Goal: Information Seeking & Learning: Compare options

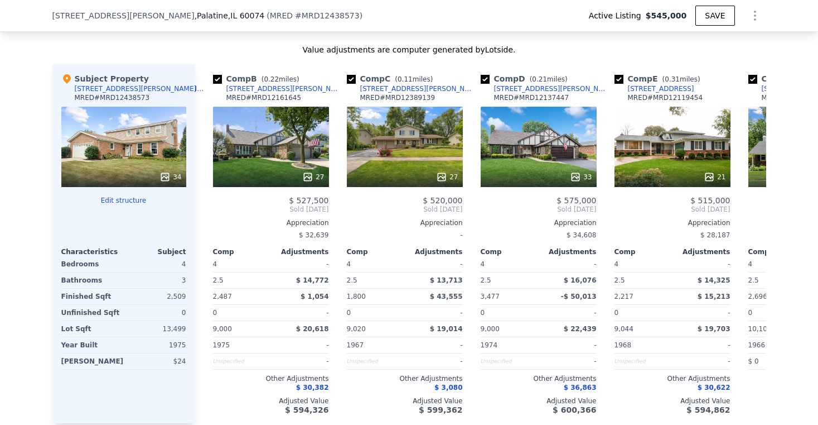
scroll to position [0, 132]
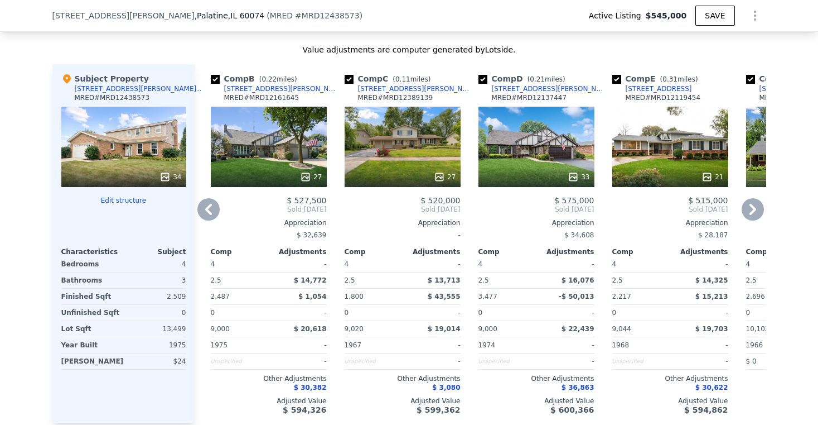
click at [270, 129] on div "27" at bounding box center [269, 147] width 116 height 80
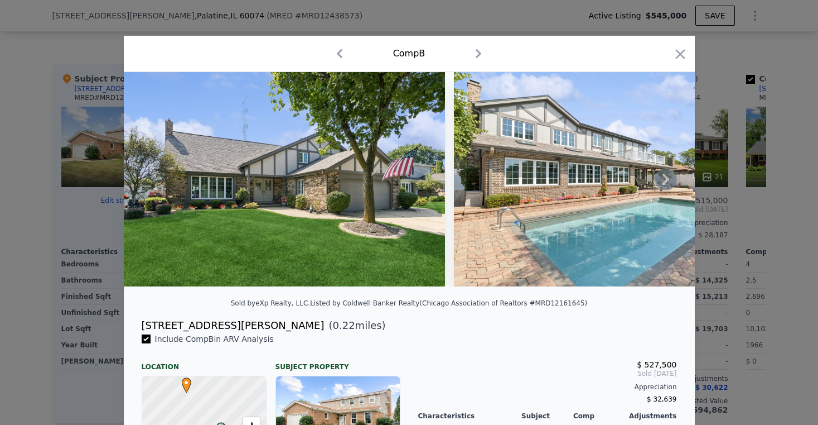
click at [666, 182] on icon at bounding box center [666, 179] width 22 height 22
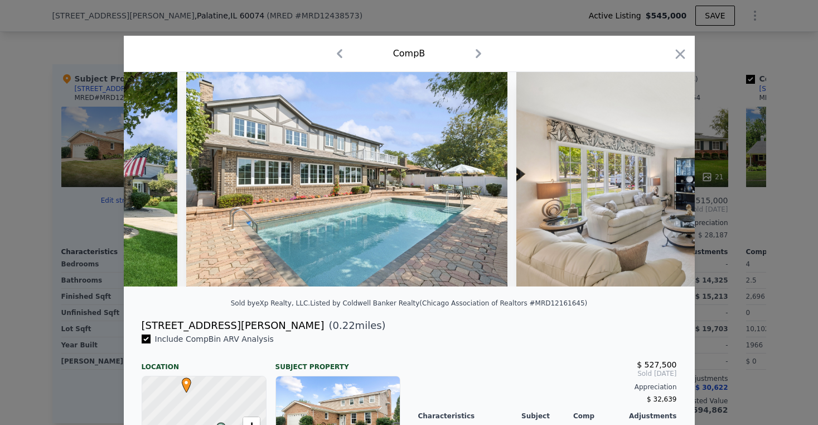
click at [662, 183] on img at bounding box center [677, 179] width 321 height 214
click at [655, 184] on icon at bounding box center [666, 179] width 22 height 22
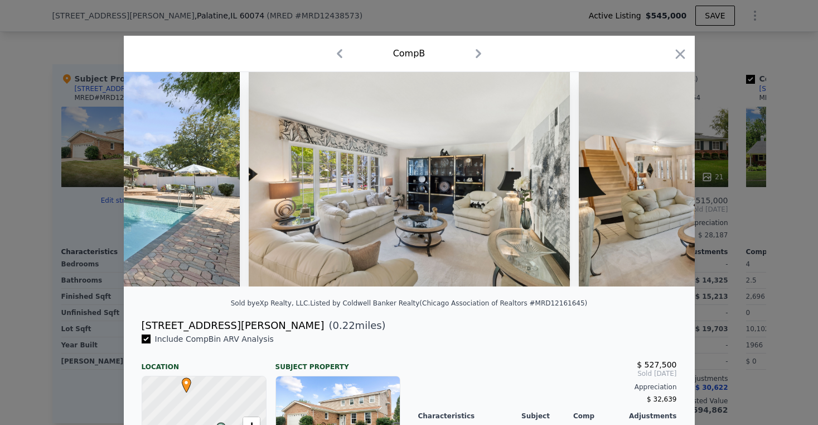
click at [654, 184] on img at bounding box center [739, 179] width 321 height 214
click at [657, 185] on icon at bounding box center [666, 179] width 22 height 22
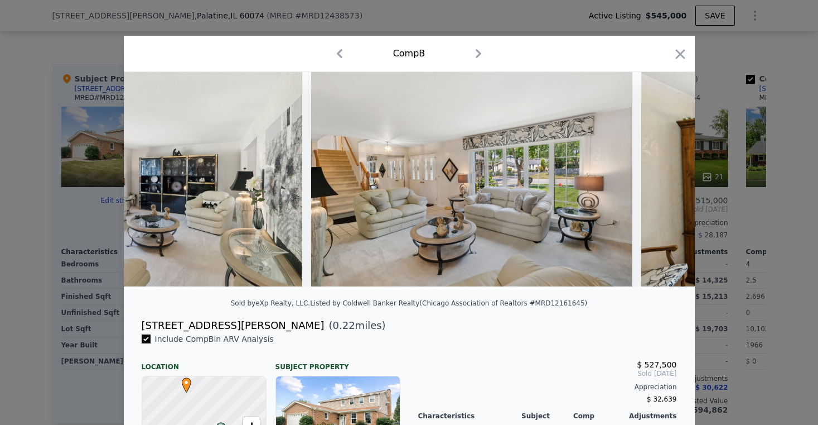
click at [657, 185] on img at bounding box center [802, 179] width 321 height 214
click at [657, 186] on icon at bounding box center [666, 179] width 22 height 22
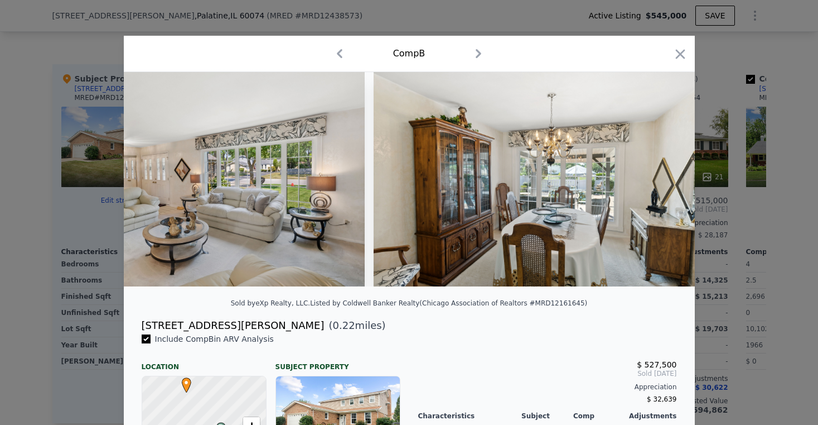
click at [657, 186] on img at bounding box center [534, 179] width 321 height 214
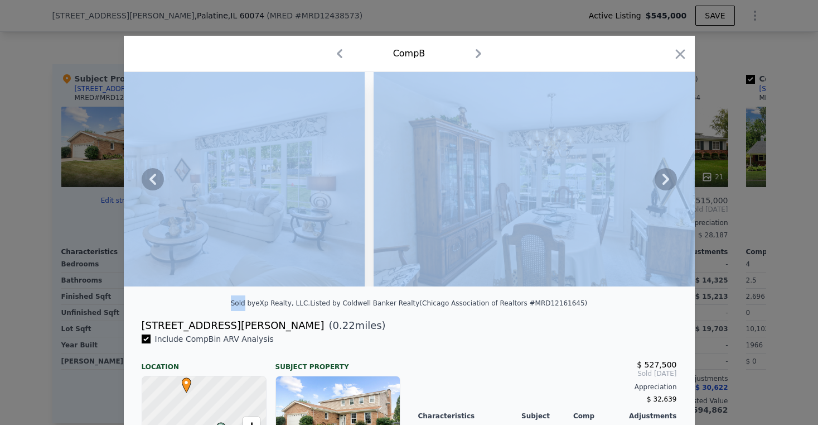
click at [657, 186] on icon at bounding box center [666, 179] width 22 height 22
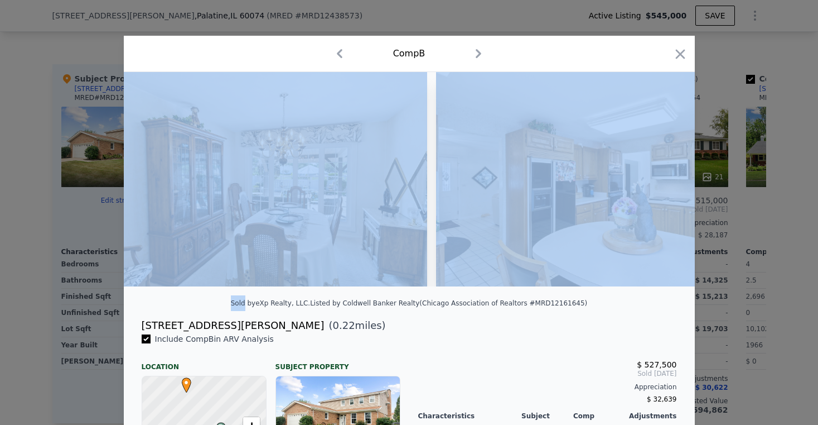
click at [657, 186] on img at bounding box center [596, 179] width 321 height 214
click at [657, 186] on icon at bounding box center [666, 179] width 22 height 22
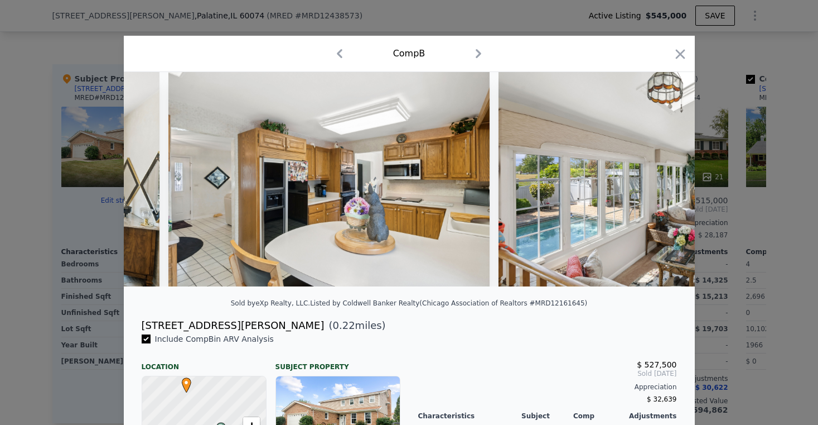
click at [657, 186] on div at bounding box center [409, 179] width 571 height 214
click at [658, 186] on icon at bounding box center [666, 179] width 22 height 22
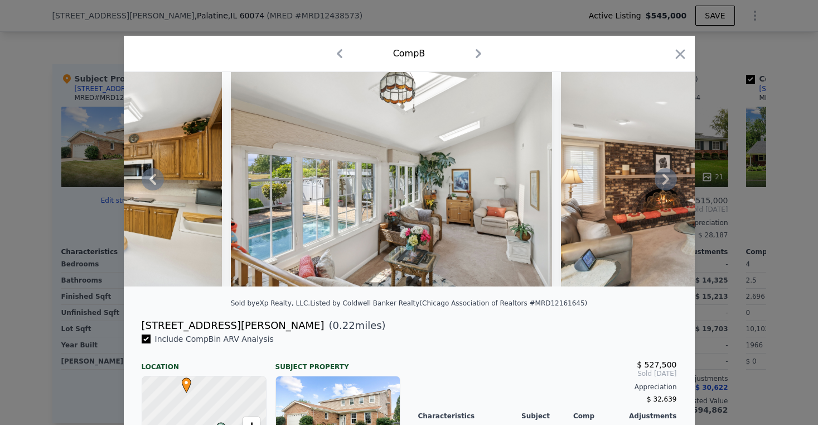
click at [657, 190] on icon at bounding box center [666, 179] width 22 height 22
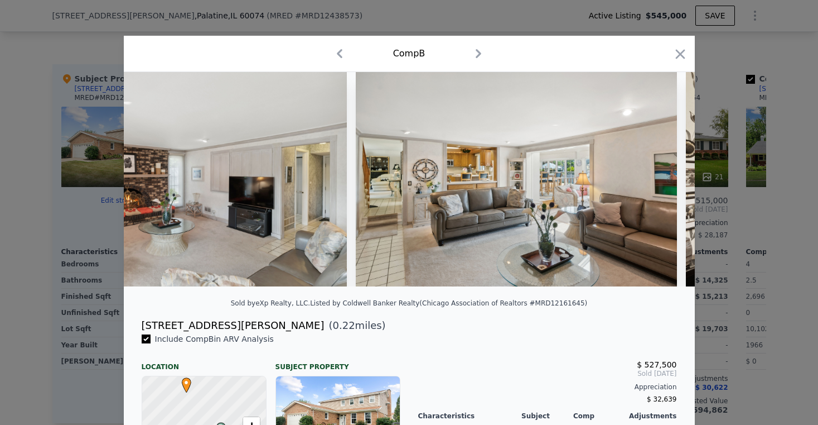
click at [657, 190] on img at bounding box center [516, 179] width 321 height 214
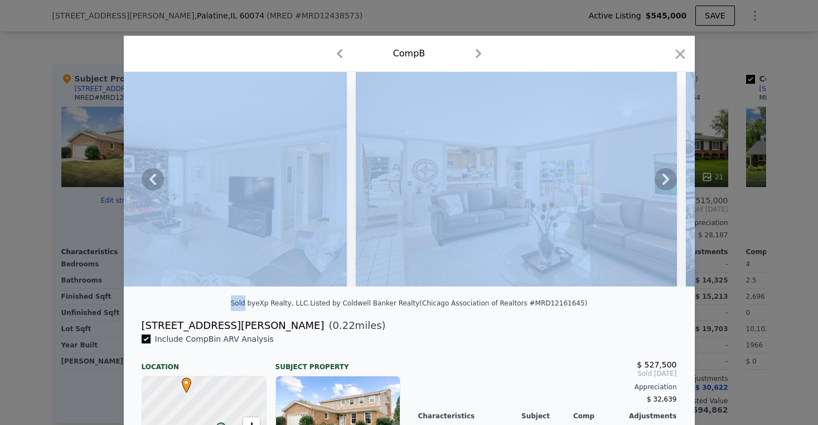
click at [657, 190] on icon at bounding box center [666, 179] width 22 height 22
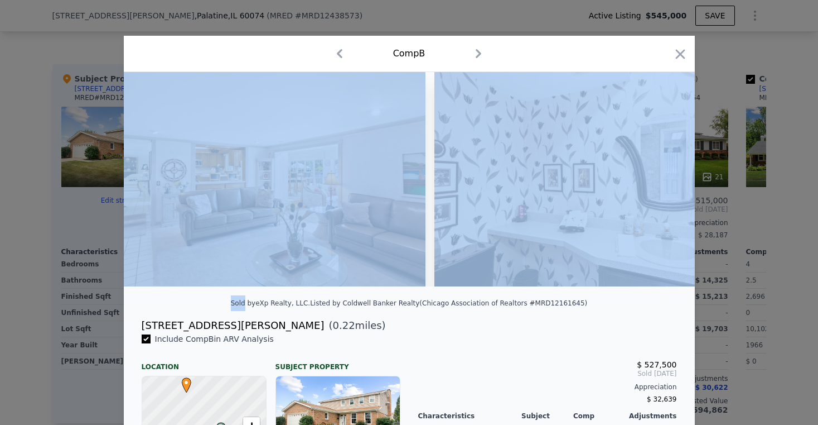
scroll to position [0, 2678]
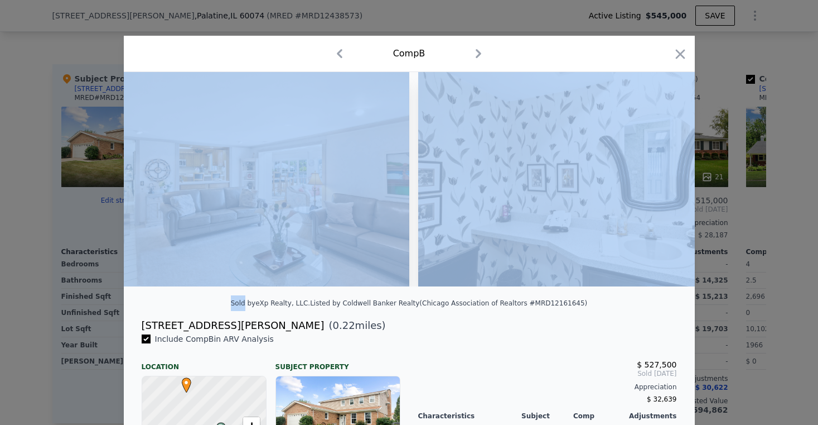
click at [678, 56] on icon "button" at bounding box center [680, 53] width 9 height 9
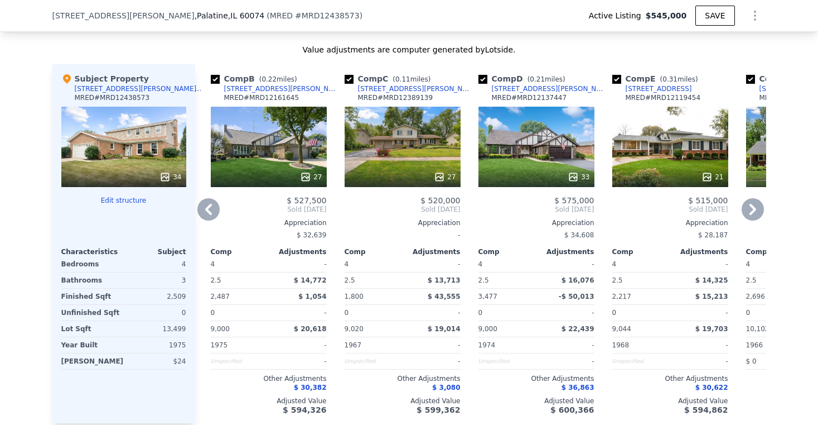
click at [544, 151] on div "33" at bounding box center [537, 147] width 116 height 80
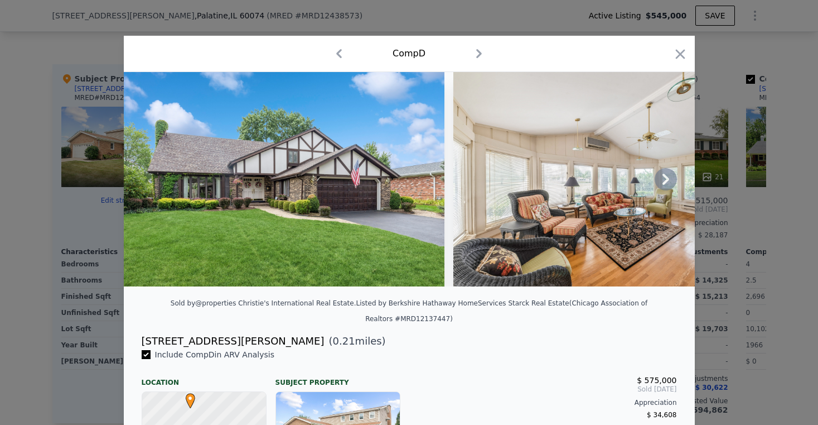
click at [666, 190] on icon at bounding box center [666, 179] width 22 height 22
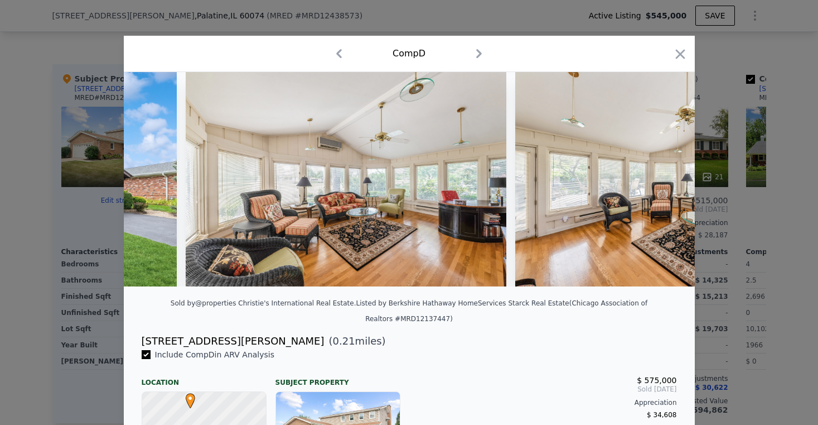
click at [666, 191] on img at bounding box center [675, 179] width 321 height 214
click at [662, 189] on icon at bounding box center [666, 179] width 22 height 22
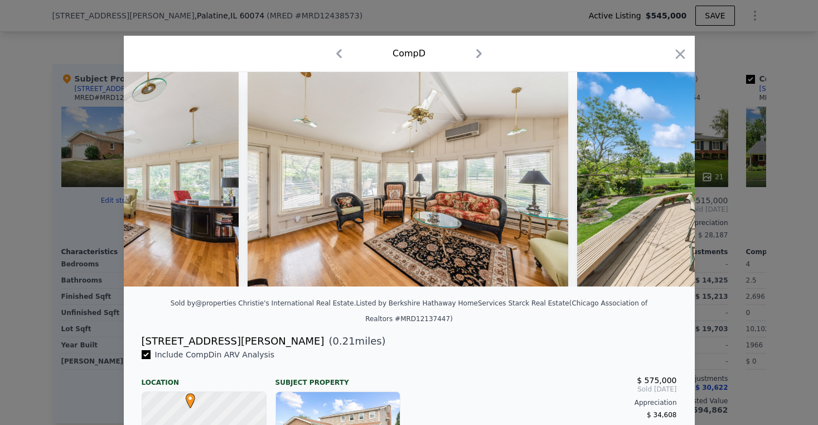
click at [662, 189] on div at bounding box center [409, 179] width 571 height 214
click at [660, 189] on icon at bounding box center [666, 179] width 22 height 22
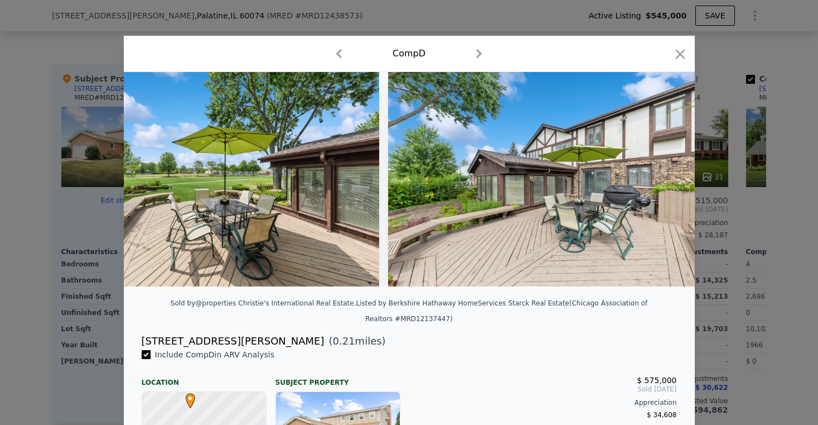
scroll to position [0, 1071]
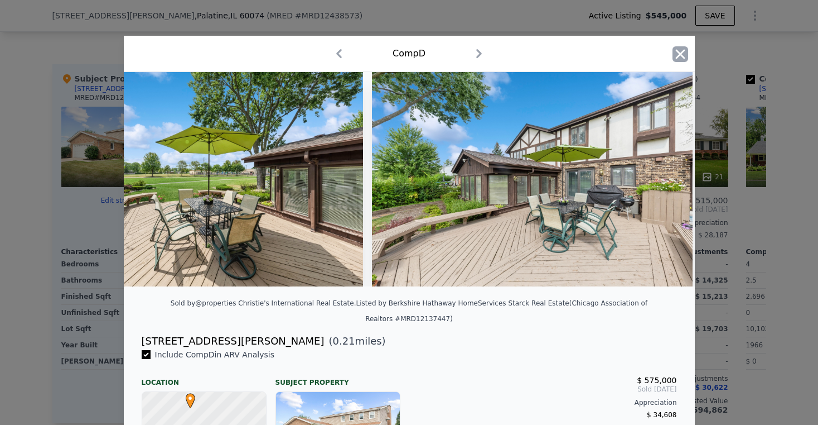
click at [676, 52] on icon "button" at bounding box center [680, 53] width 9 height 9
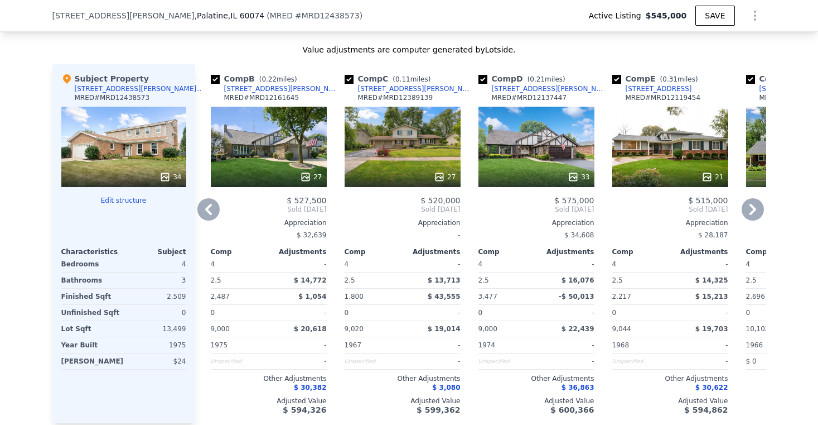
click at [524, 149] on div "33" at bounding box center [537, 147] width 116 height 80
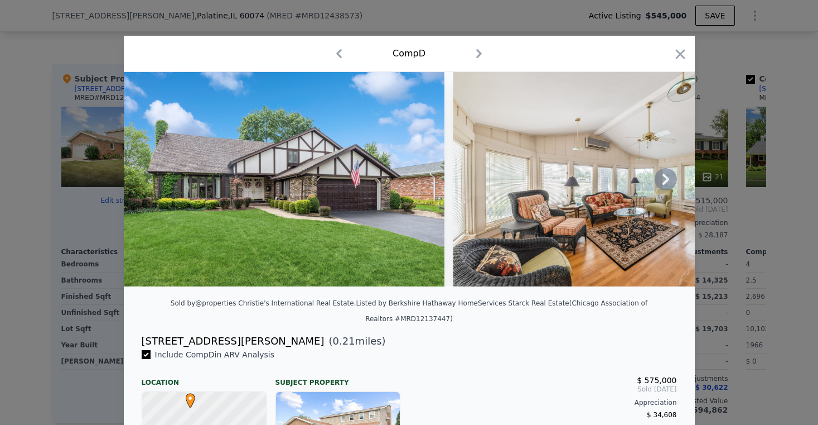
click at [655, 182] on icon at bounding box center [666, 179] width 22 height 22
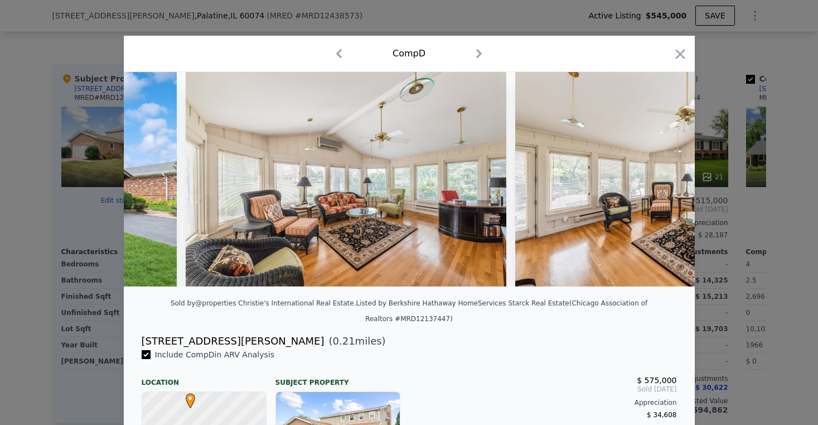
click at [655, 182] on img at bounding box center [675, 179] width 321 height 214
click at [657, 184] on icon at bounding box center [666, 179] width 22 height 22
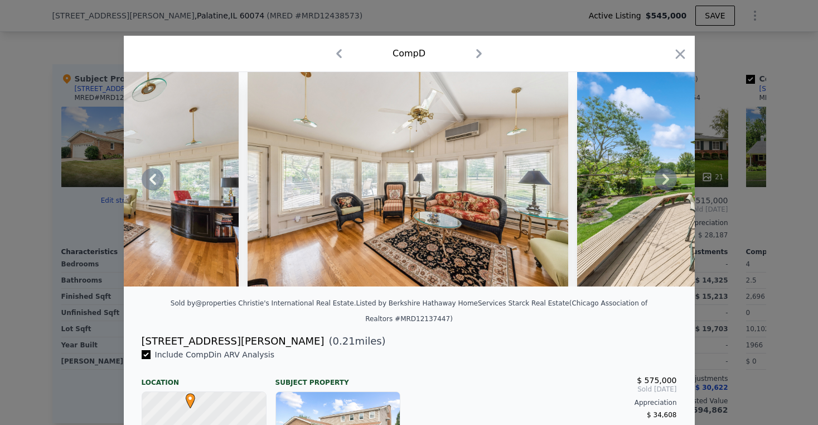
click at [657, 184] on icon at bounding box center [666, 179] width 22 height 22
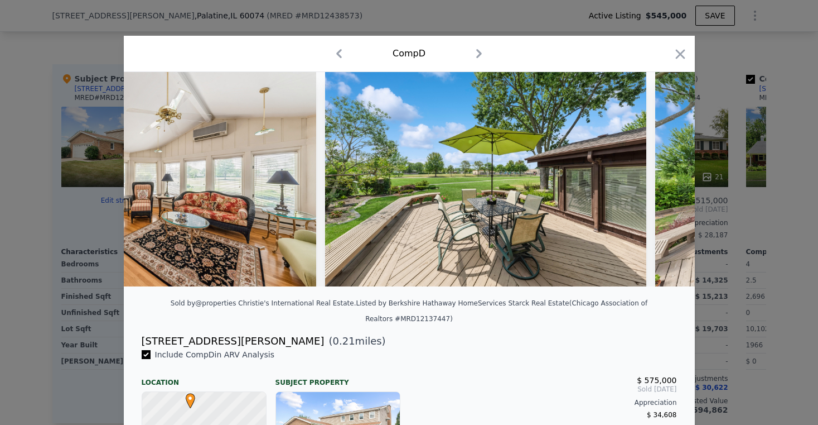
scroll to position [0, 803]
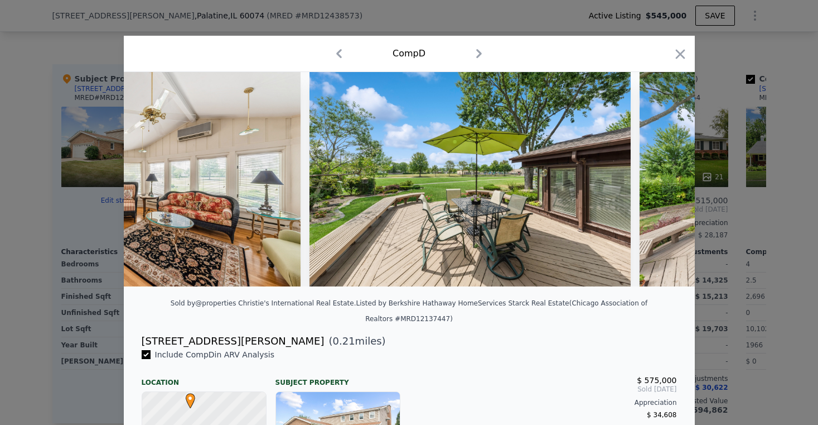
click at [657, 184] on img at bounding box center [800, 179] width 321 height 214
click at [663, 185] on icon at bounding box center [666, 178] width 7 height 11
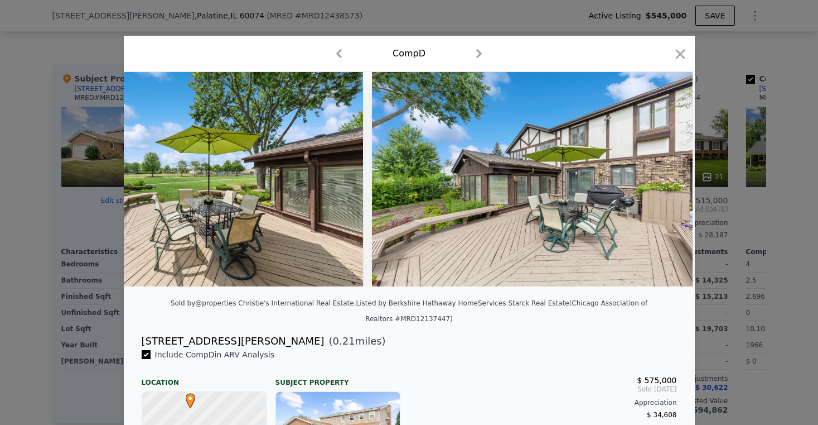
click at [659, 186] on div at bounding box center [409, 179] width 571 height 214
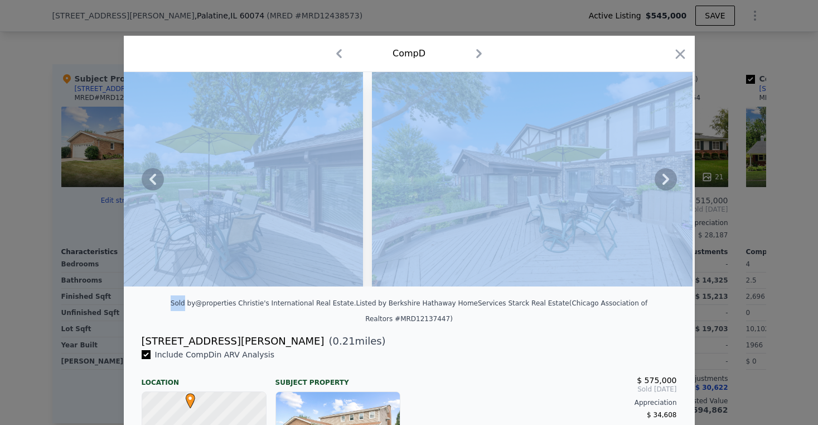
click at [663, 185] on icon at bounding box center [666, 178] width 7 height 11
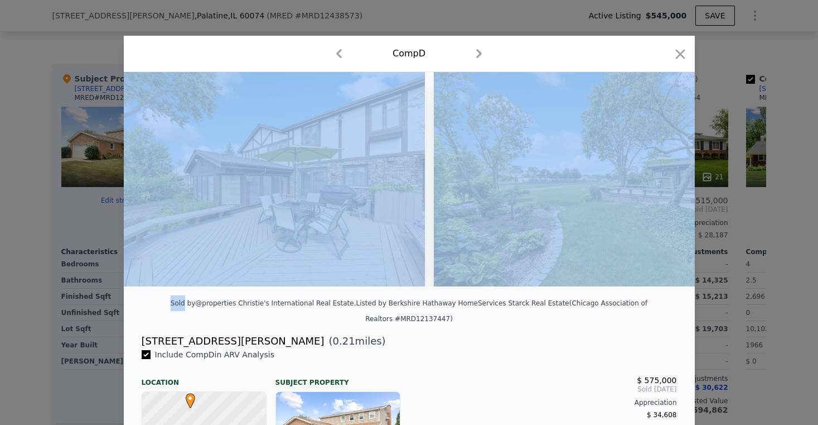
click at [659, 186] on img at bounding box center [594, 179] width 321 height 214
click at [663, 185] on icon at bounding box center [666, 178] width 7 height 11
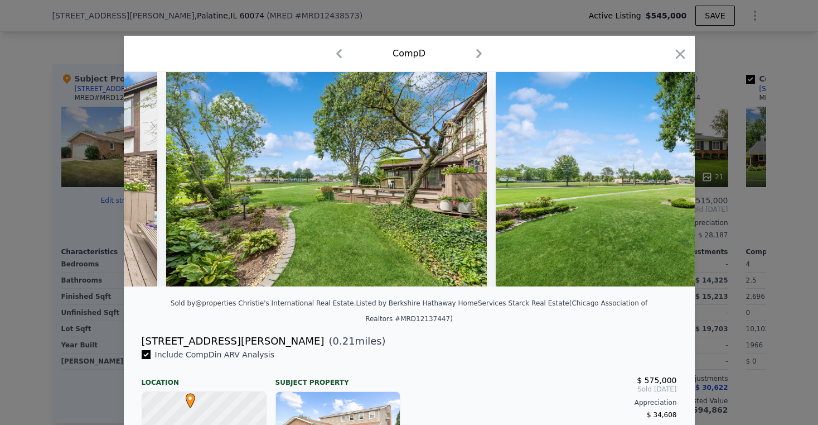
click at [659, 187] on img at bounding box center [656, 179] width 321 height 214
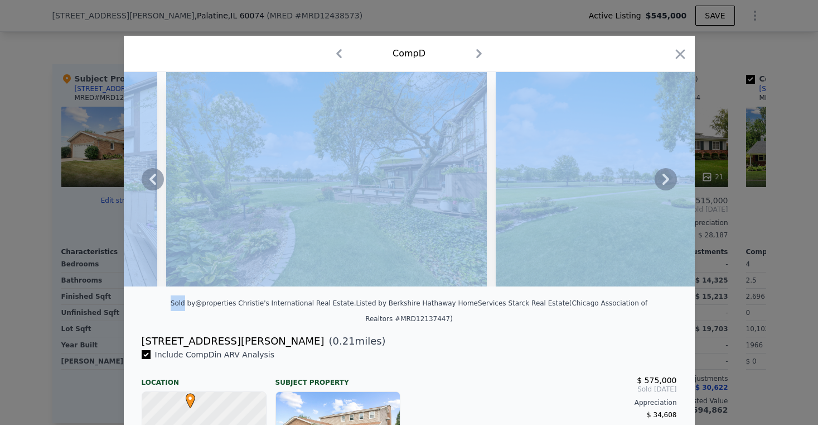
click at [663, 185] on icon at bounding box center [666, 178] width 7 height 11
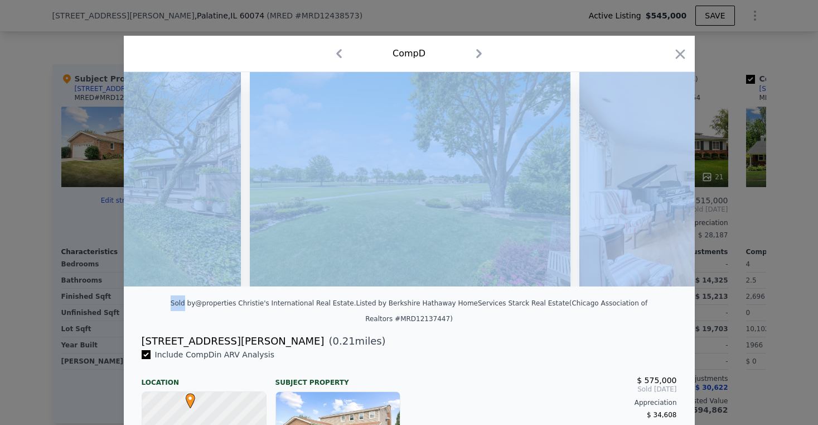
scroll to position [0, 1874]
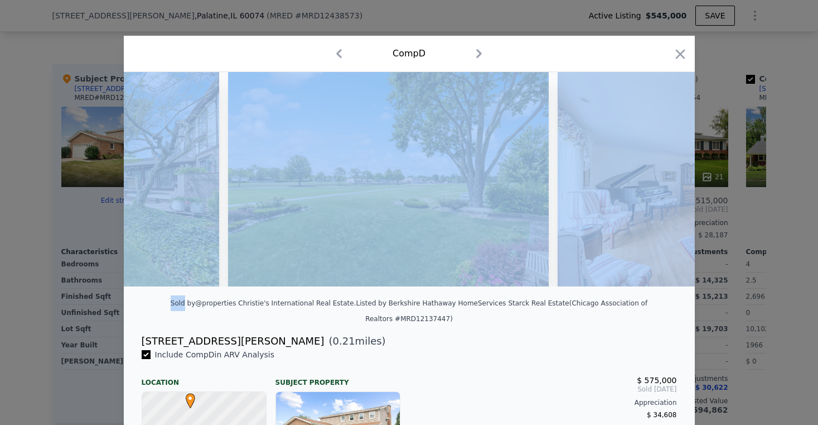
click at [662, 182] on img at bounding box center [718, 179] width 321 height 214
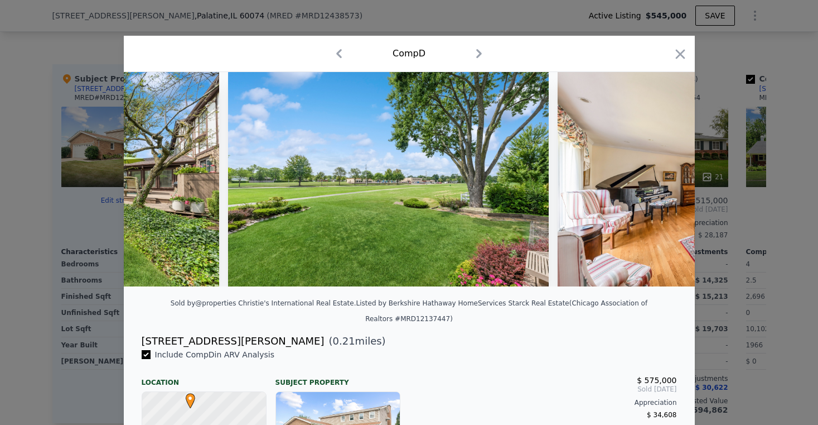
click at [595, 335] on div "[STREET_ADDRESS][PERSON_NAME] ( 0.21 miles)" at bounding box center [409, 341] width 553 height 16
click at [659, 182] on icon at bounding box center [666, 179] width 22 height 22
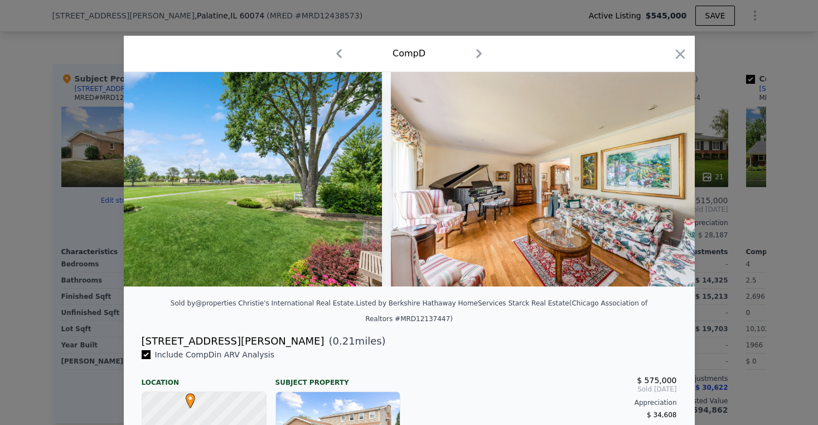
scroll to position [0, 2142]
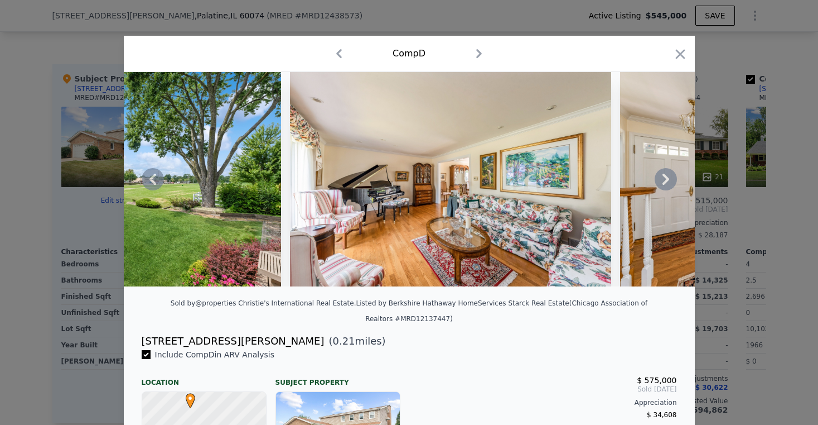
click at [663, 185] on icon at bounding box center [666, 178] width 7 height 11
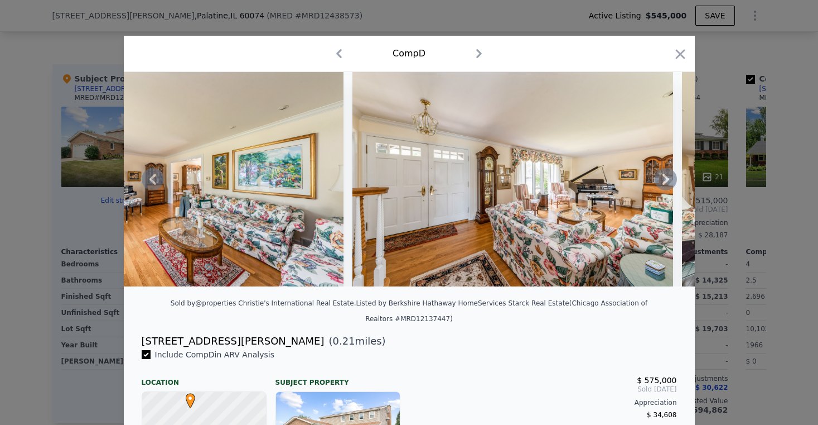
click at [663, 185] on icon at bounding box center [666, 178] width 7 height 11
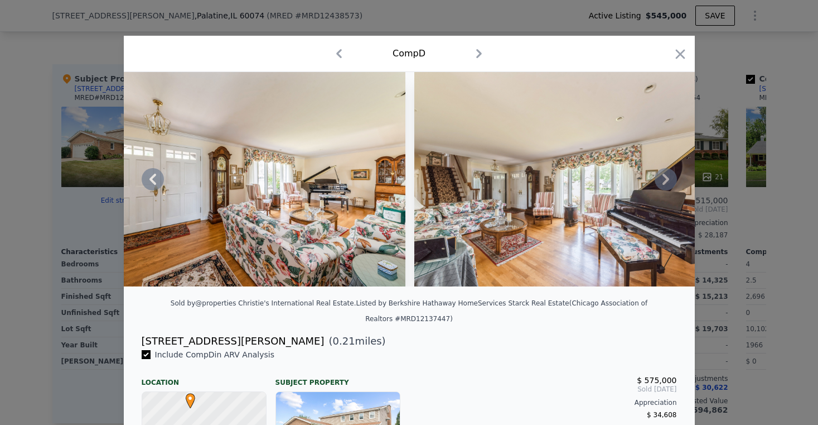
click at [663, 185] on icon at bounding box center [666, 178] width 7 height 11
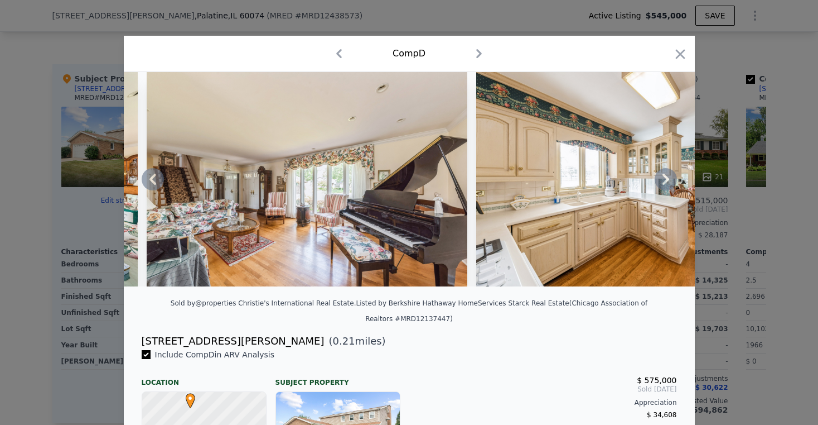
click at [661, 188] on icon at bounding box center [666, 179] width 22 height 22
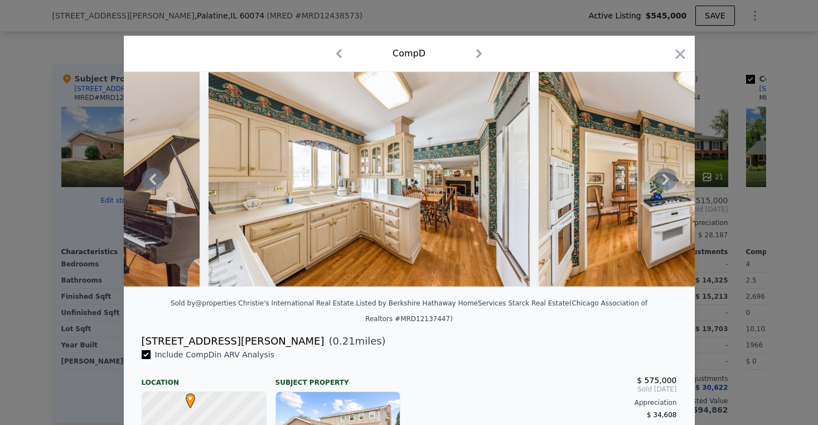
click at [661, 188] on icon at bounding box center [666, 179] width 22 height 22
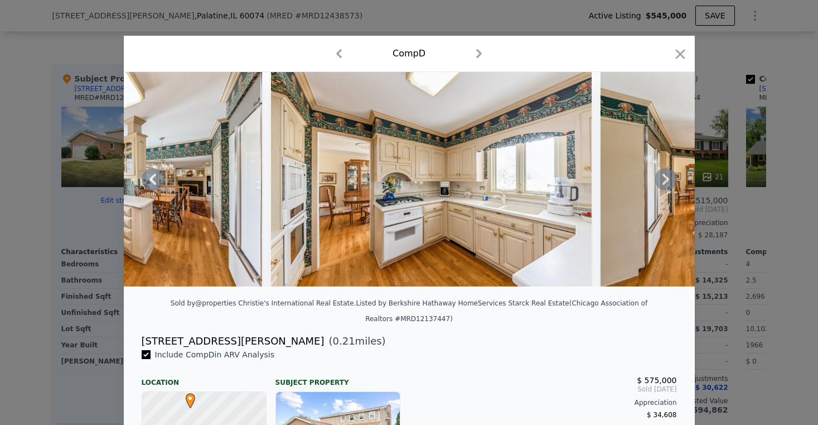
click at [661, 188] on icon at bounding box center [666, 179] width 22 height 22
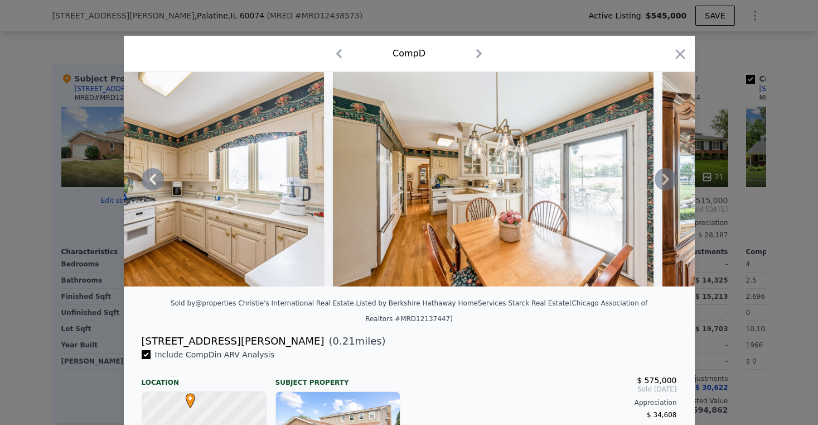
click at [661, 188] on icon at bounding box center [666, 179] width 22 height 22
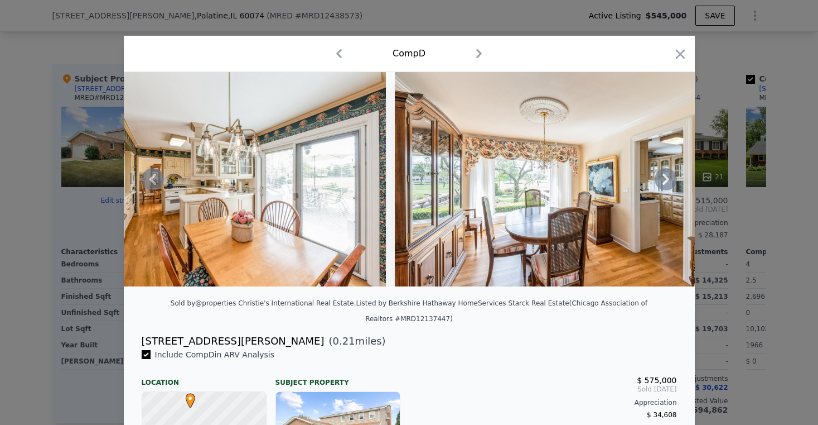
click at [661, 188] on icon at bounding box center [666, 179] width 22 height 22
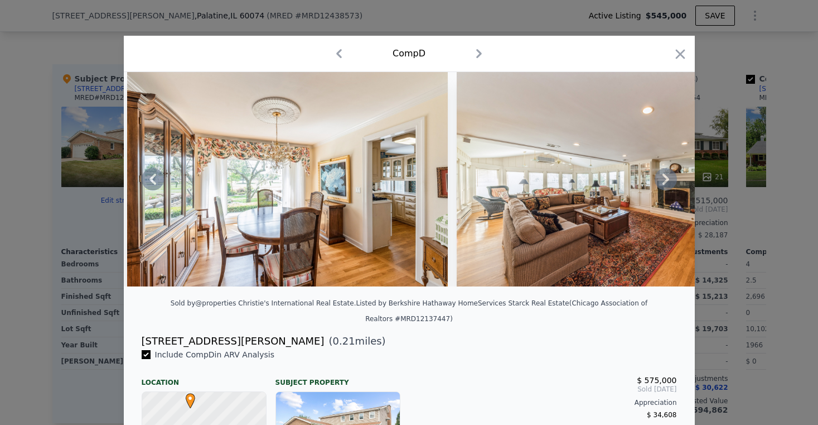
click at [661, 188] on icon at bounding box center [666, 179] width 22 height 22
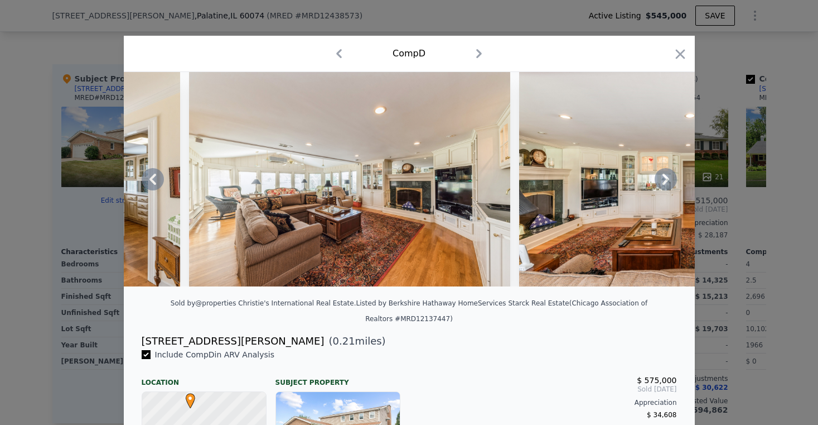
click at [661, 188] on div at bounding box center [409, 179] width 571 height 214
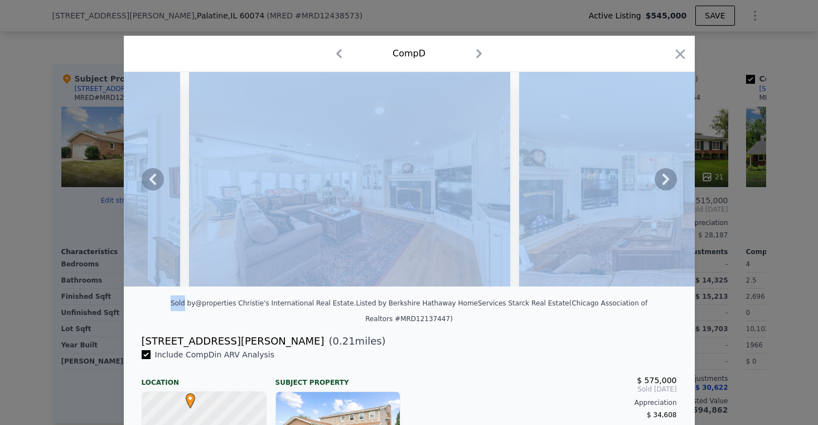
click at [661, 188] on icon at bounding box center [666, 179] width 22 height 22
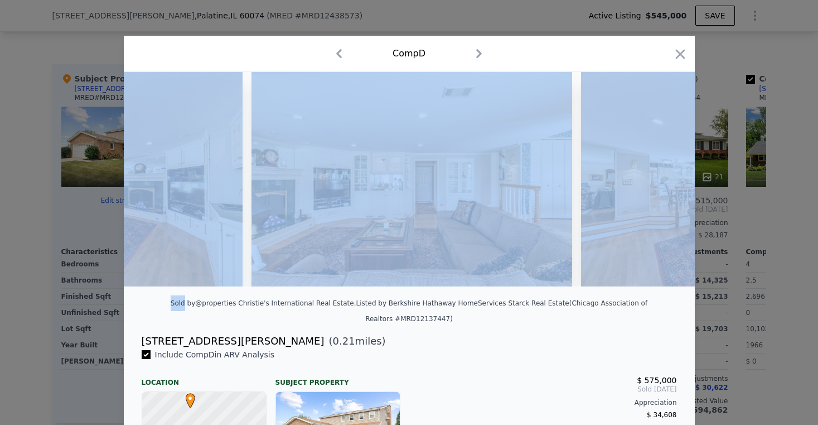
click at [661, 188] on img at bounding box center [741, 179] width 321 height 214
click at [661, 188] on icon at bounding box center [666, 179] width 22 height 22
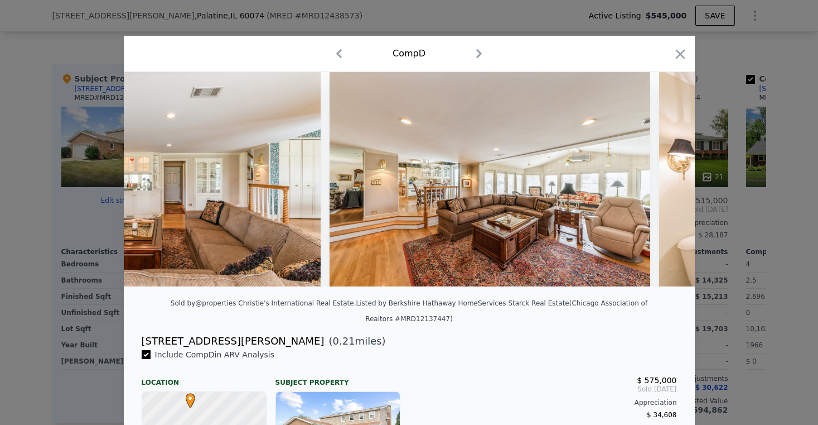
scroll to position [0, 5088]
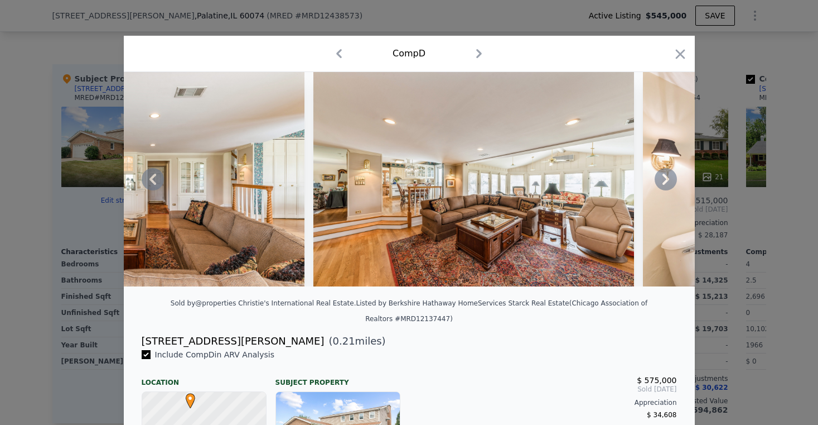
click at [655, 179] on icon at bounding box center [666, 179] width 22 height 22
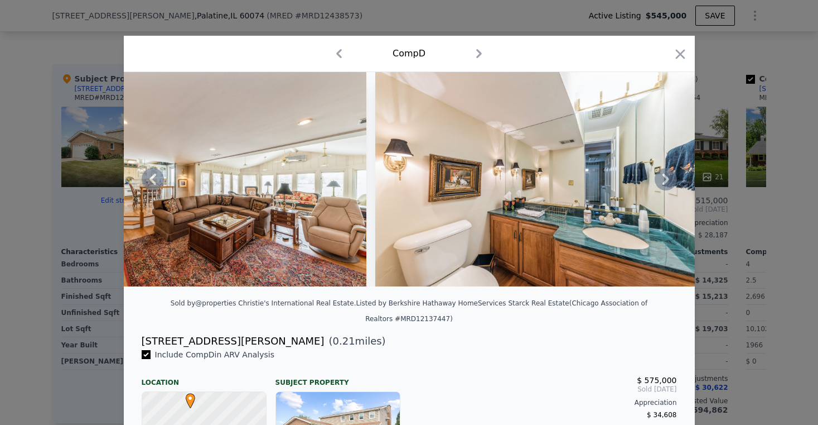
click at [659, 183] on icon at bounding box center [666, 179] width 22 height 22
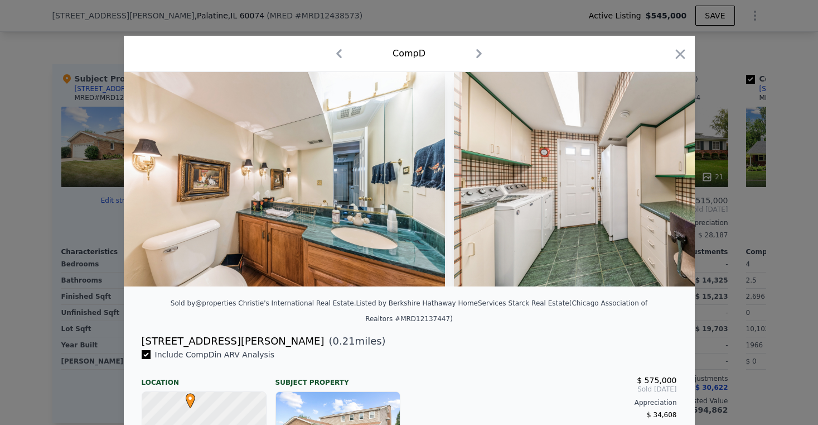
scroll to position [0, 5623]
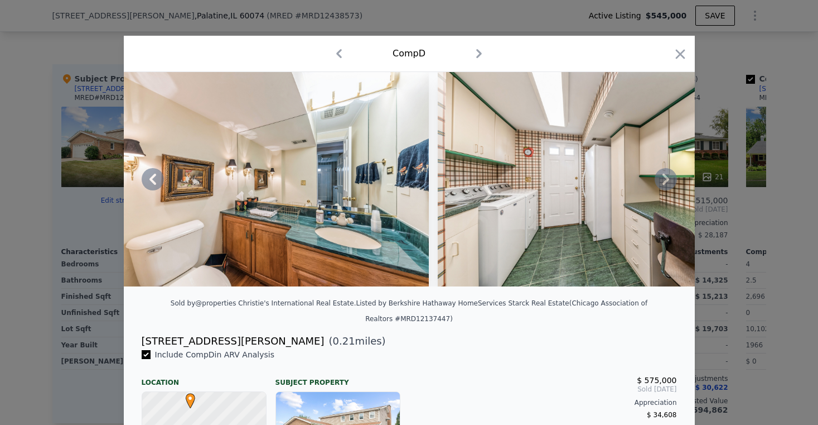
click at [659, 183] on icon at bounding box center [666, 179] width 22 height 22
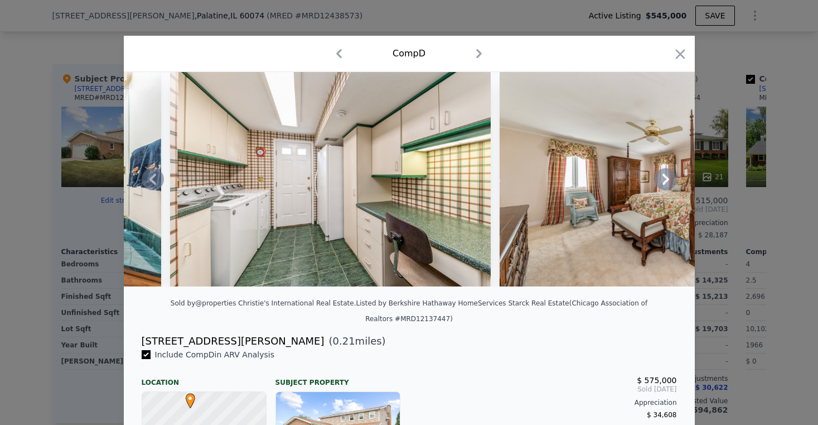
click at [659, 183] on icon at bounding box center [666, 179] width 22 height 22
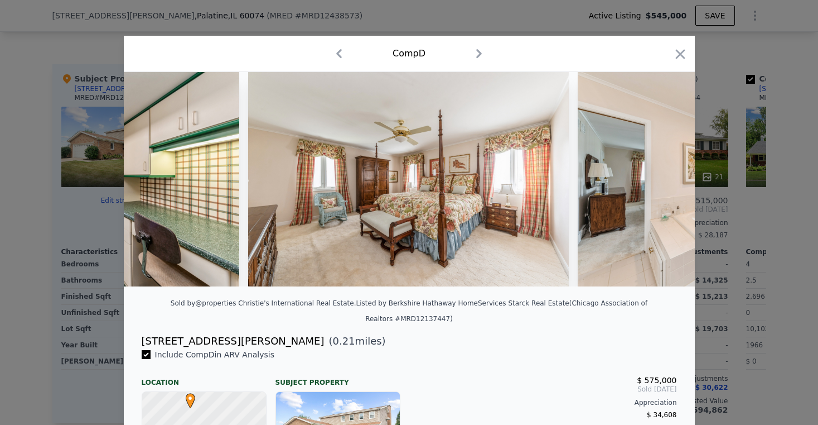
scroll to position [0, 6159]
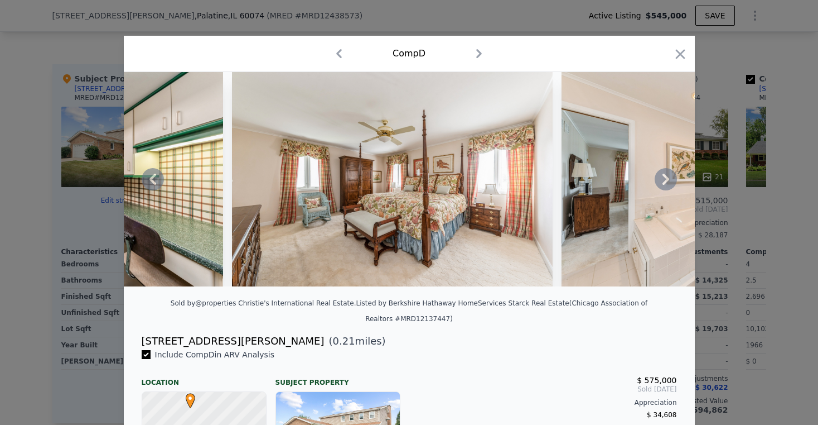
click at [659, 183] on icon at bounding box center [666, 179] width 22 height 22
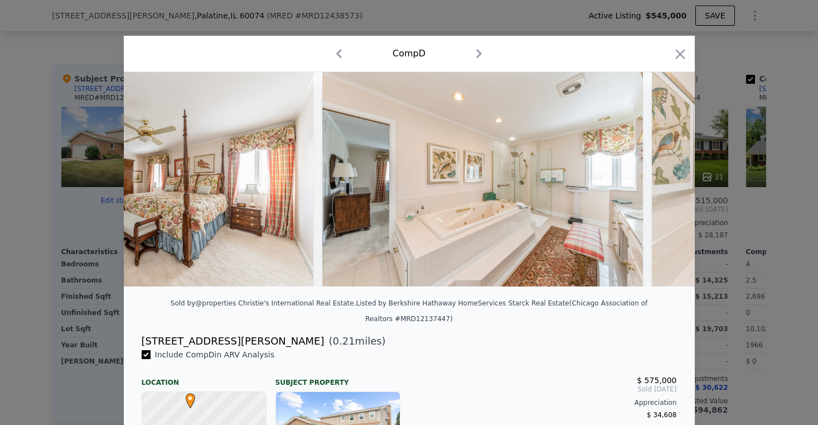
scroll to position [0, 6427]
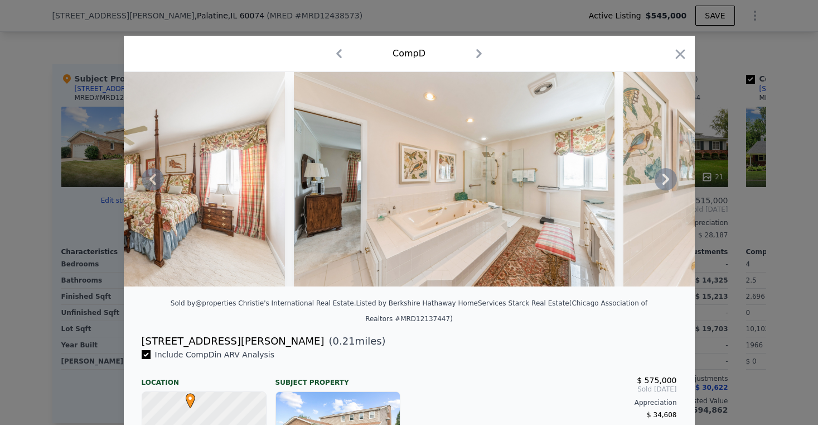
click at [659, 183] on icon at bounding box center [666, 179] width 22 height 22
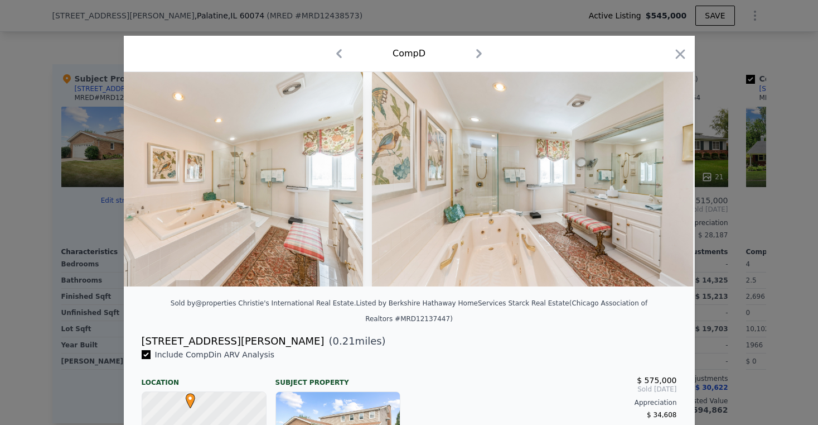
scroll to position [0, 6694]
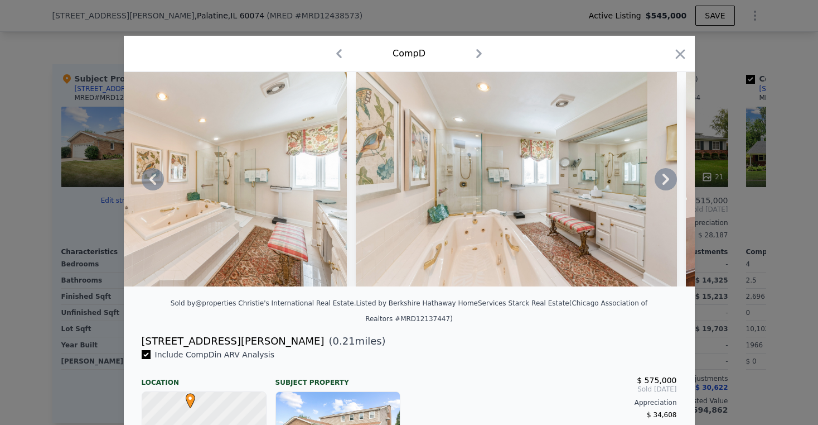
click at [659, 183] on icon at bounding box center [666, 179] width 22 height 22
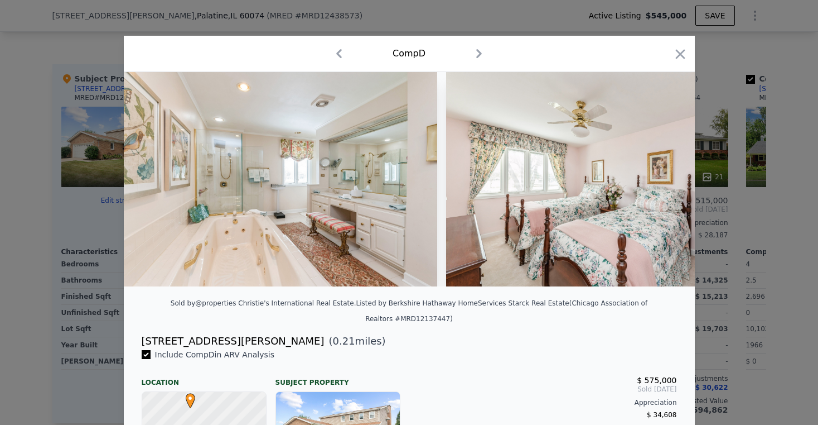
scroll to position [0, 6962]
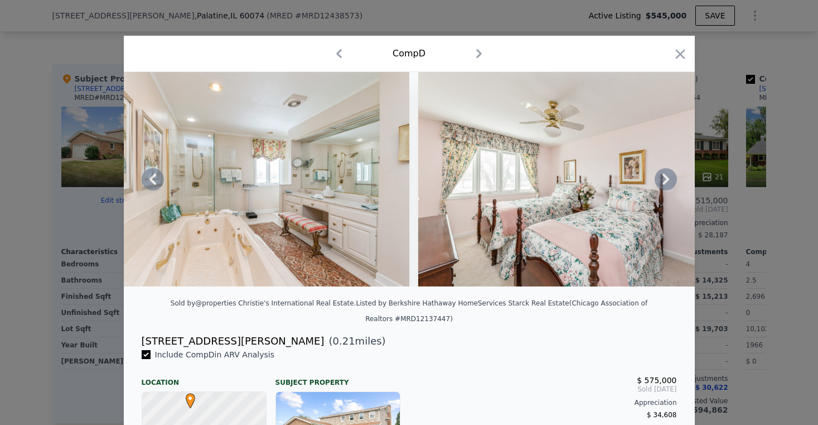
click at [659, 183] on icon at bounding box center [666, 179] width 22 height 22
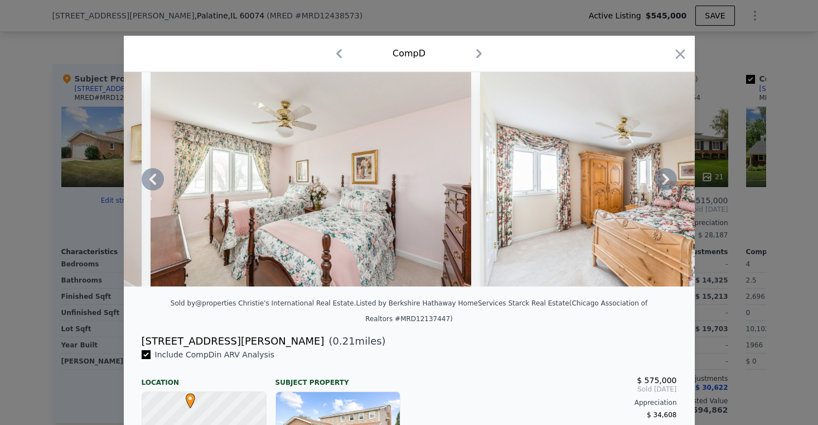
click at [663, 185] on icon at bounding box center [666, 178] width 7 height 11
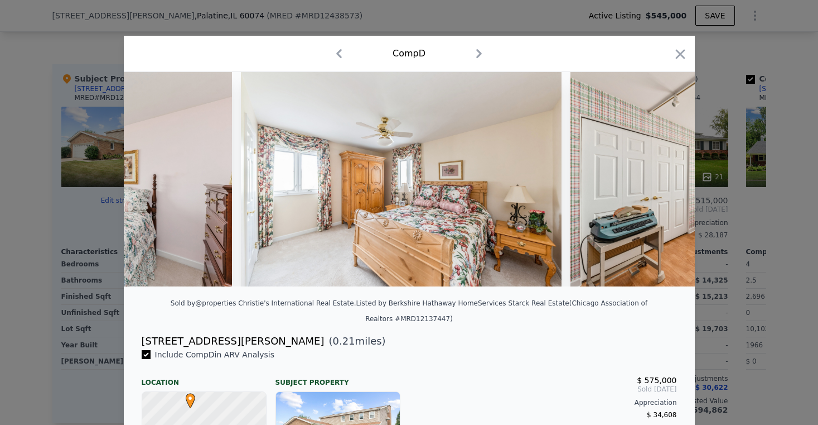
scroll to position [0, 7498]
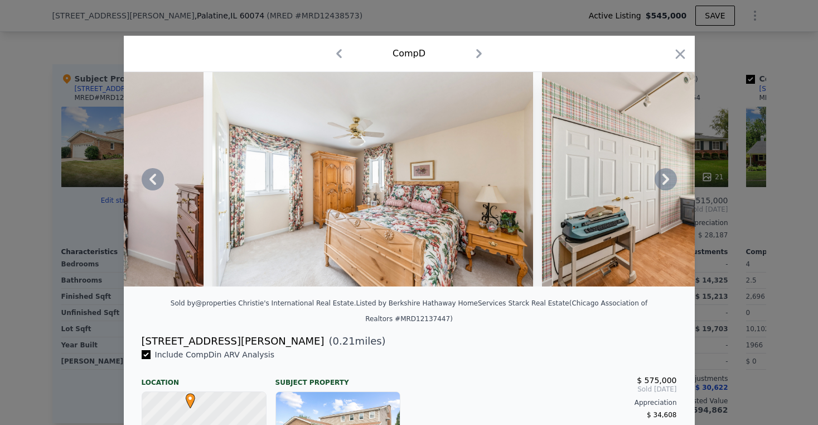
click at [659, 185] on icon at bounding box center [666, 179] width 22 height 22
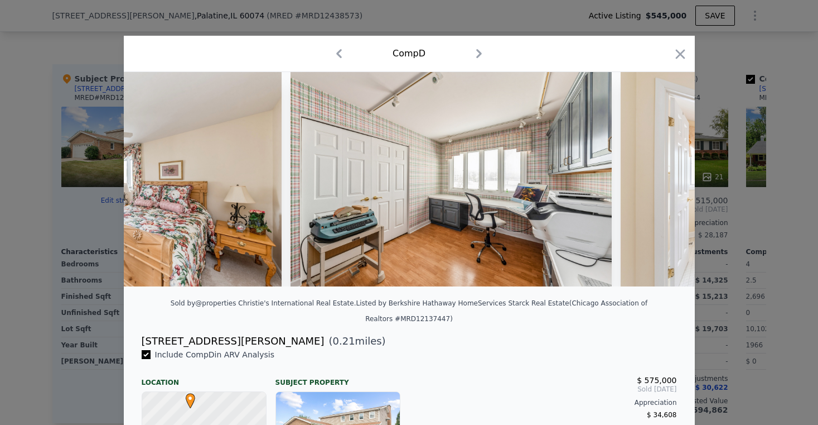
scroll to position [0, 7765]
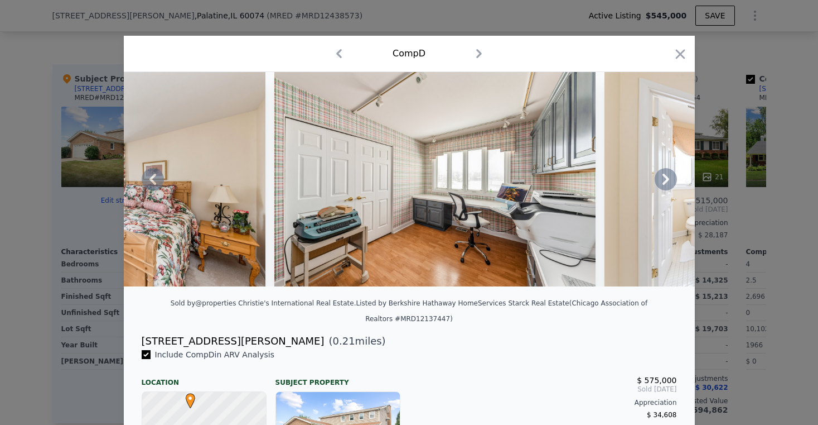
click at [659, 185] on icon at bounding box center [666, 179] width 22 height 22
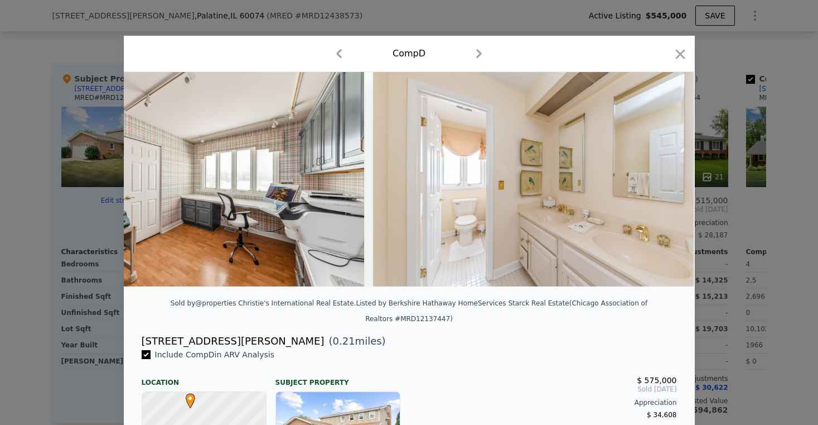
scroll to position [0, 8033]
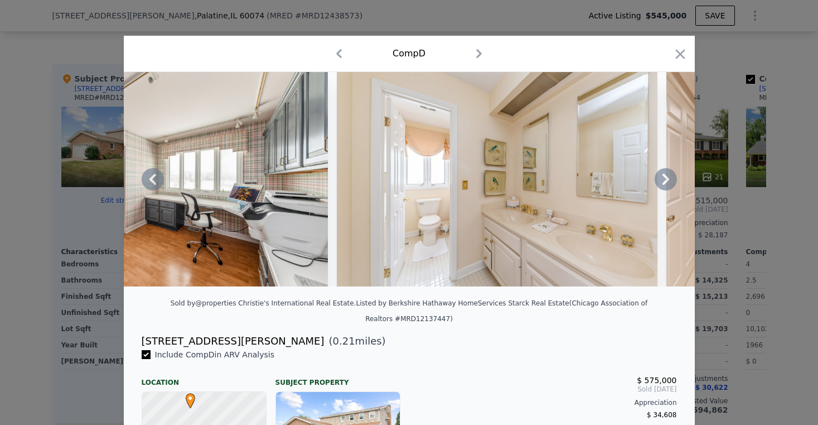
click at [659, 185] on icon at bounding box center [666, 179] width 22 height 22
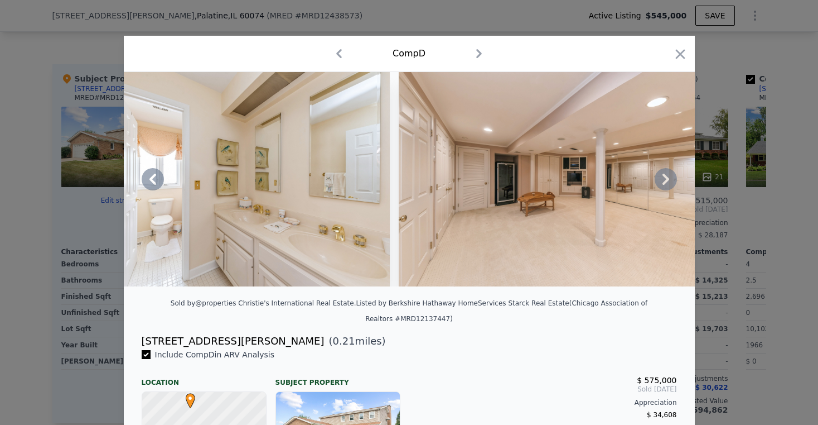
click at [659, 185] on icon at bounding box center [666, 179] width 22 height 22
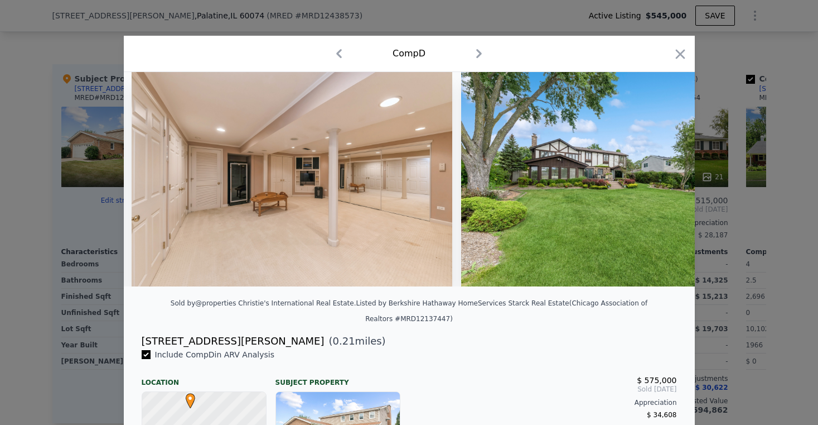
scroll to position [0, 8569]
click at [676, 52] on icon "button" at bounding box center [681, 54] width 16 height 16
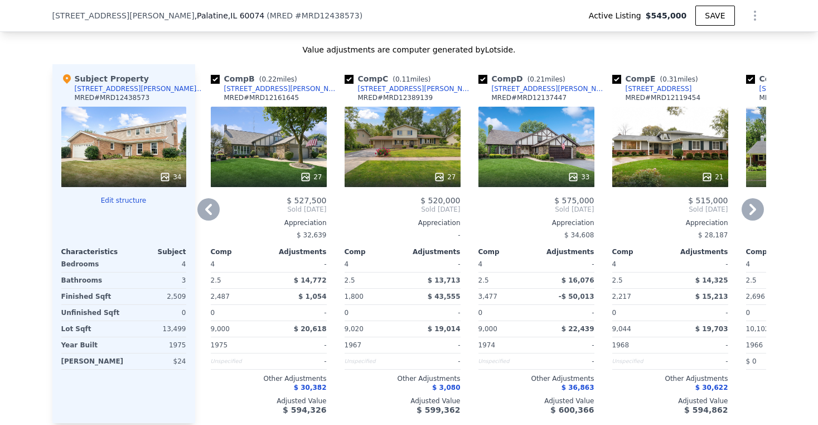
click at [743, 214] on icon at bounding box center [753, 209] width 22 height 22
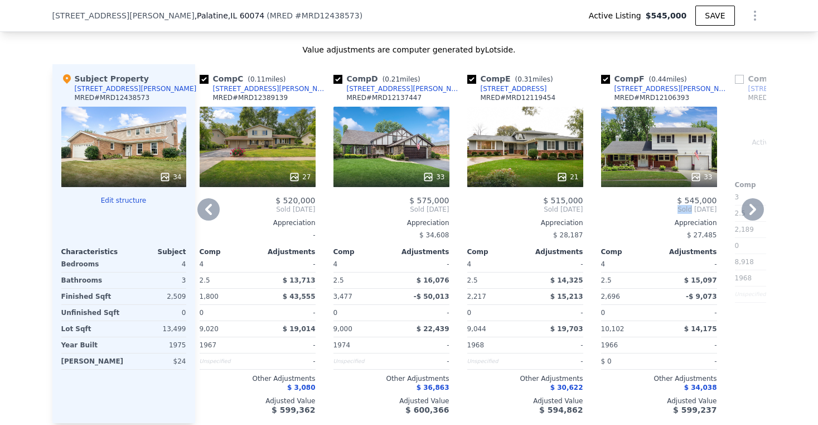
click at [743, 214] on div "Comp A ( 0.35 miles) [STREET_ADDRESS][PERSON_NAME] MRED # MRD12277424 This is a…" at bounding box center [480, 243] width 571 height 359
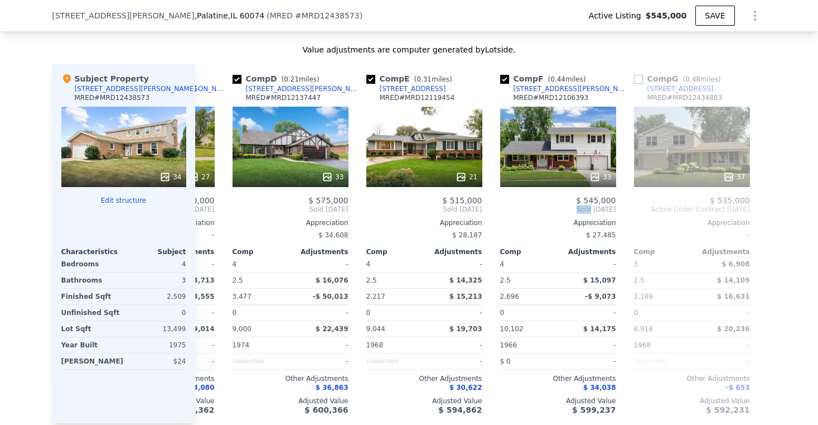
scroll to position [0, 399]
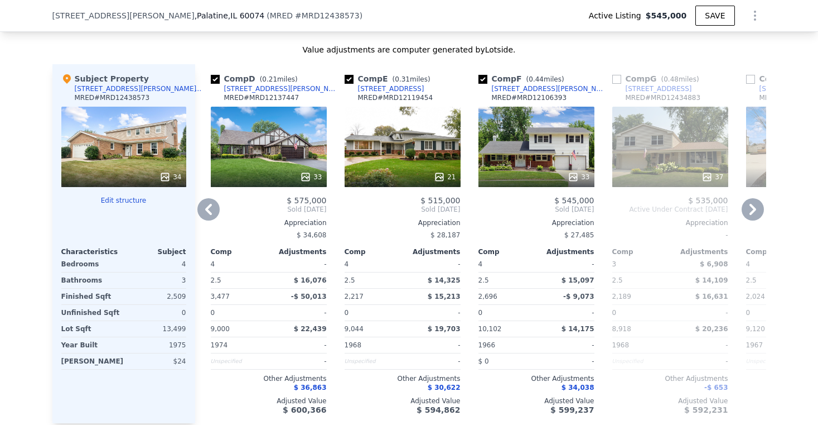
click at [743, 214] on icon at bounding box center [753, 209] width 22 height 22
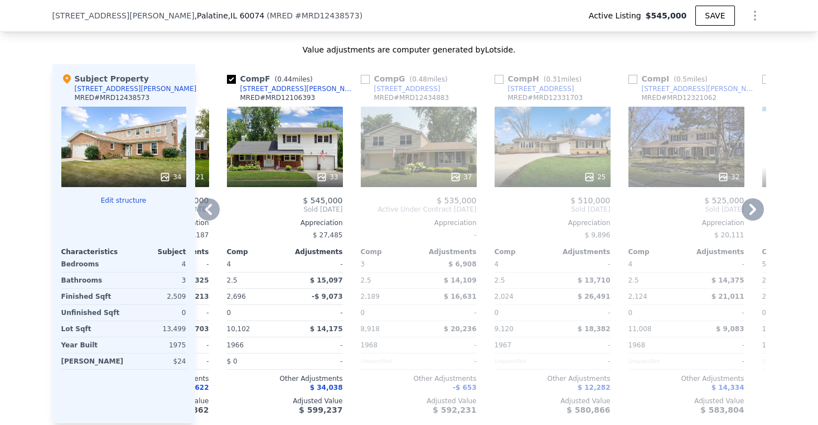
scroll to position [0, 667]
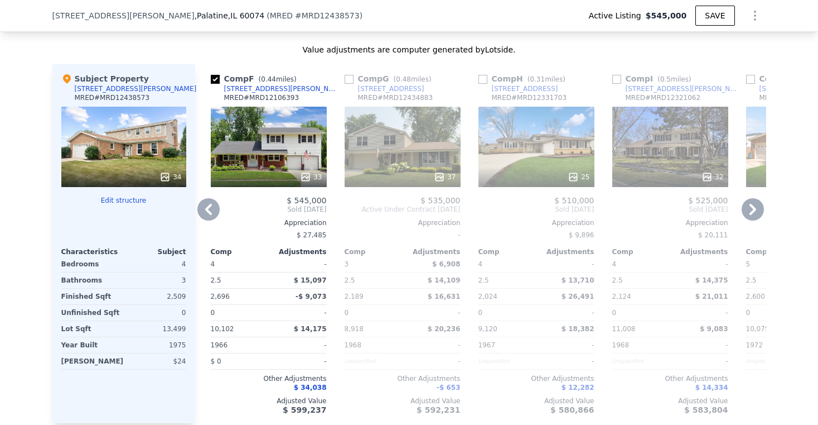
click at [279, 146] on div "33" at bounding box center [269, 147] width 116 height 80
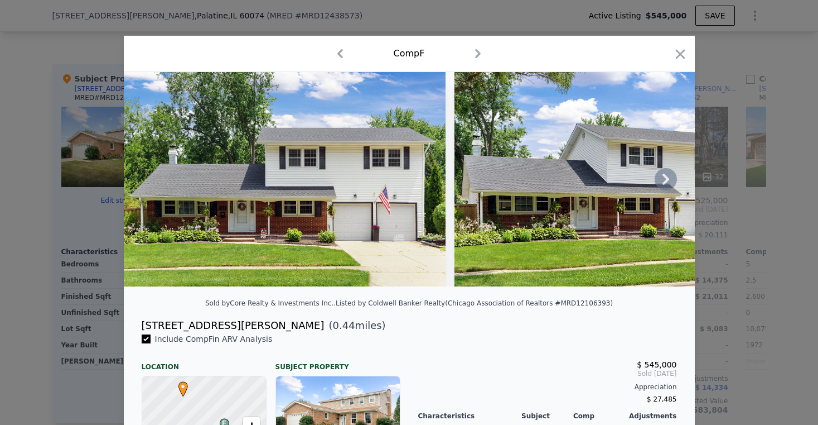
click at [663, 185] on icon at bounding box center [666, 178] width 7 height 11
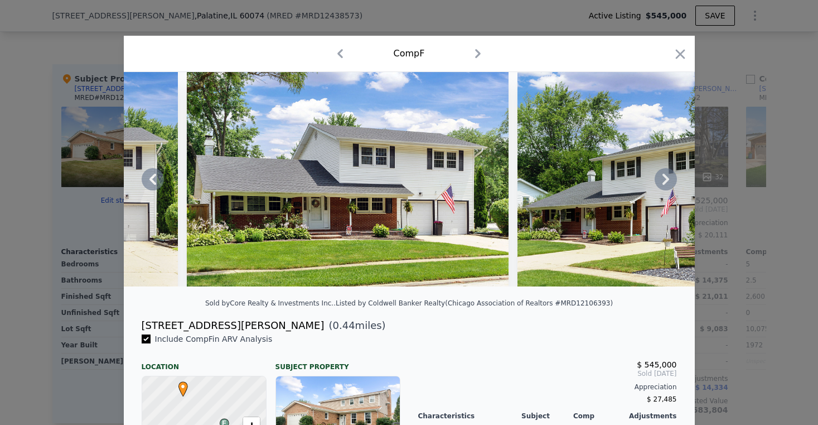
click at [660, 189] on icon at bounding box center [666, 179] width 22 height 22
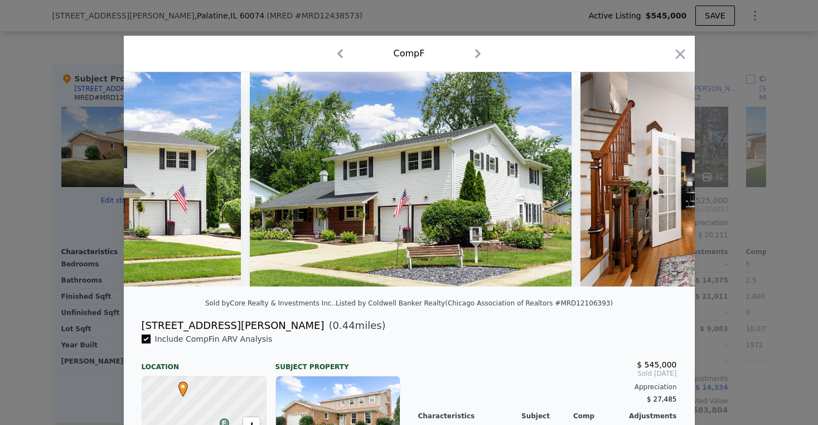
click at [660, 189] on img at bounding box center [742, 179] width 322 height 214
click at [663, 185] on icon at bounding box center [666, 178] width 7 height 11
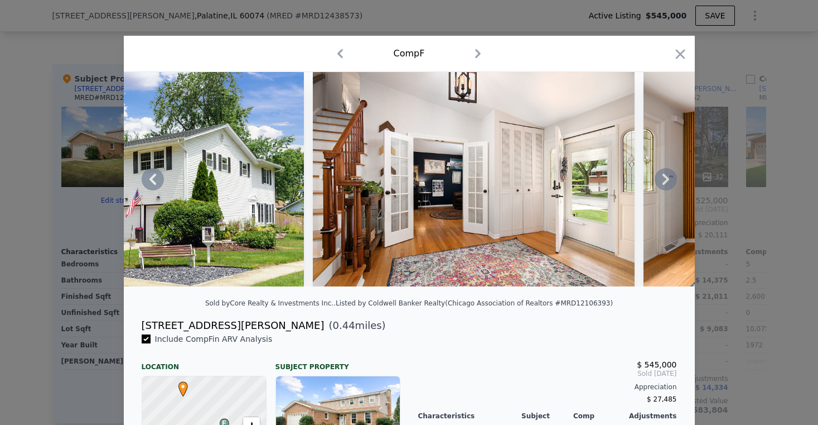
click at [662, 190] on icon at bounding box center [666, 179] width 22 height 22
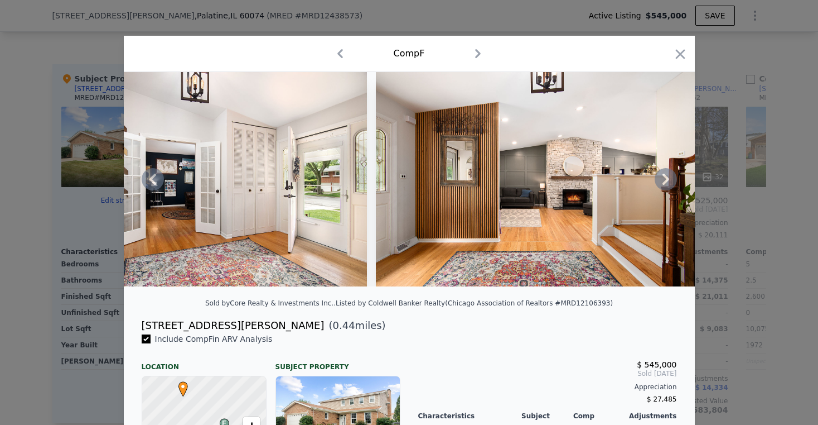
click at [662, 190] on icon at bounding box center [666, 179] width 22 height 22
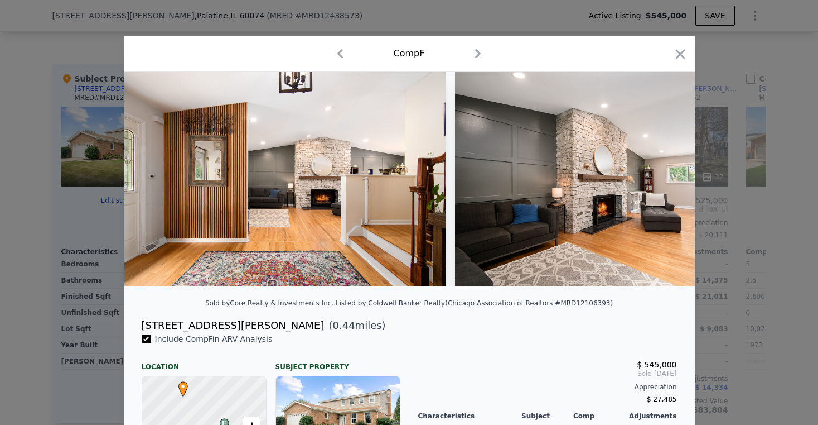
scroll to position [0, 1339]
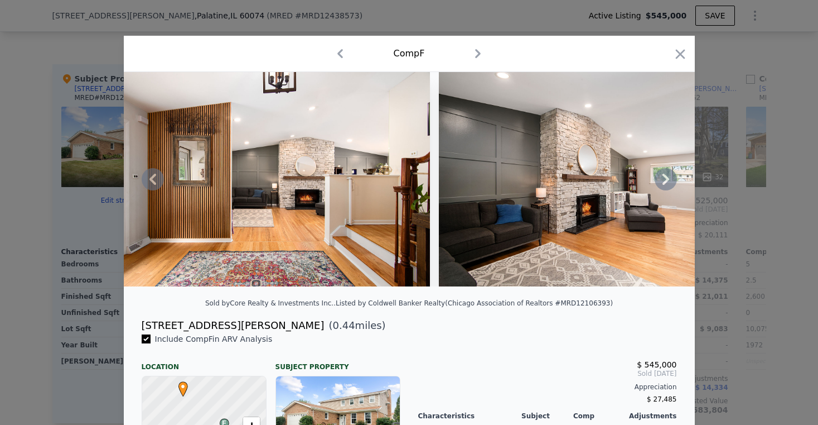
click at [662, 189] on icon at bounding box center [666, 179] width 22 height 22
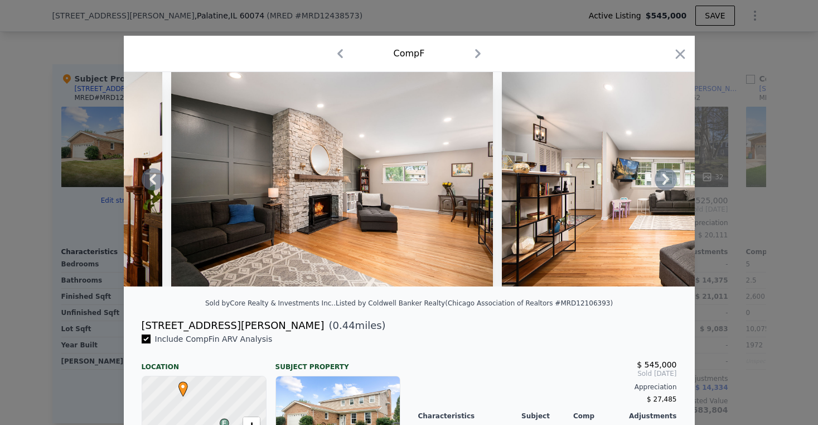
click at [662, 189] on icon at bounding box center [666, 179] width 22 height 22
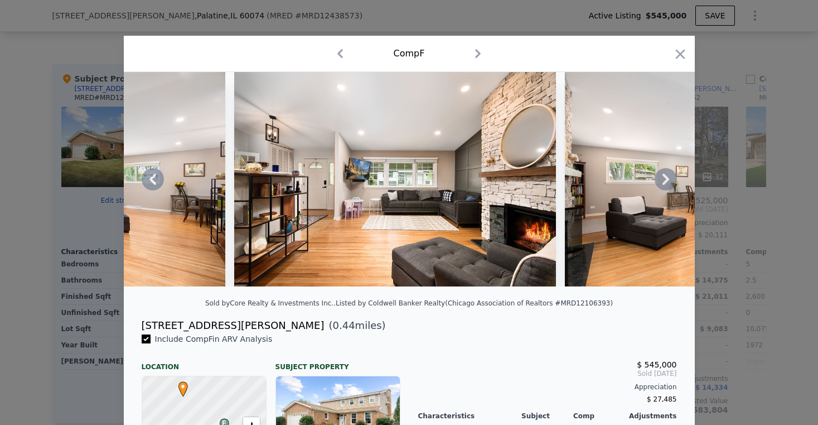
click at [662, 189] on icon at bounding box center [666, 179] width 22 height 22
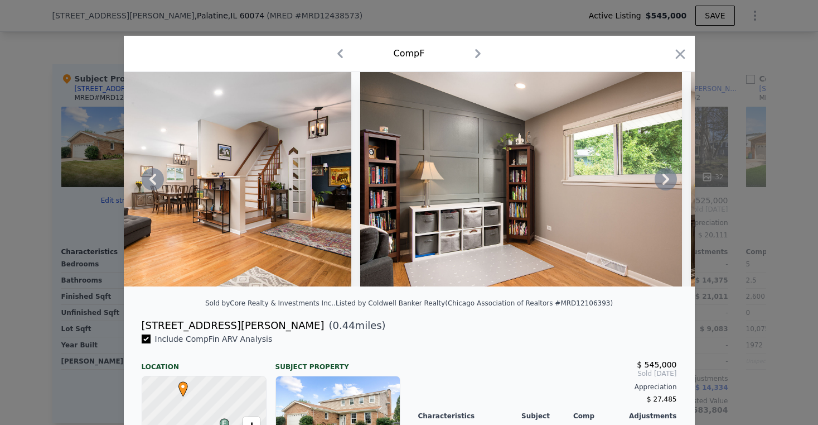
click at [662, 189] on icon at bounding box center [666, 179] width 22 height 22
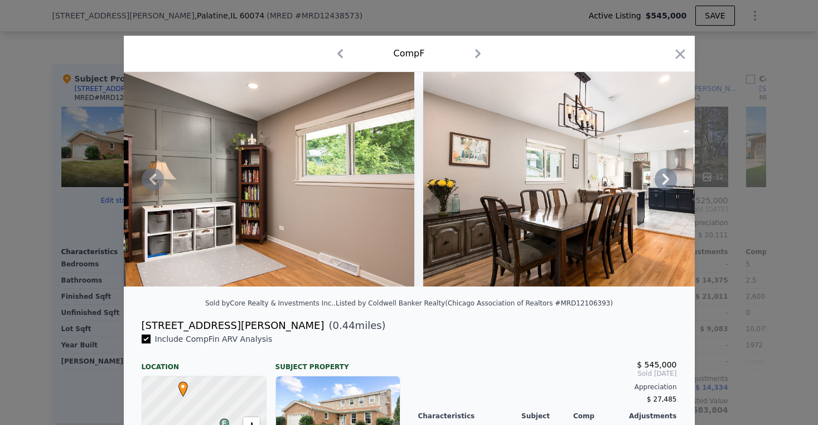
click at [662, 189] on icon at bounding box center [666, 179] width 22 height 22
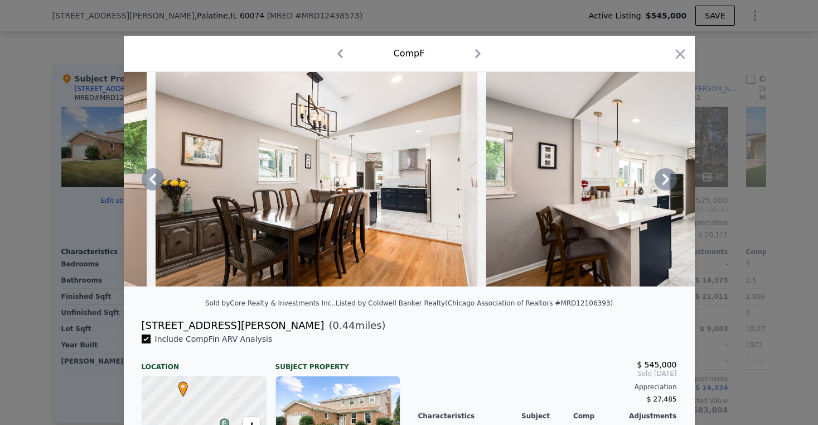
click at [662, 189] on icon at bounding box center [666, 179] width 22 height 22
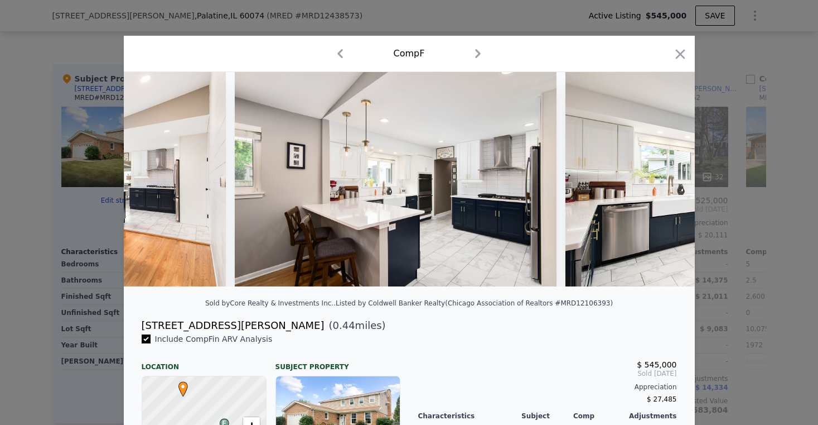
scroll to position [0, 3213]
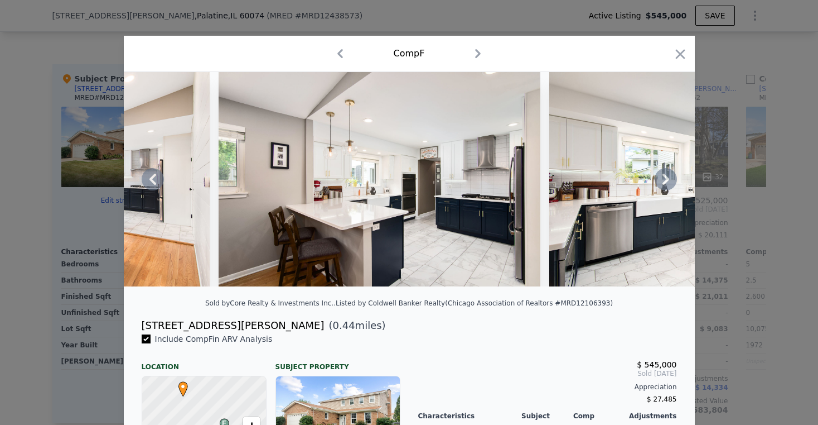
click at [662, 189] on icon at bounding box center [666, 179] width 22 height 22
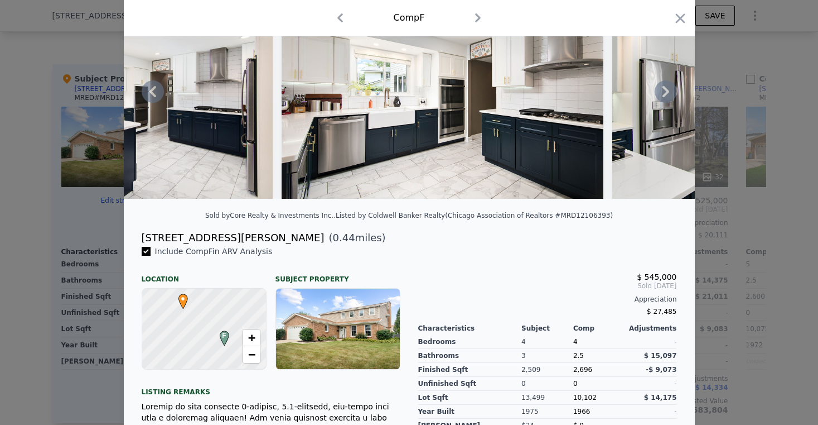
scroll to position [0, 0]
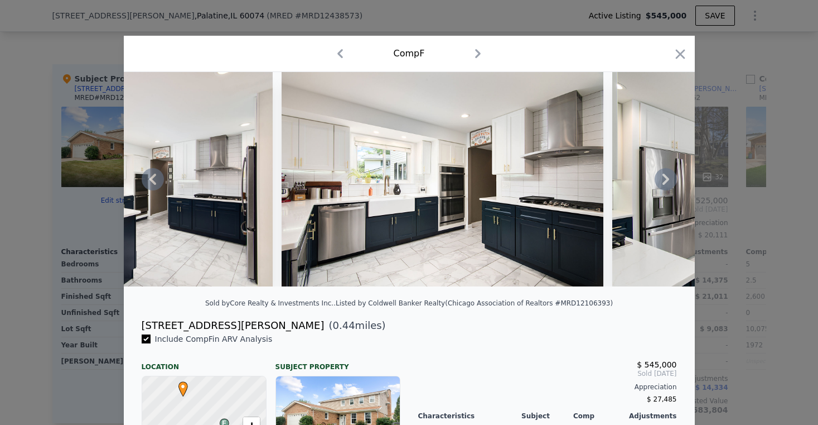
click at [663, 185] on icon at bounding box center [666, 178] width 7 height 11
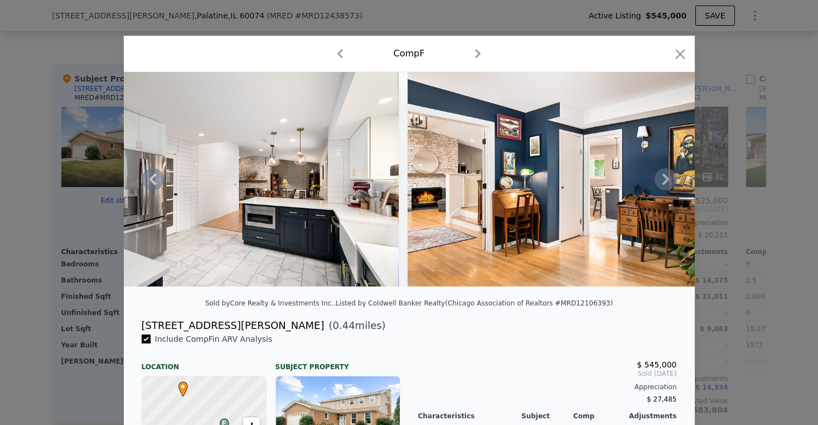
click at [661, 184] on icon at bounding box center [666, 179] width 22 height 22
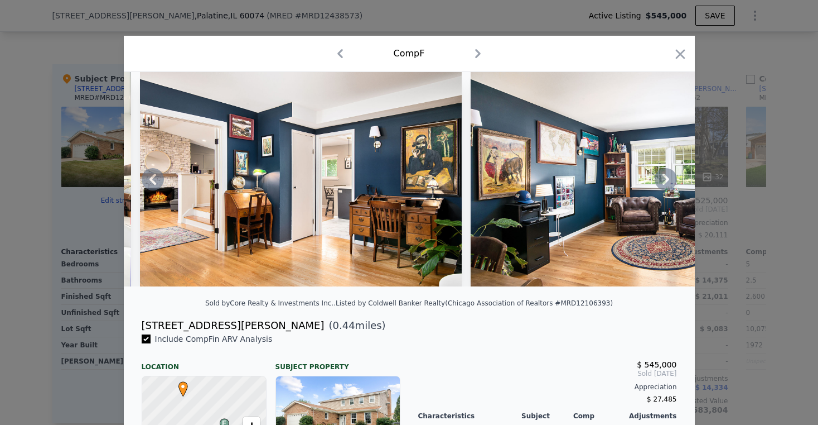
click at [661, 184] on icon at bounding box center [666, 179] width 22 height 22
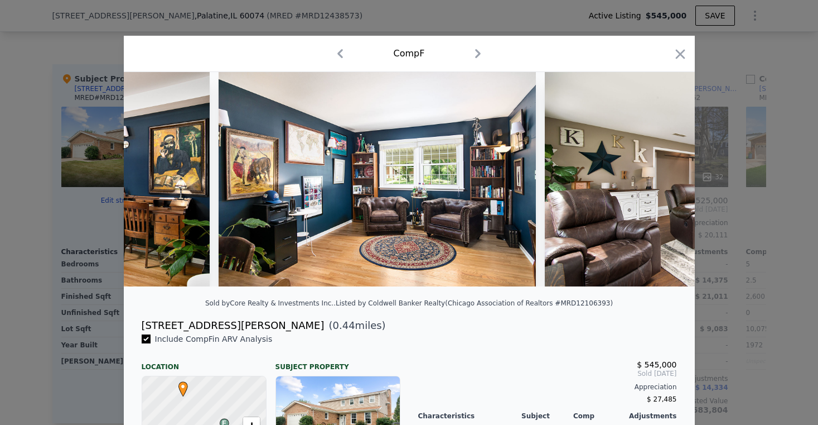
scroll to position [0, 4552]
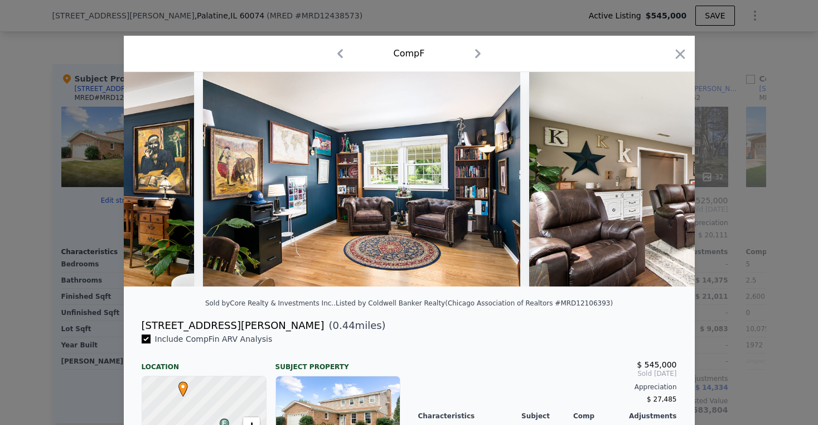
click at [661, 184] on div at bounding box center [409, 179] width 571 height 214
click at [663, 185] on icon at bounding box center [666, 178] width 7 height 11
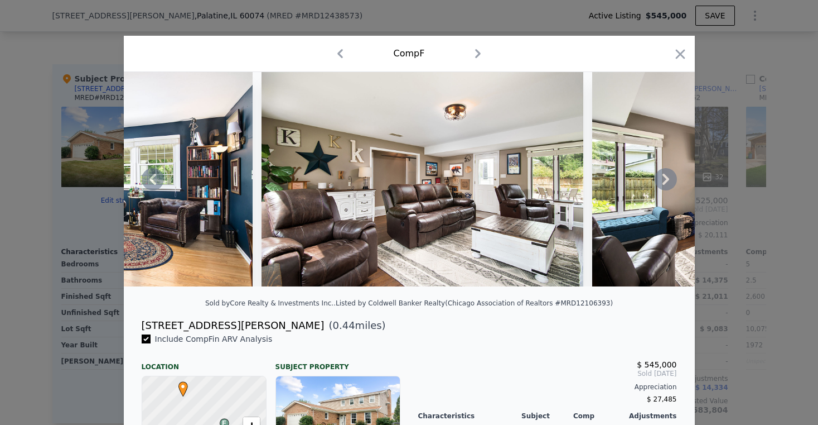
click at [663, 185] on icon at bounding box center [666, 178] width 7 height 11
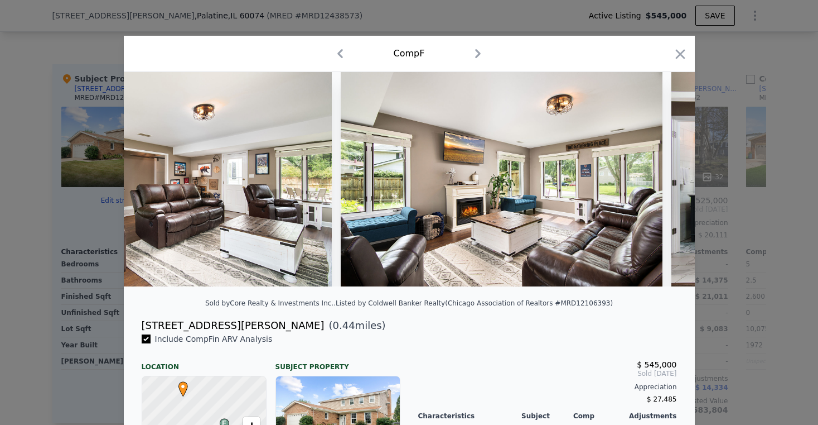
scroll to position [0, 5088]
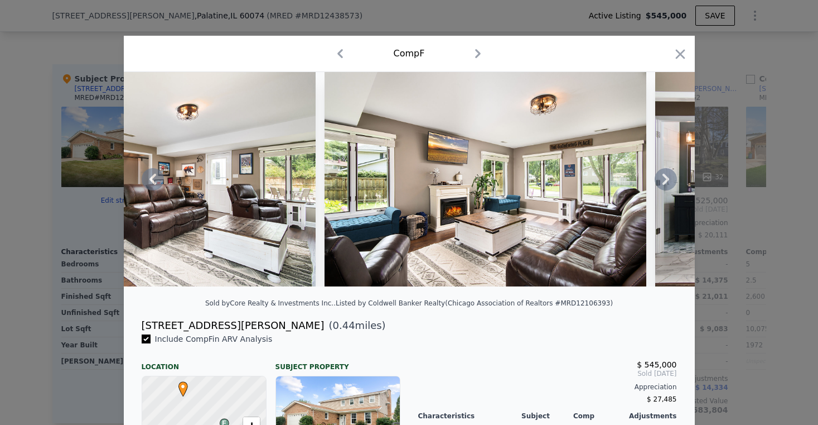
click at [663, 185] on icon at bounding box center [666, 178] width 7 height 11
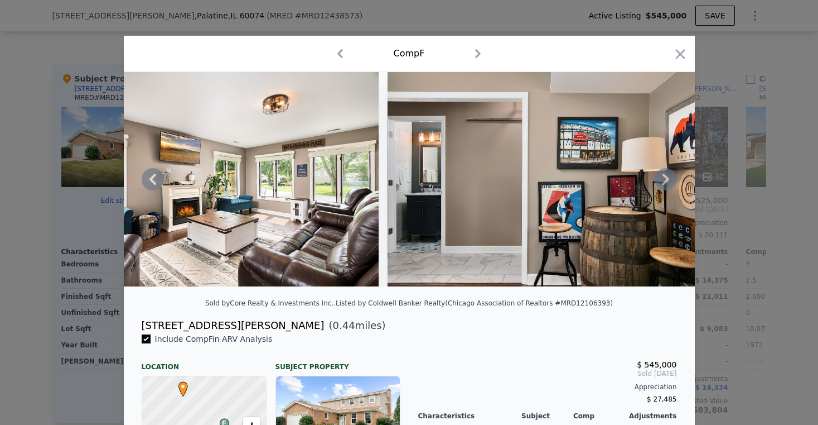
click at [661, 183] on icon at bounding box center [666, 179] width 22 height 22
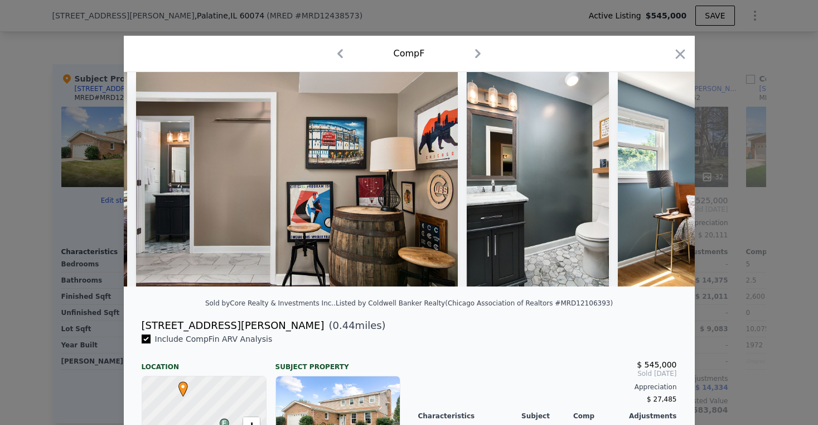
scroll to position [0, 5623]
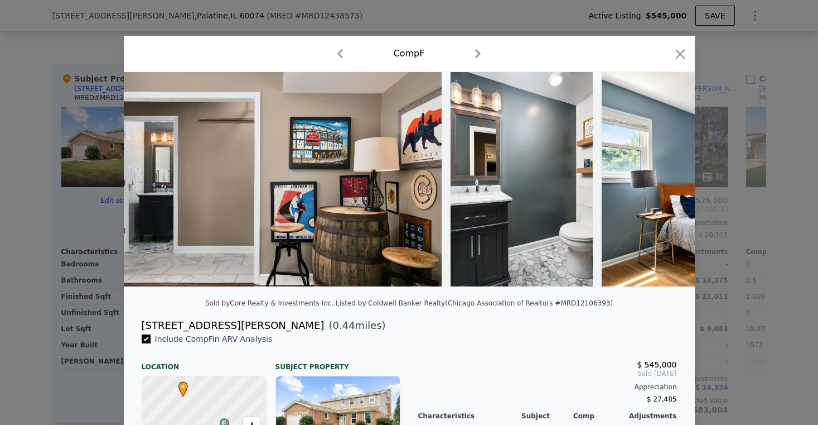
click at [661, 183] on div at bounding box center [409, 179] width 571 height 214
click at [663, 185] on icon at bounding box center [666, 178] width 7 height 11
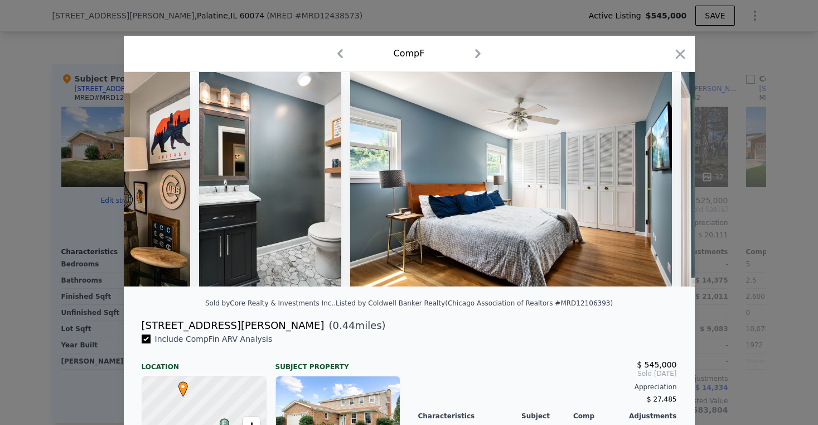
scroll to position [0, 5891]
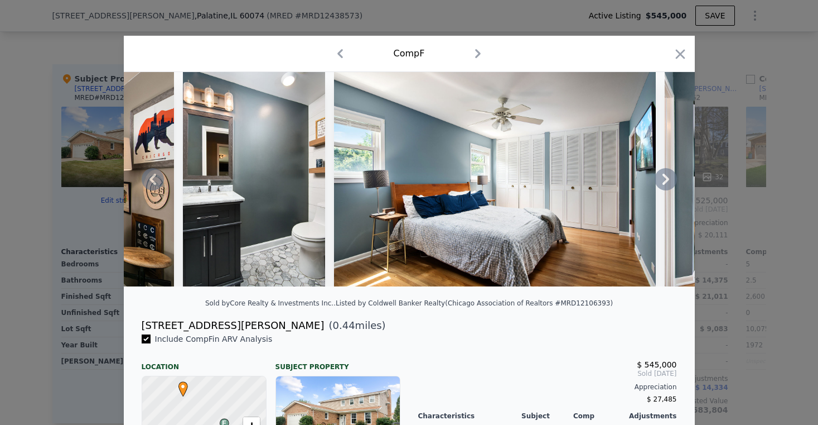
click at [663, 185] on icon at bounding box center [666, 178] width 7 height 11
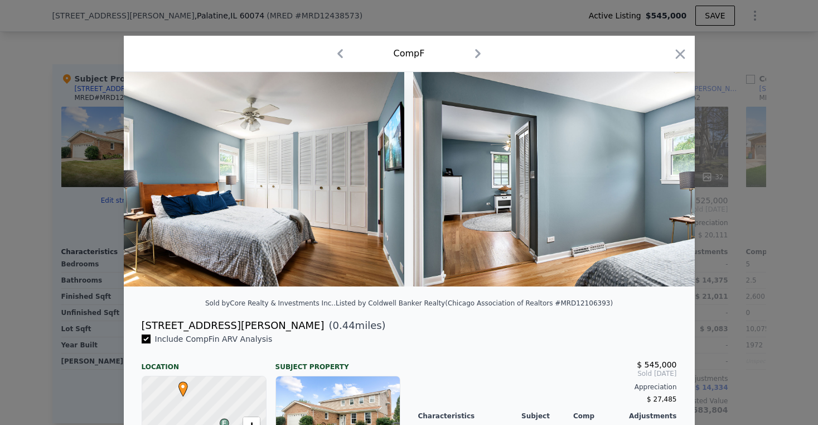
scroll to position [0, 6159]
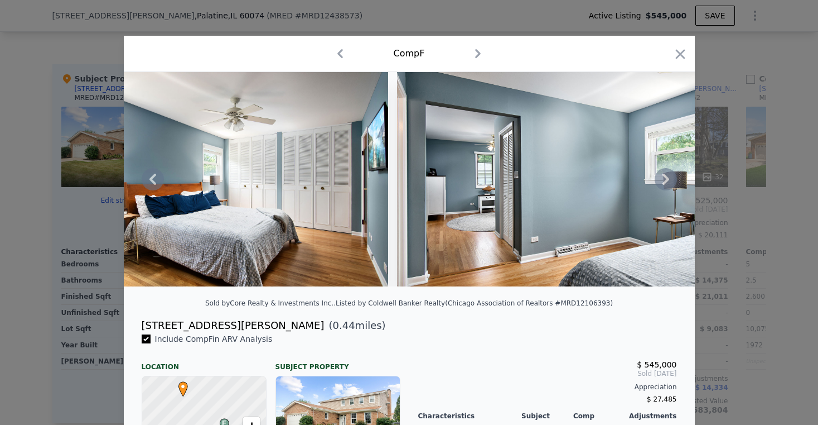
click at [663, 185] on icon at bounding box center [666, 178] width 7 height 11
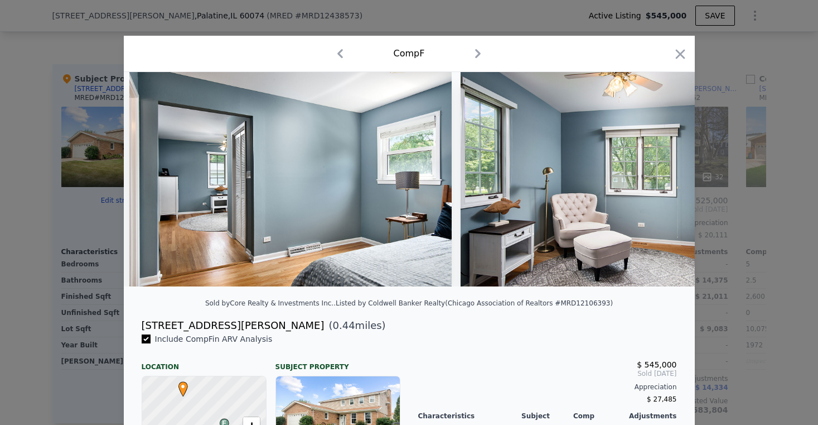
click at [661, 186] on div at bounding box center [409, 179] width 571 height 214
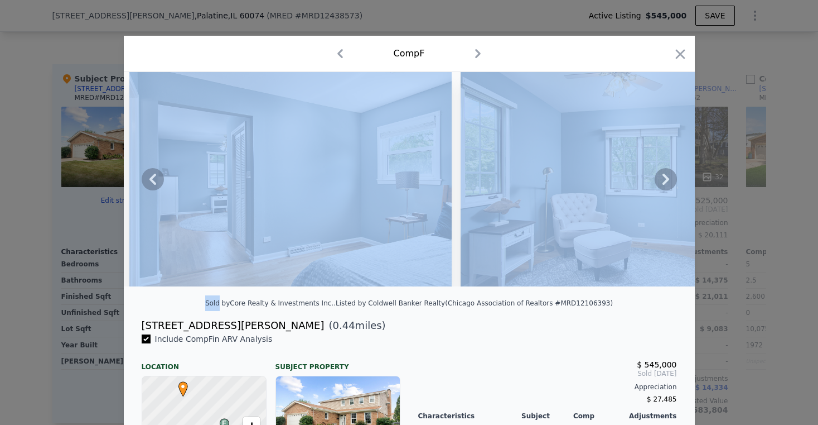
click at [663, 185] on icon at bounding box center [666, 178] width 7 height 11
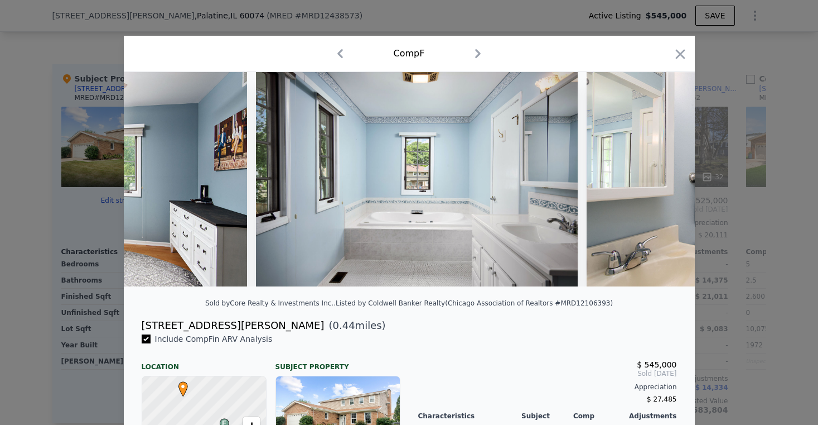
click at [661, 186] on div at bounding box center [409, 179] width 571 height 214
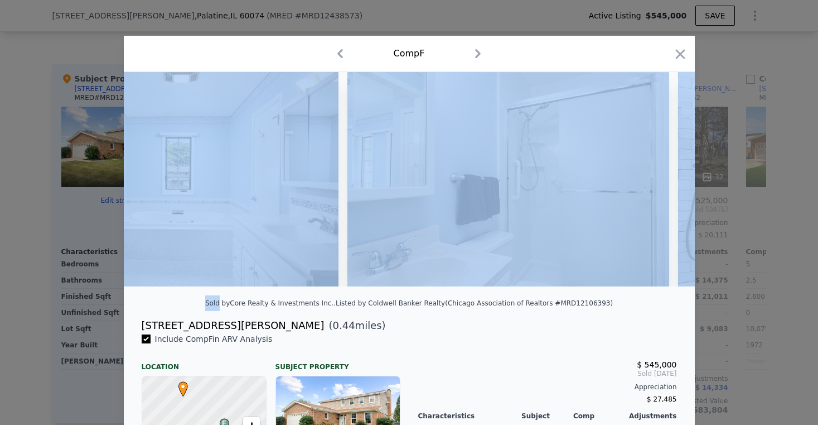
scroll to position [0, 7230]
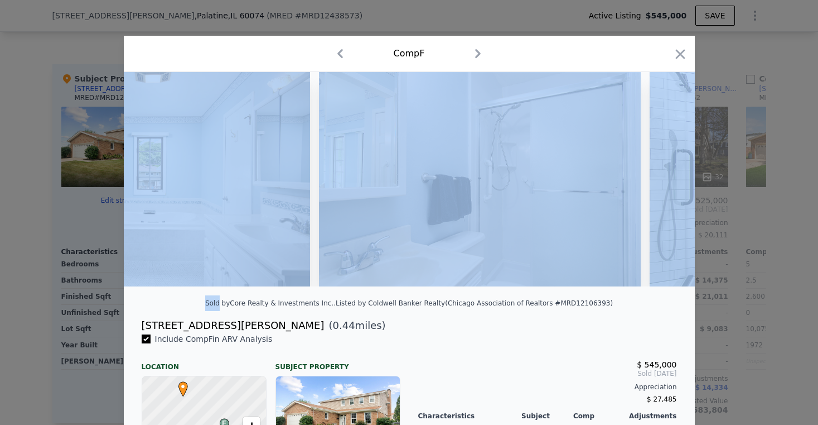
click at [661, 186] on img at bounding box center [811, 179] width 322 height 214
click at [663, 185] on icon at bounding box center [666, 178] width 7 height 11
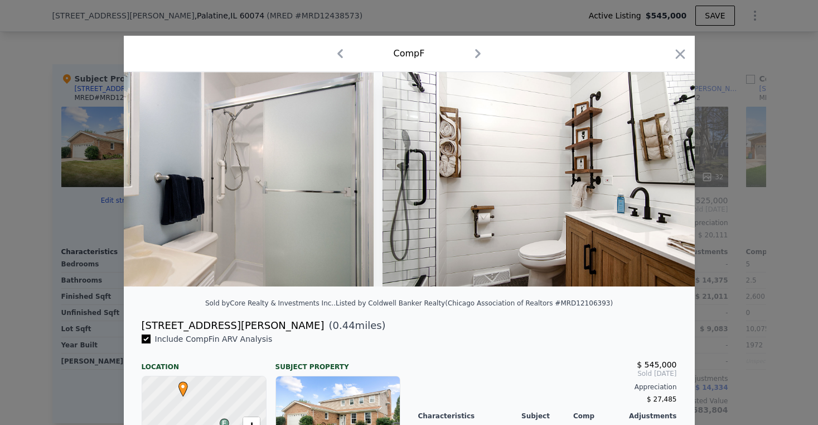
scroll to position [0, 7498]
click at [663, 185] on icon at bounding box center [666, 178] width 7 height 11
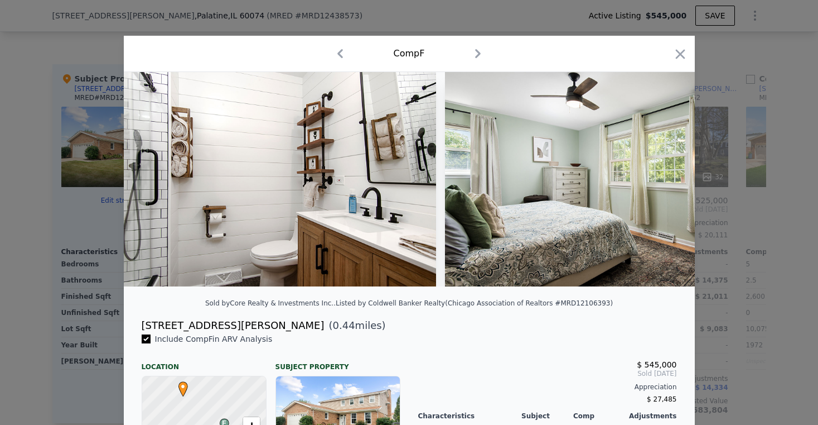
click at [661, 186] on img at bounding box center [606, 179] width 322 height 214
click at [663, 182] on icon at bounding box center [666, 178] width 7 height 11
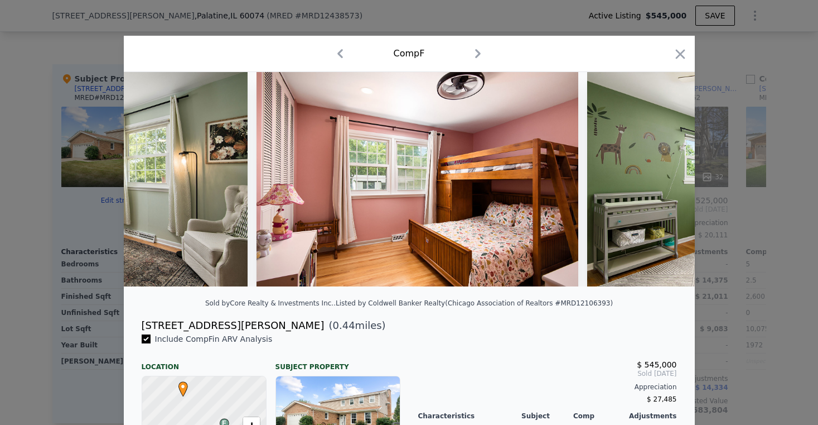
scroll to position [0, 8301]
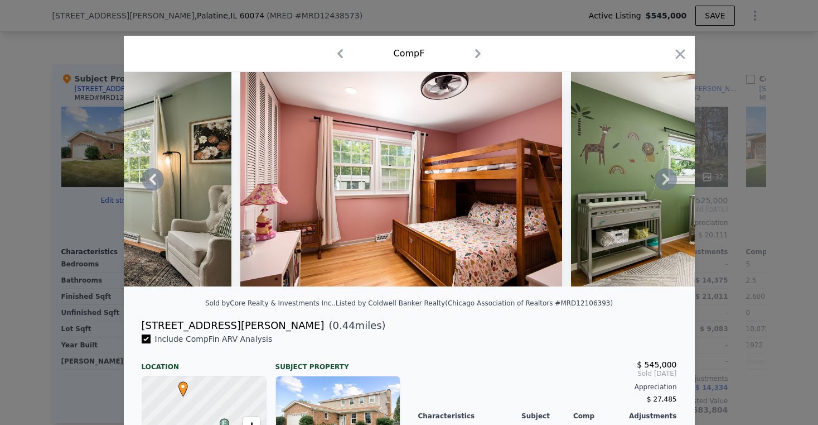
click at [663, 185] on icon at bounding box center [666, 178] width 7 height 11
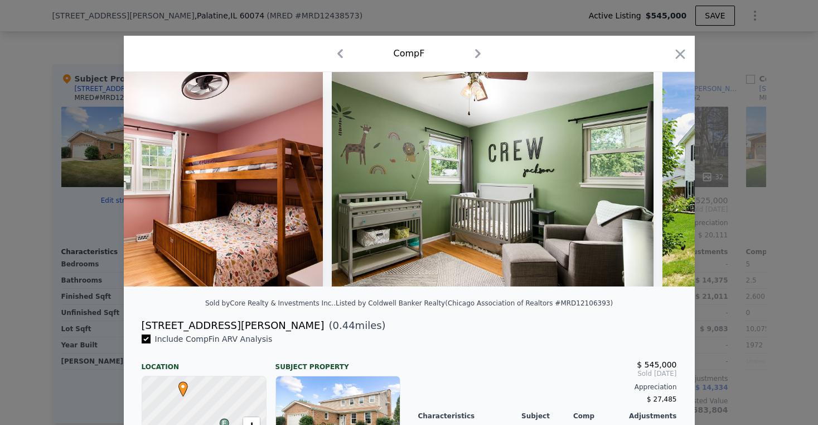
scroll to position [0, 8569]
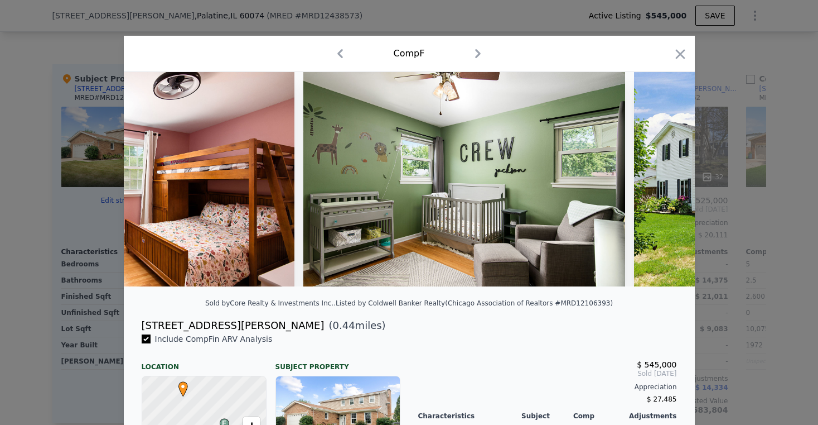
click at [661, 186] on img at bounding box center [795, 179] width 322 height 214
click at [663, 185] on icon at bounding box center [666, 178] width 7 height 11
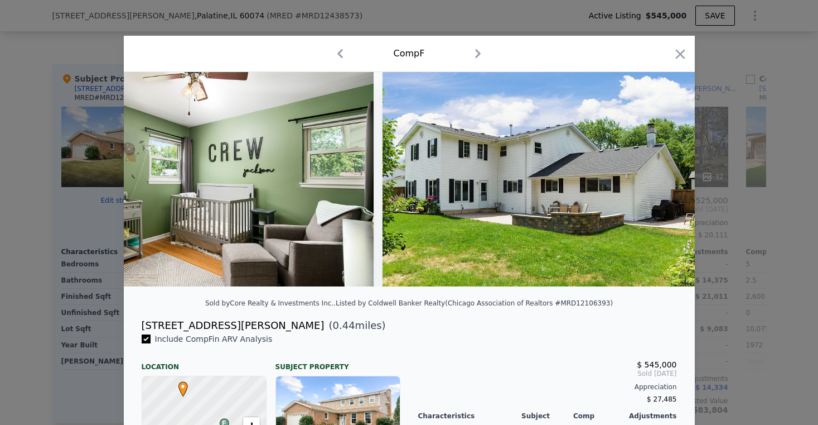
scroll to position [0, 8837]
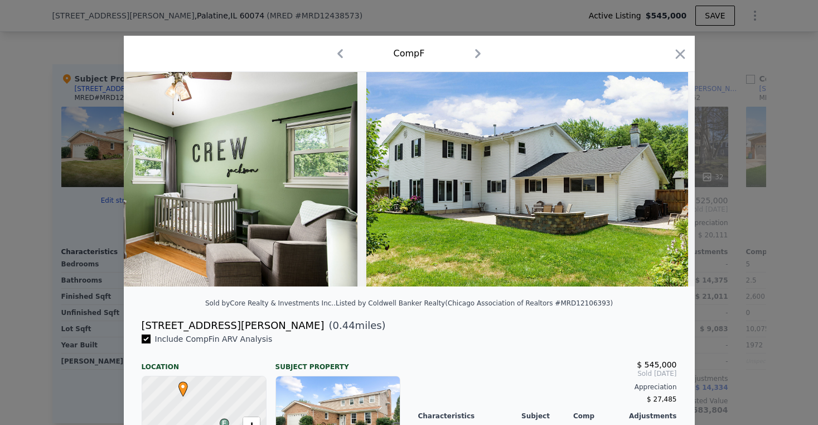
click at [660, 188] on div at bounding box center [409, 179] width 571 height 214
click at [660, 184] on icon at bounding box center [666, 179] width 22 height 22
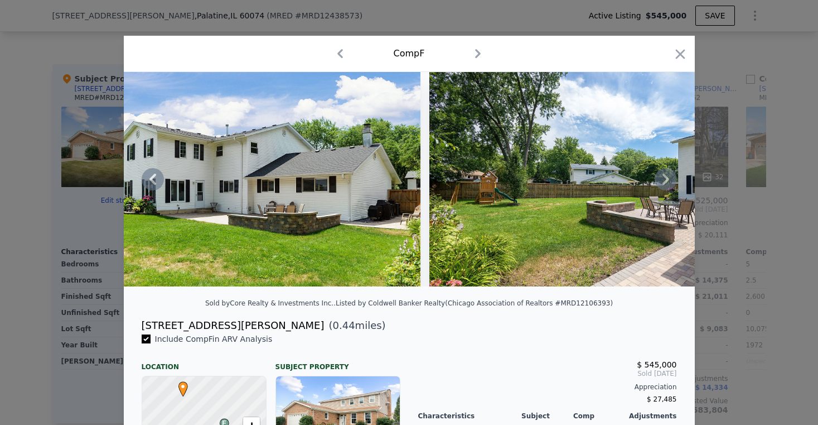
click at [657, 190] on icon at bounding box center [666, 179] width 22 height 22
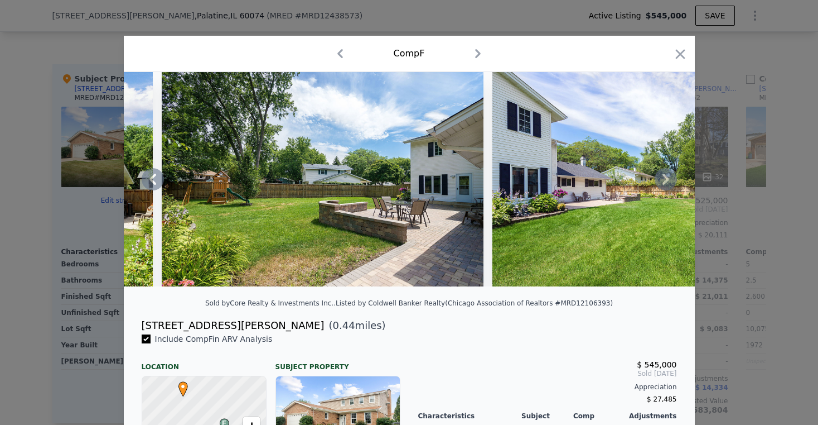
click at [658, 185] on icon at bounding box center [666, 179] width 22 height 22
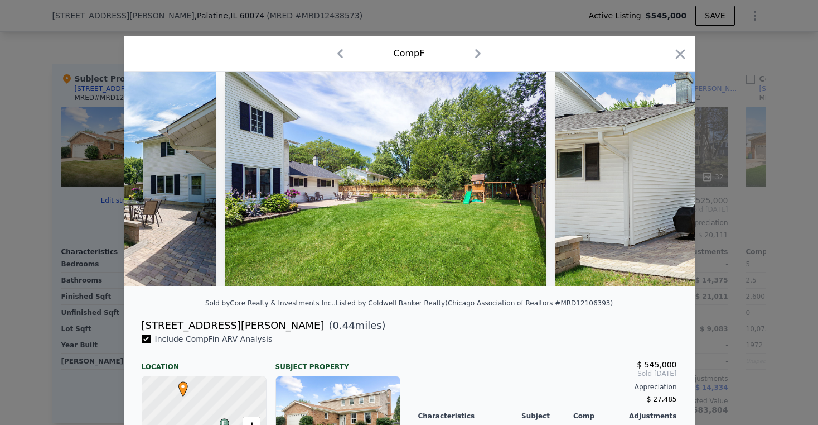
click at [658, 185] on img at bounding box center [717, 179] width 322 height 214
click at [657, 188] on icon at bounding box center [666, 179] width 22 height 22
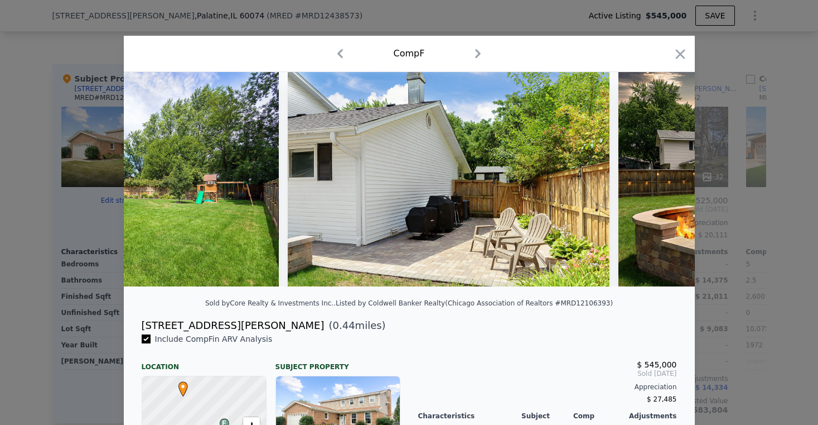
click at [657, 188] on img at bounding box center [780, 179] width 322 height 214
click at [658, 185] on icon at bounding box center [666, 179] width 22 height 22
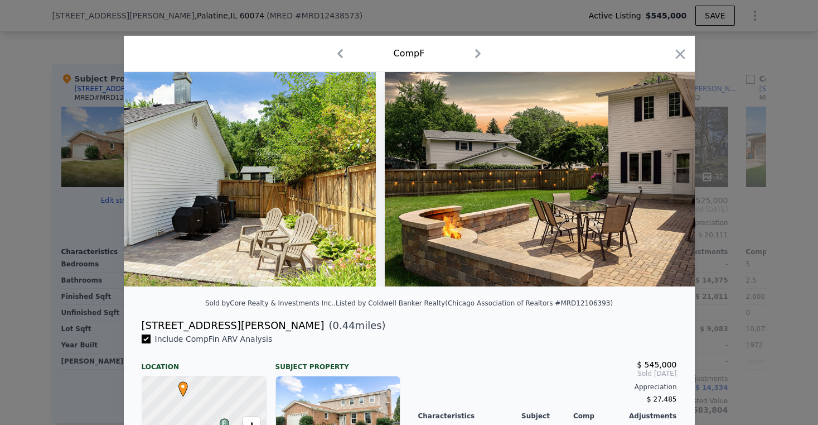
scroll to position [0, 10154]
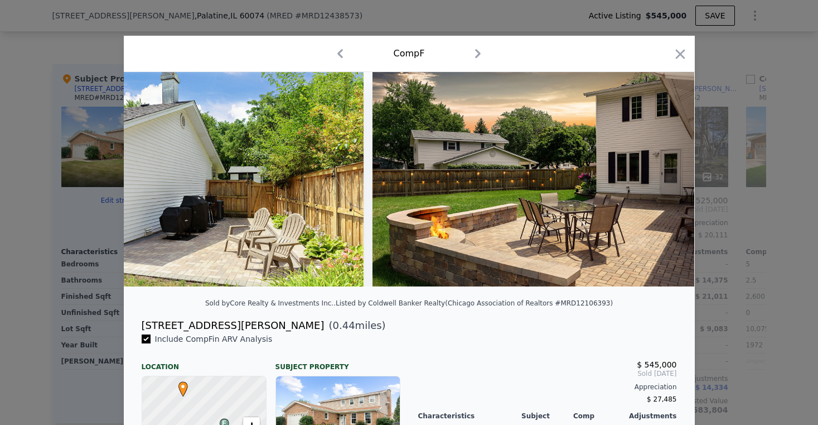
click at [658, 185] on img at bounding box center [534, 179] width 322 height 214
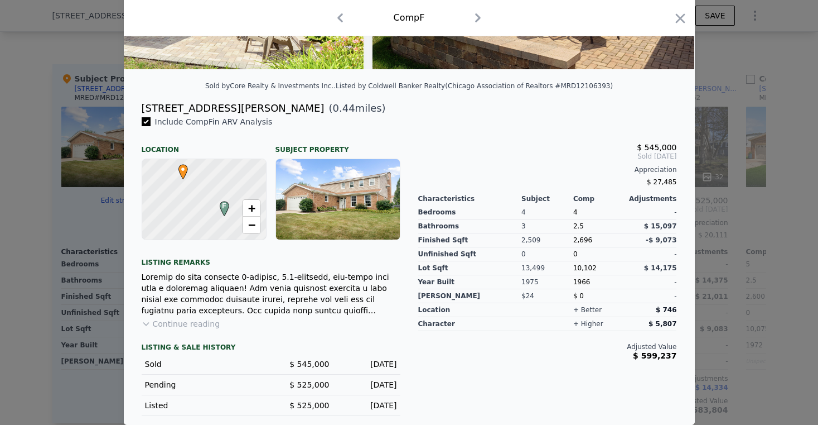
click at [473, 20] on icon "button" at bounding box center [478, 18] width 18 height 18
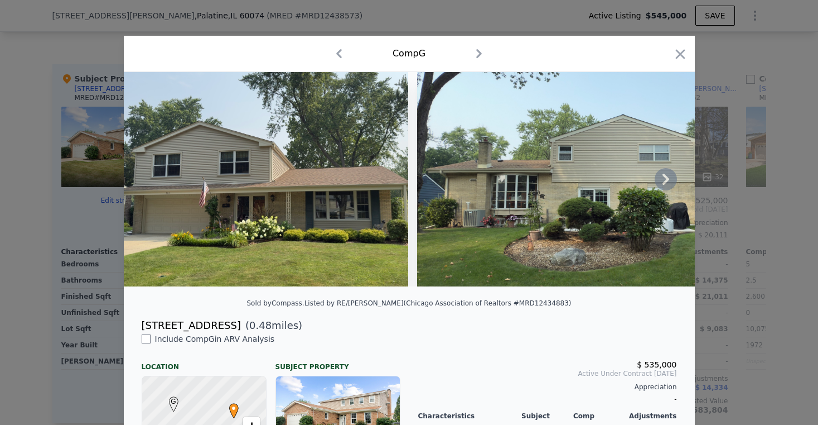
click at [659, 181] on icon at bounding box center [666, 179] width 22 height 22
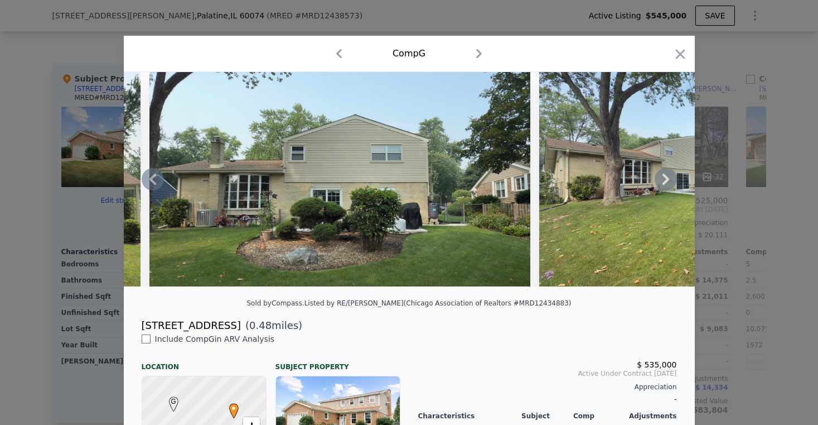
click at [663, 181] on icon at bounding box center [666, 178] width 7 height 11
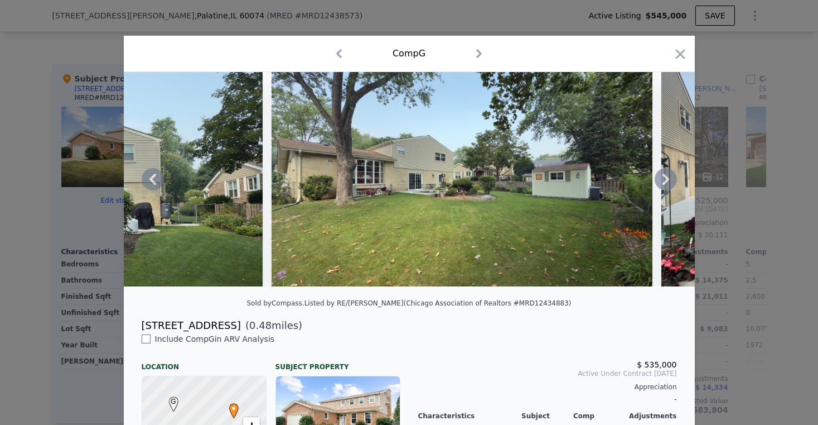
click at [663, 181] on icon at bounding box center [666, 178] width 7 height 11
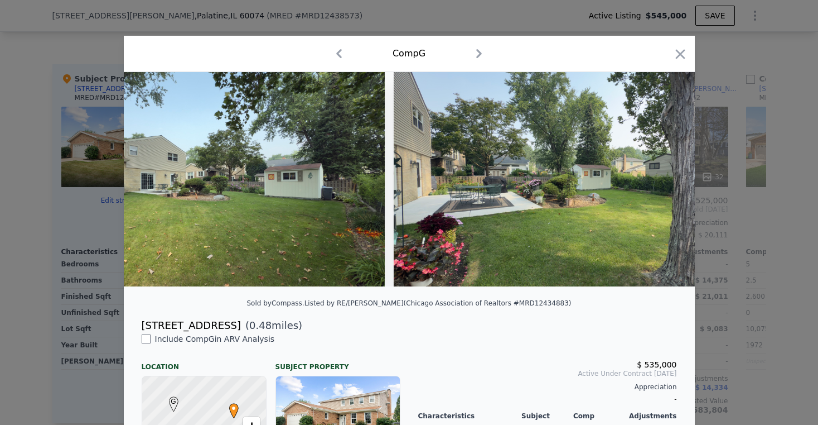
click at [661, 182] on img at bounding box center [584, 179] width 381 height 214
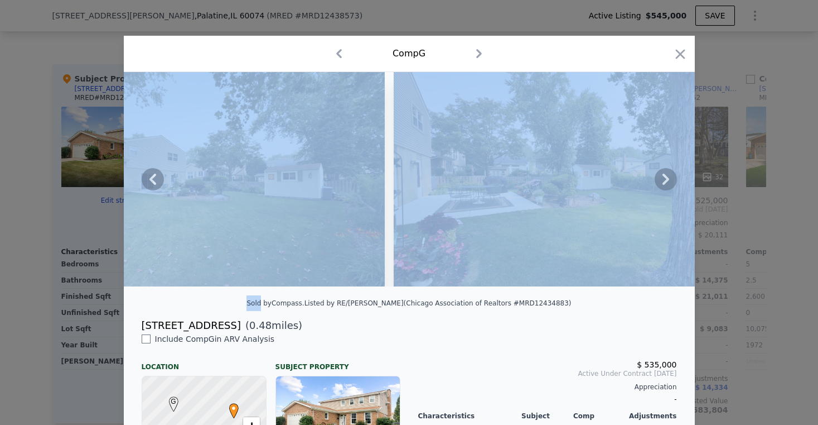
click at [660, 182] on icon at bounding box center [666, 179] width 22 height 22
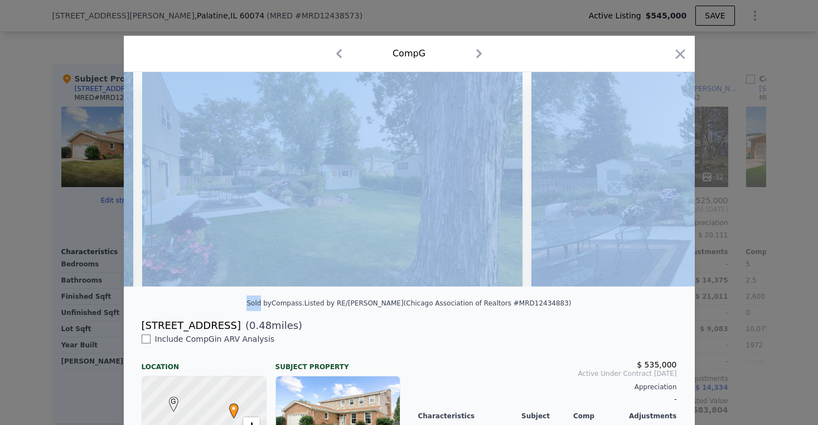
scroll to position [0, 1071]
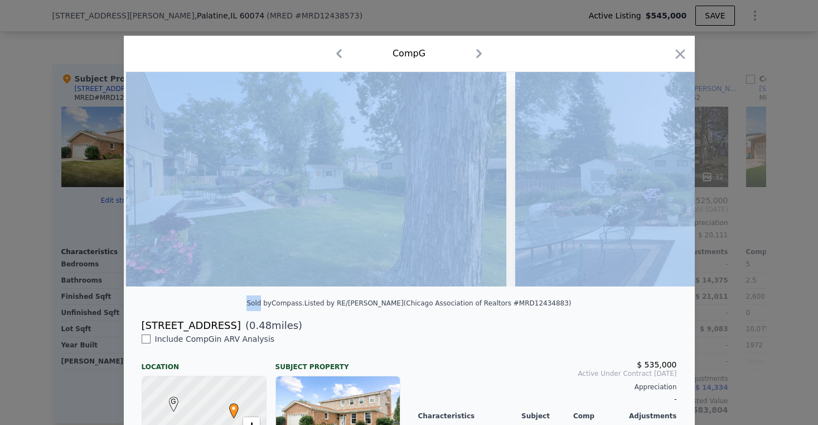
click at [660, 182] on img at bounding box center [705, 179] width 381 height 214
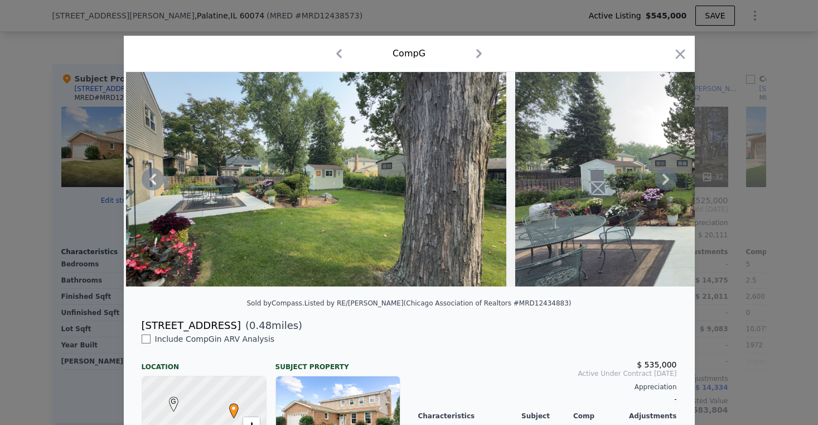
click at [636, 317] on div "Sold by Compass . Listed by RE/[PERSON_NAME] (Chicago Association of Realtors #…" at bounding box center [409, 306] width 571 height 22
click at [663, 185] on icon at bounding box center [666, 178] width 7 height 11
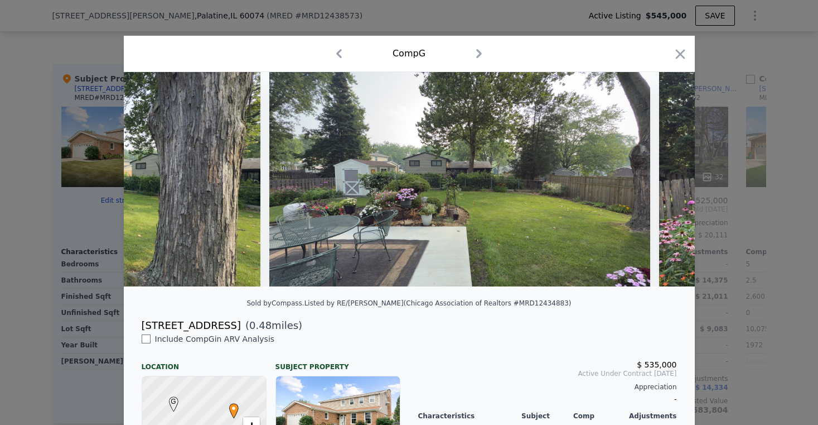
scroll to position [0, 1339]
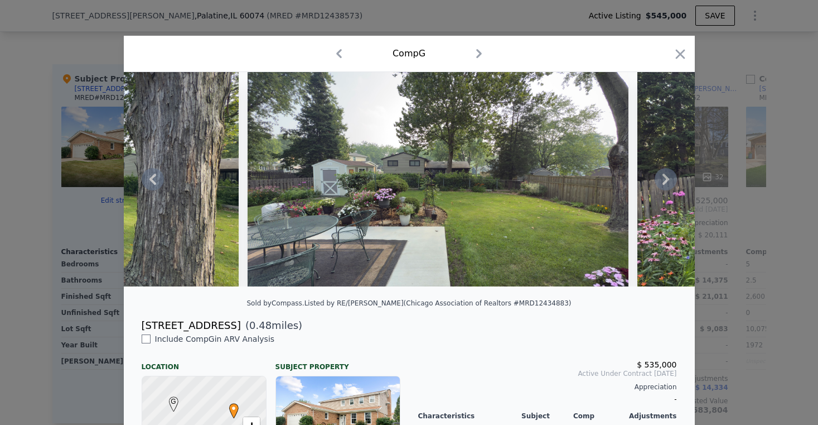
click at [668, 186] on icon at bounding box center [666, 179] width 22 height 22
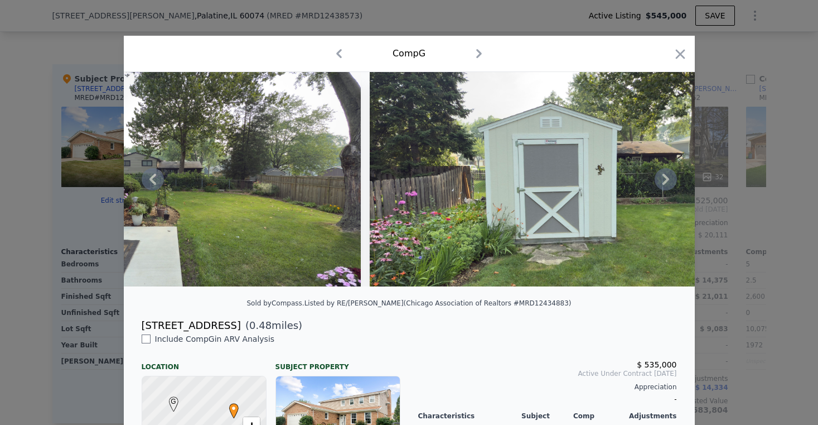
click at [666, 186] on icon at bounding box center [666, 179] width 22 height 22
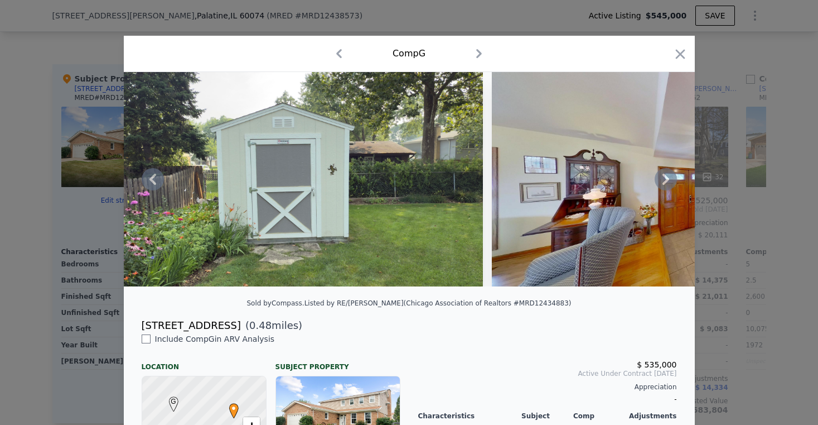
click at [665, 186] on icon at bounding box center [666, 179] width 22 height 22
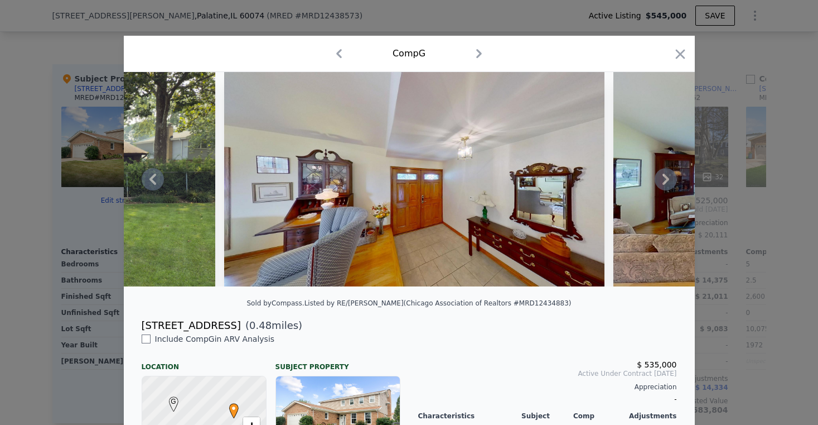
click at [663, 186] on icon at bounding box center [666, 179] width 22 height 22
click at [663, 186] on img at bounding box center [804, 179] width 381 height 214
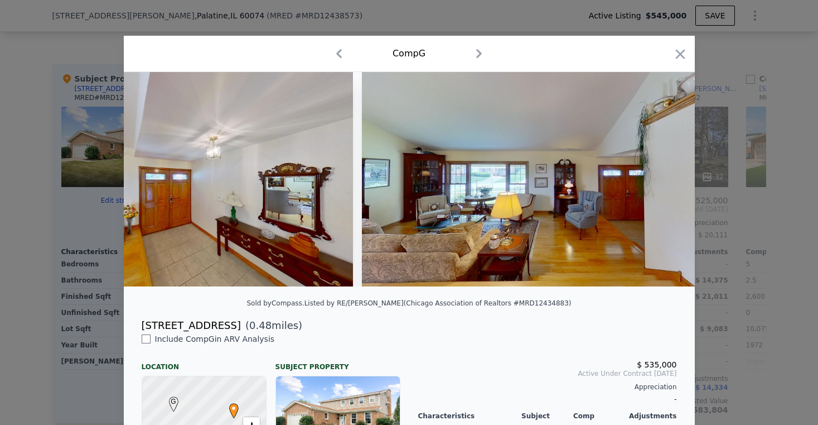
scroll to position [0, 2410]
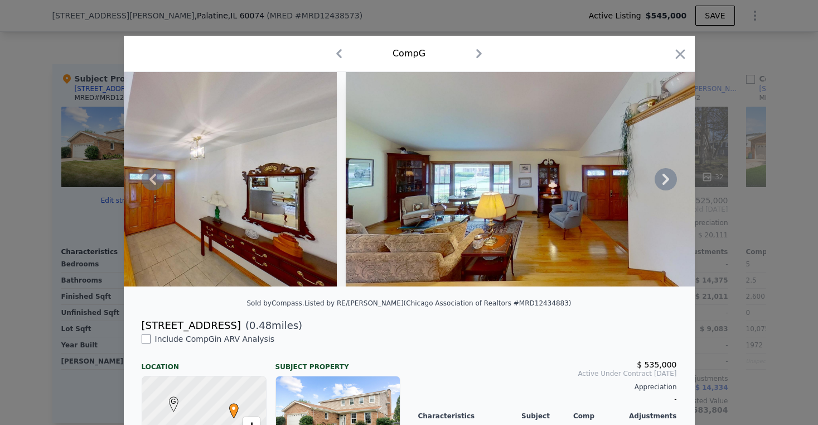
click at [663, 186] on icon at bounding box center [666, 179] width 22 height 22
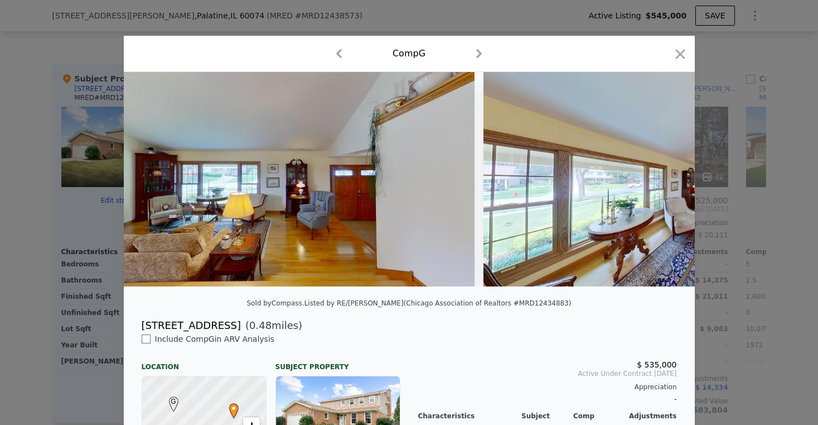
scroll to position [0, 2678]
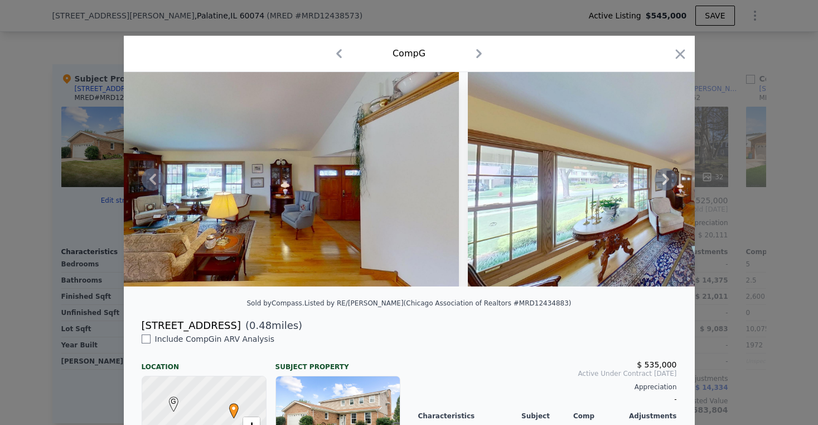
click at [663, 186] on icon at bounding box center [666, 179] width 22 height 22
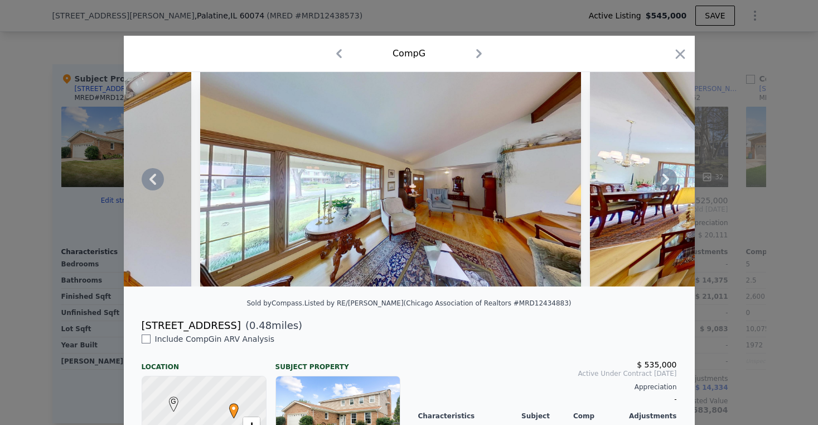
click at [662, 190] on icon at bounding box center [666, 179] width 22 height 22
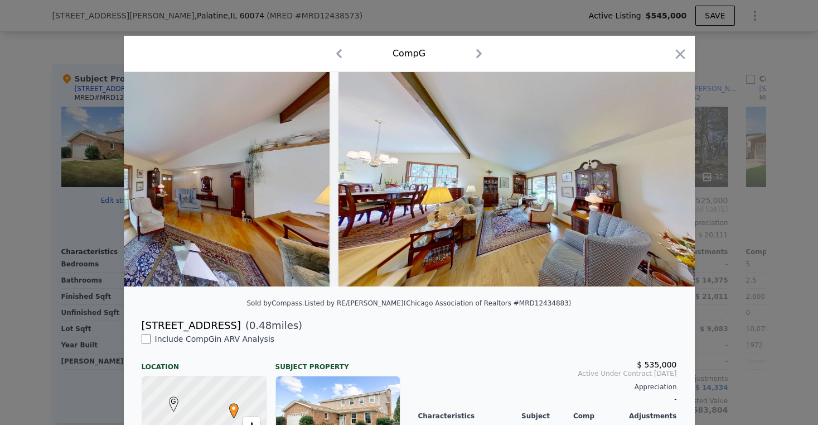
scroll to position [0, 3213]
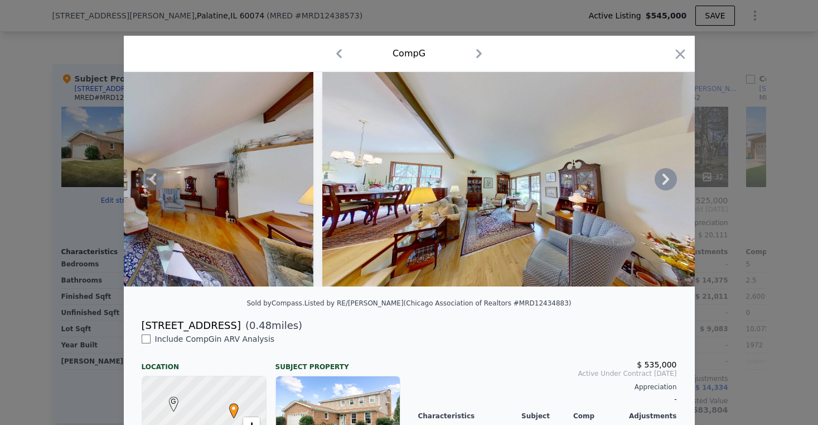
click at [658, 185] on icon at bounding box center [666, 179] width 22 height 22
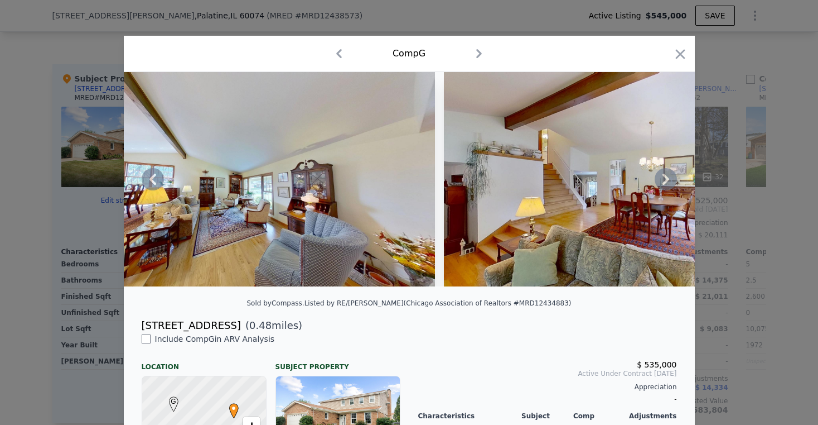
click at [663, 185] on icon at bounding box center [666, 178] width 7 height 11
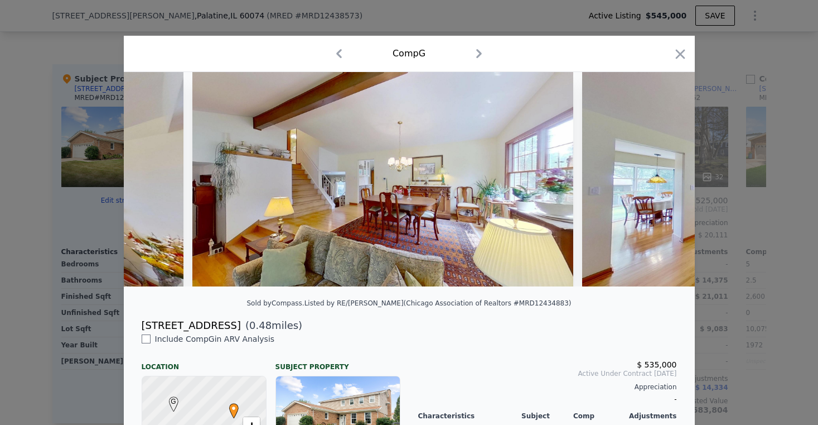
scroll to position [0, 3749]
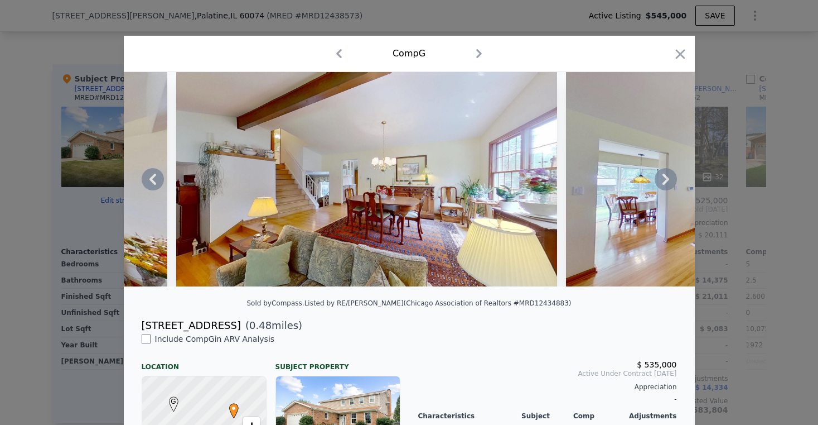
click at [663, 185] on icon at bounding box center [666, 178] width 7 height 11
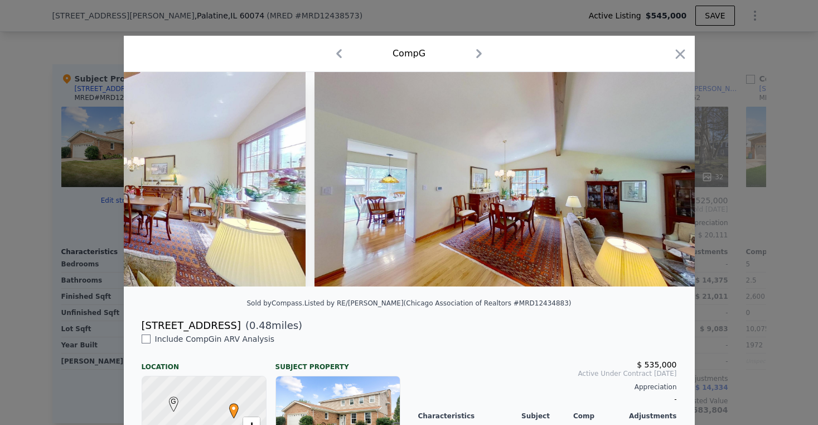
scroll to position [0, 4017]
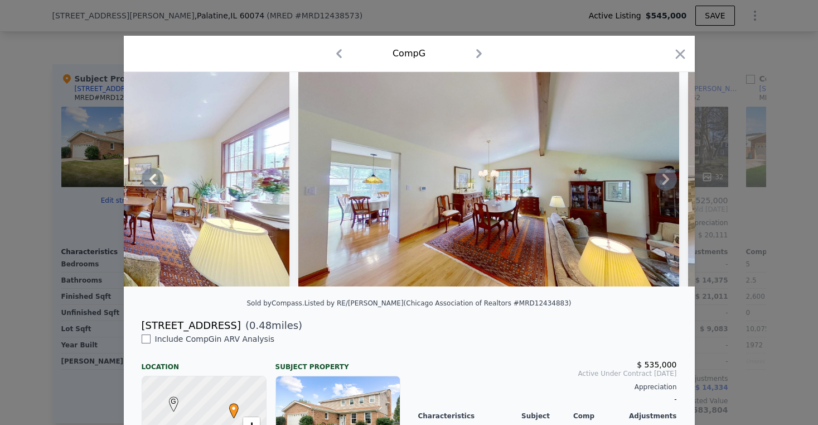
click at [658, 189] on icon at bounding box center [666, 179] width 22 height 22
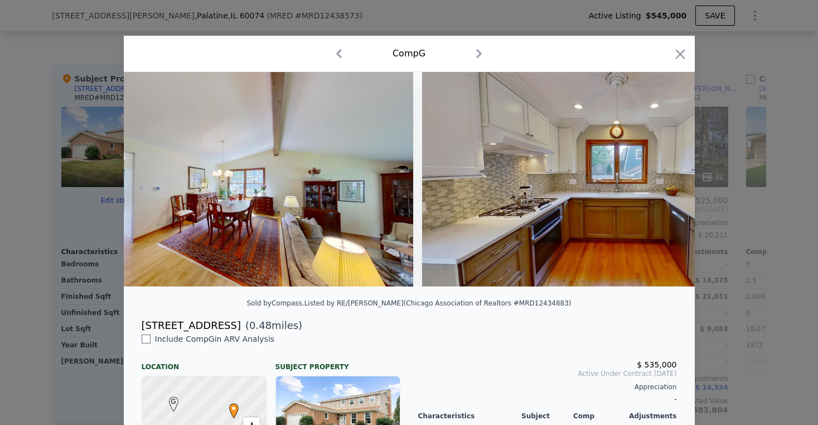
scroll to position [0, 4284]
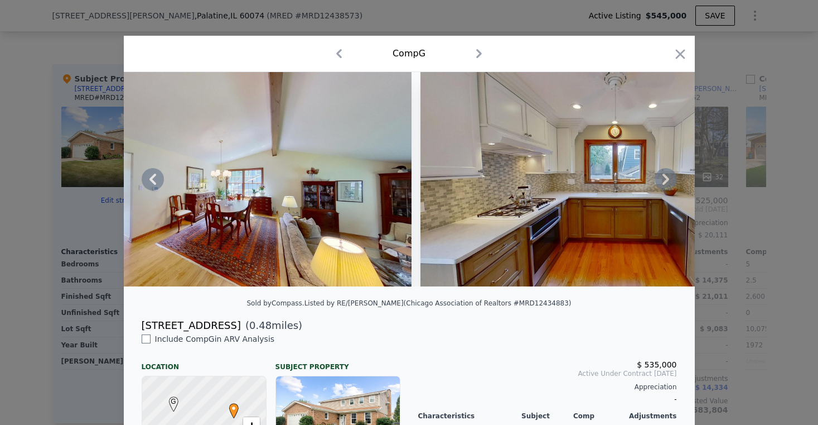
click at [658, 184] on icon at bounding box center [666, 179] width 22 height 22
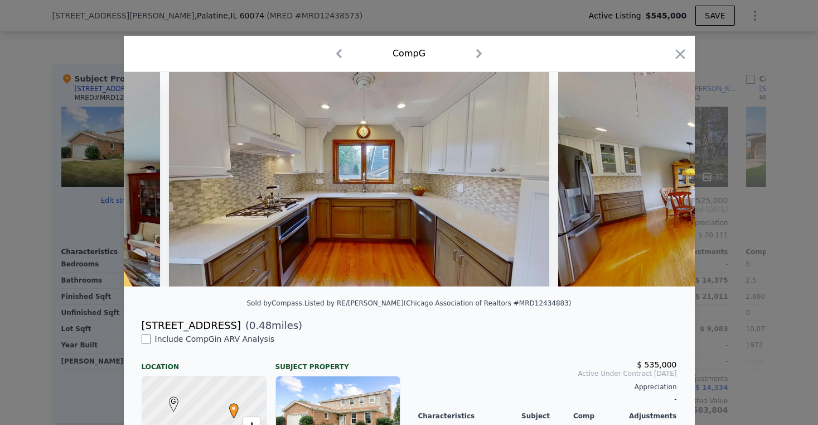
scroll to position [0, 4552]
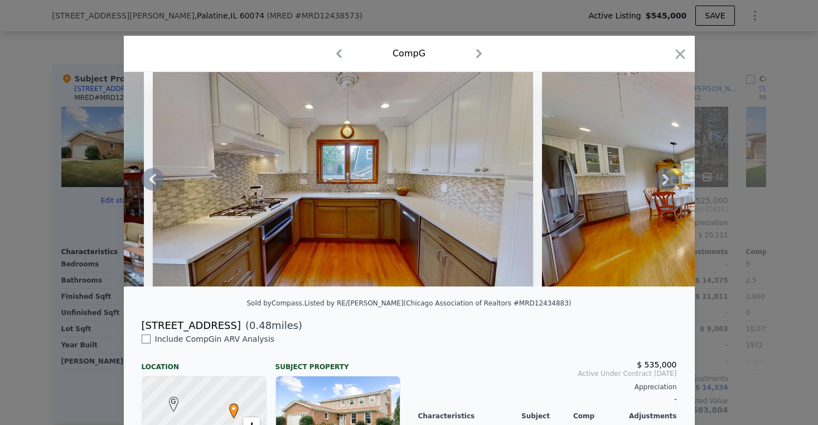
click at [658, 184] on icon at bounding box center [666, 179] width 22 height 22
click at [658, 184] on img at bounding box center [732, 179] width 381 height 214
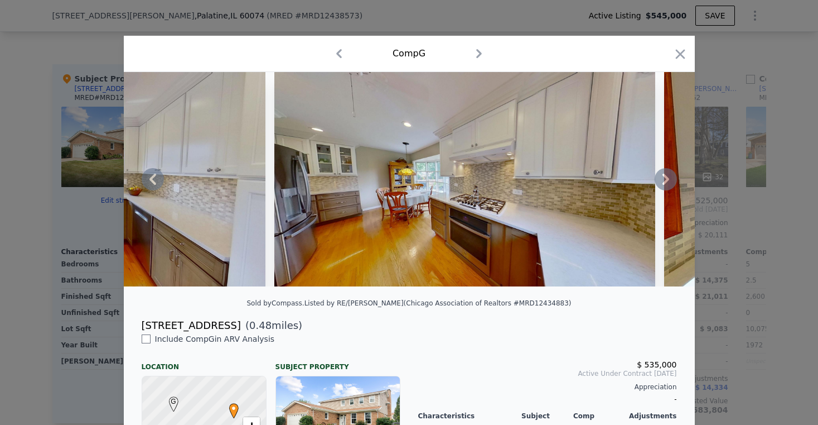
click at [658, 187] on icon at bounding box center [666, 179] width 22 height 22
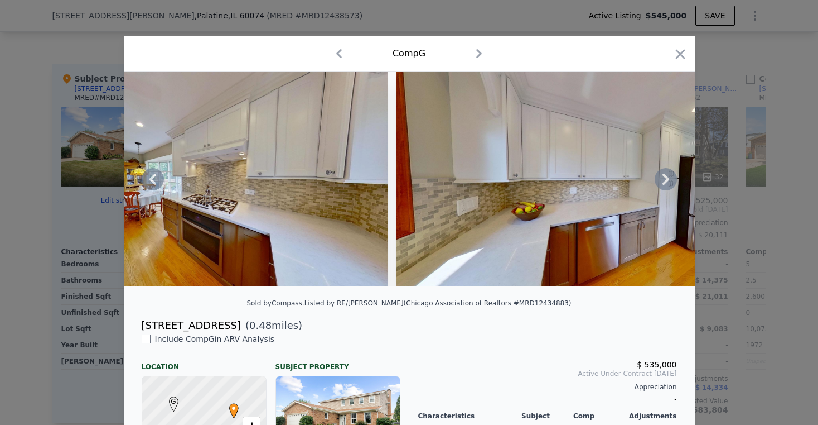
click at [659, 184] on icon at bounding box center [666, 179] width 22 height 22
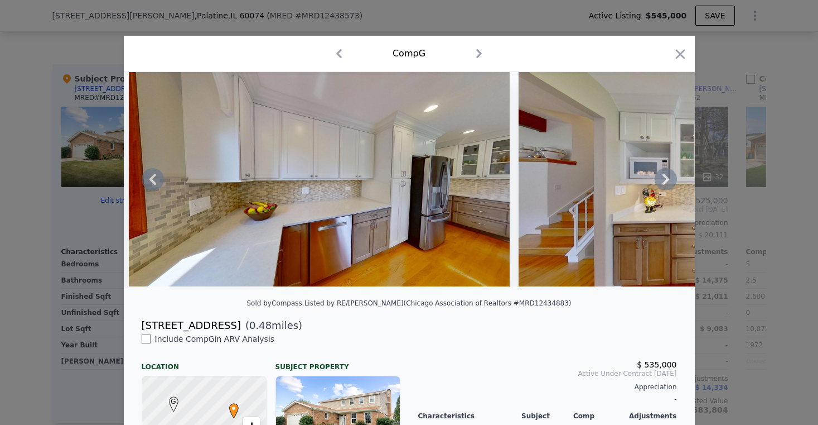
click at [659, 185] on icon at bounding box center [666, 179] width 22 height 22
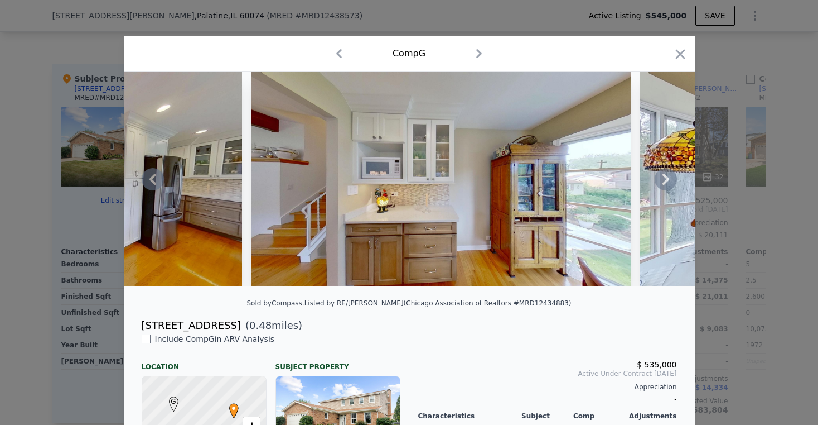
click at [663, 187] on icon at bounding box center [666, 179] width 22 height 22
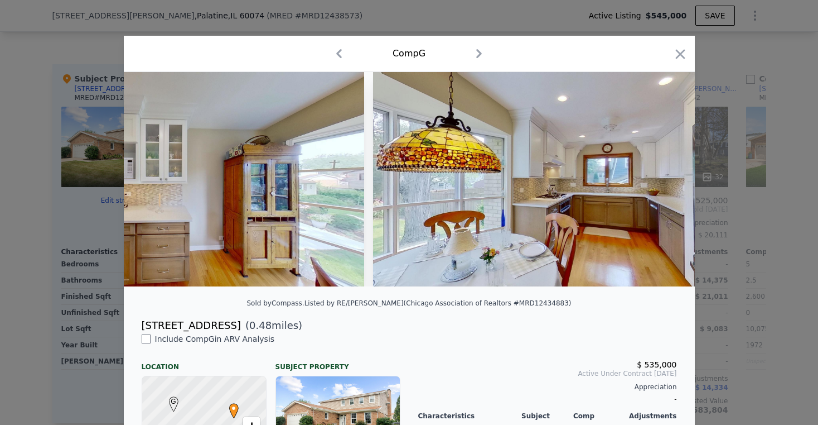
scroll to position [0, 5891]
click at [663, 189] on icon at bounding box center [666, 179] width 22 height 22
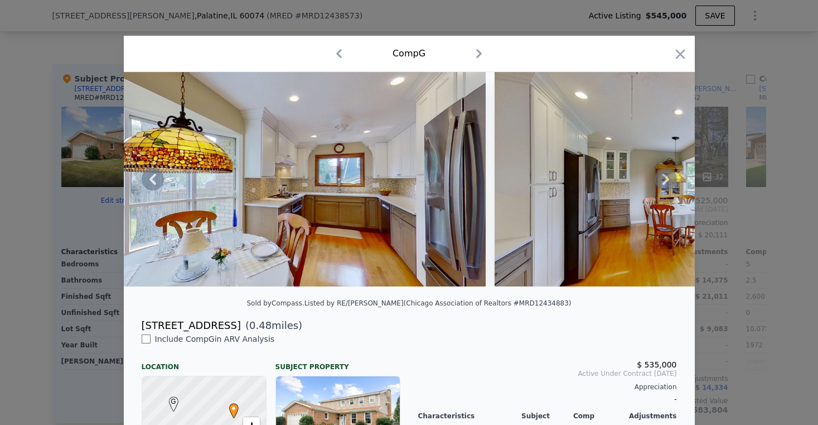
click at [663, 185] on icon at bounding box center [666, 178] width 7 height 11
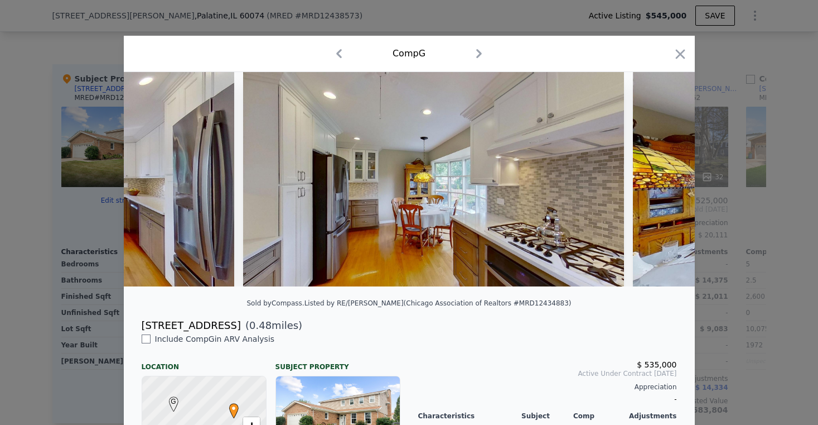
scroll to position [0, 6427]
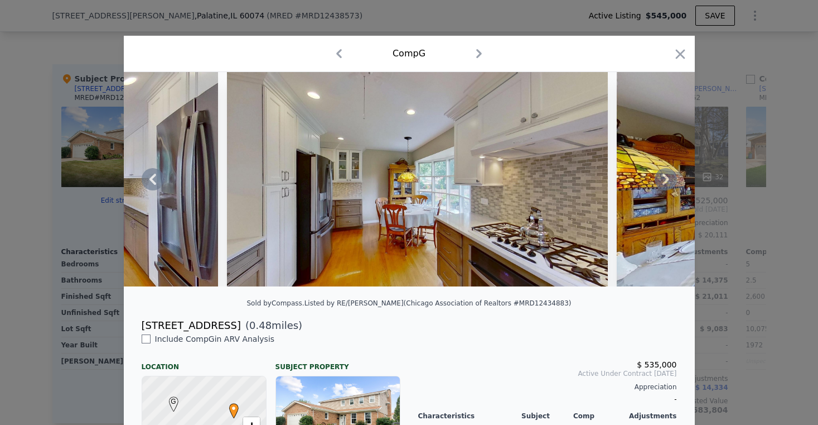
click at [658, 185] on icon at bounding box center [666, 179] width 22 height 22
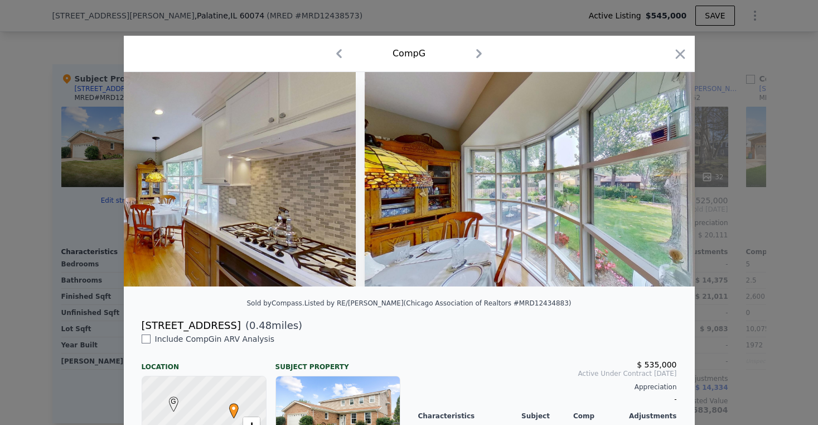
scroll to position [0, 6694]
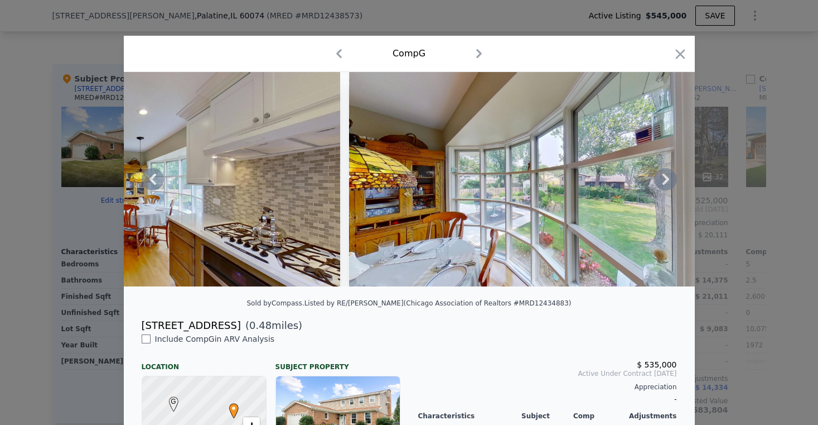
click at [658, 188] on icon at bounding box center [666, 179] width 22 height 22
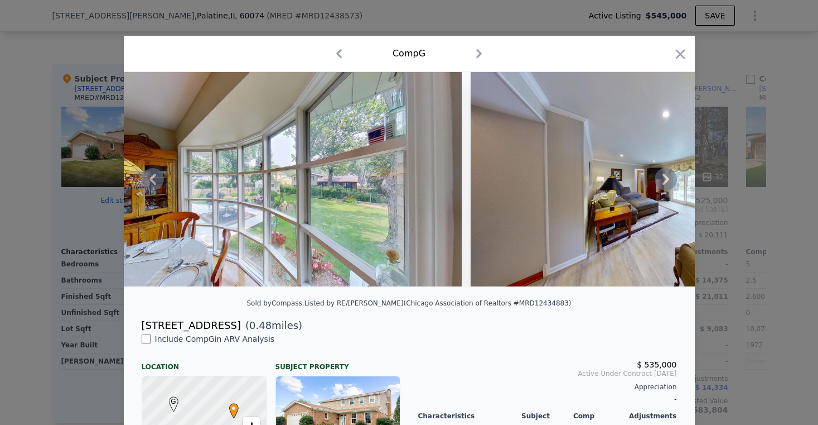
click at [660, 183] on icon at bounding box center [666, 179] width 22 height 22
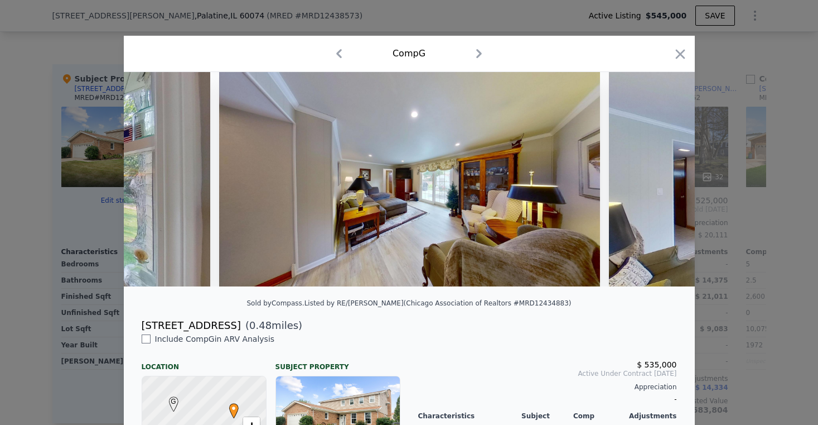
scroll to position [0, 7230]
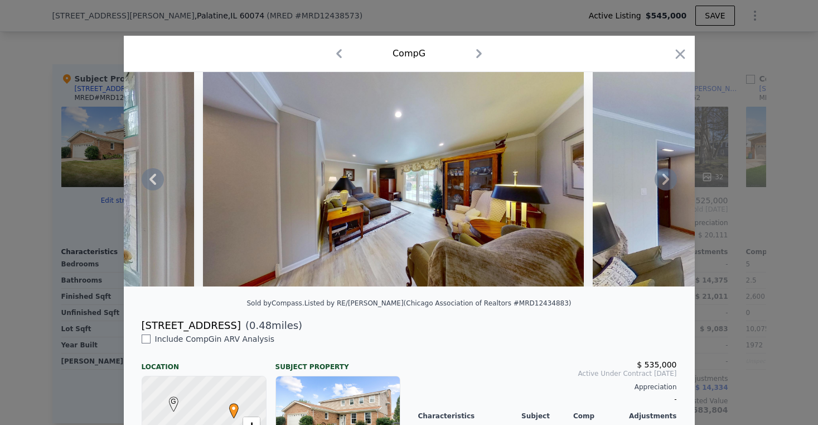
click at [660, 185] on icon at bounding box center [666, 179] width 22 height 22
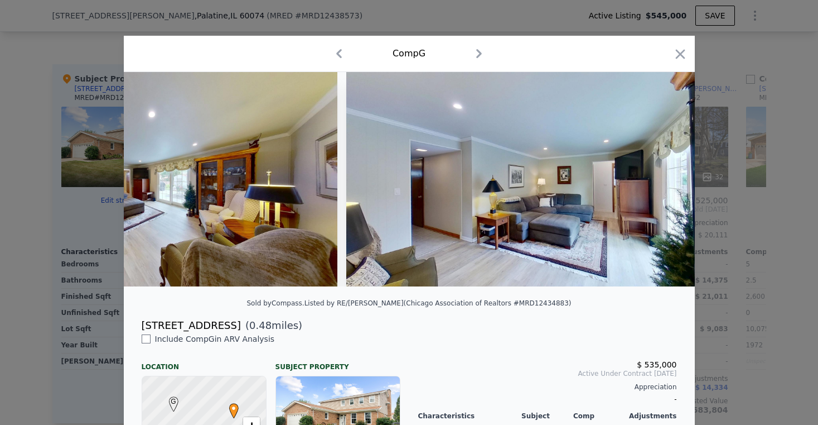
scroll to position [0, 7498]
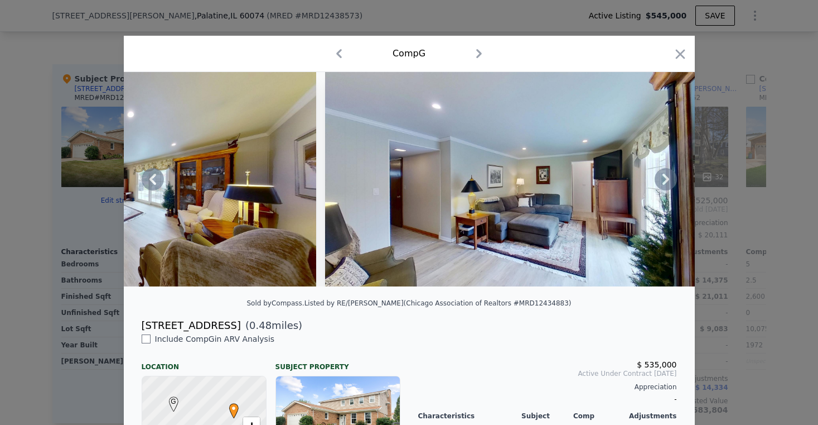
click at [660, 185] on icon at bounding box center [666, 179] width 22 height 22
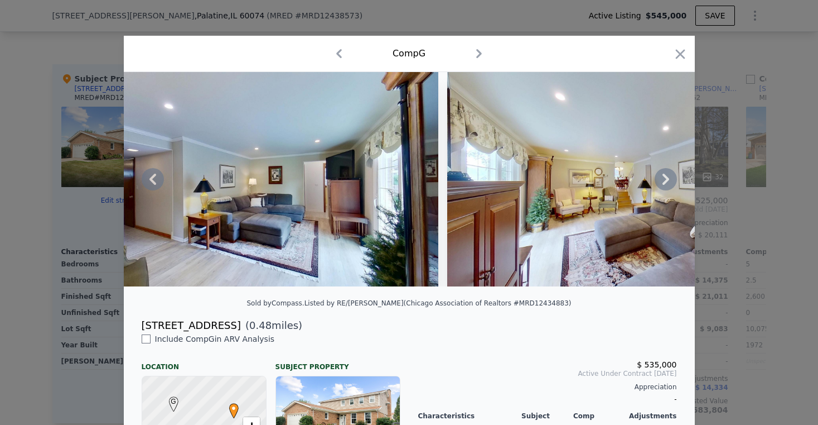
click at [659, 189] on icon at bounding box center [666, 179] width 22 height 22
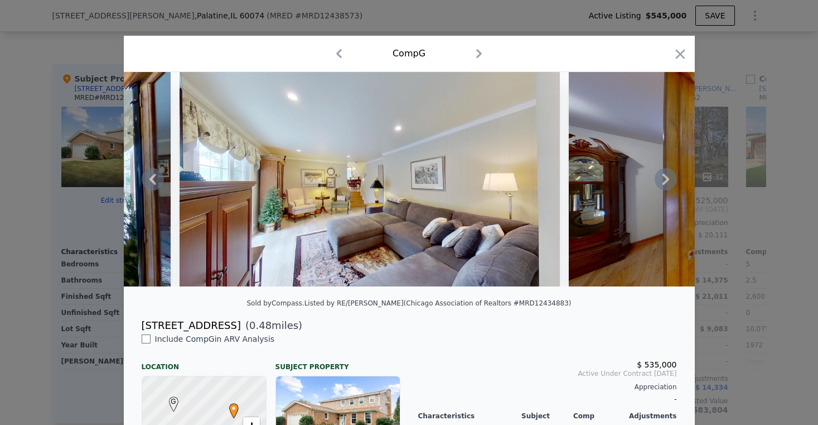
click at [659, 190] on icon at bounding box center [666, 179] width 22 height 22
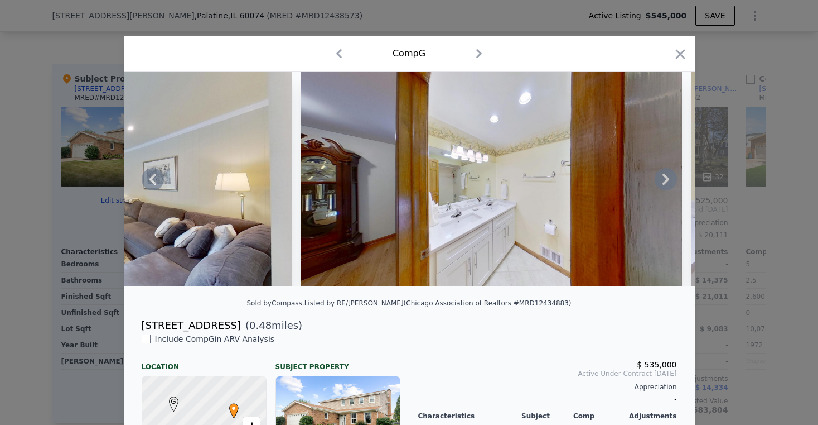
click at [663, 185] on icon at bounding box center [666, 178] width 7 height 11
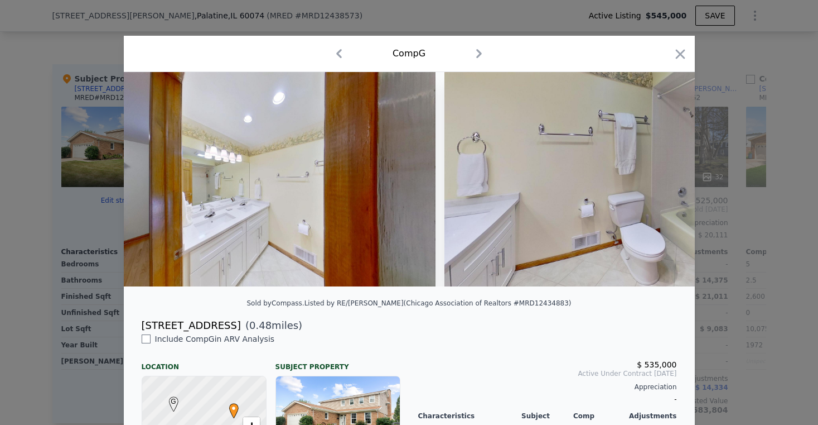
scroll to position [0, 8569]
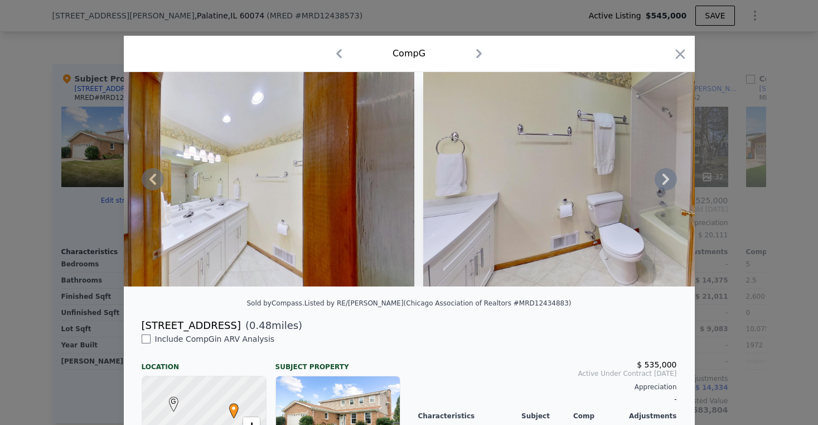
click at [663, 185] on icon at bounding box center [666, 178] width 7 height 11
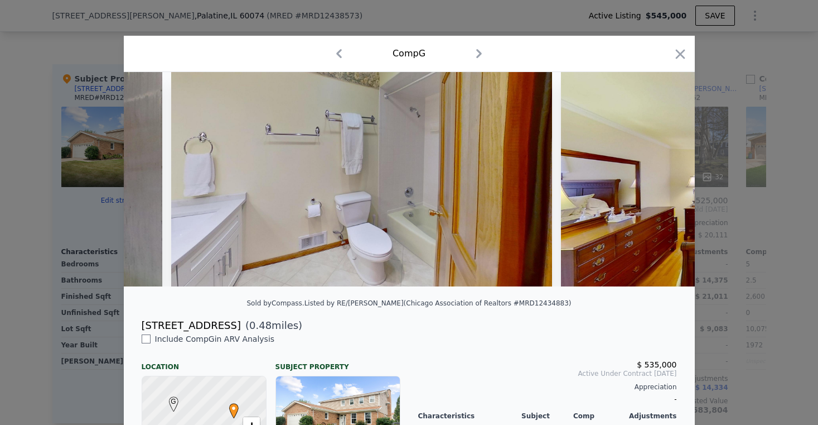
scroll to position [0, 8837]
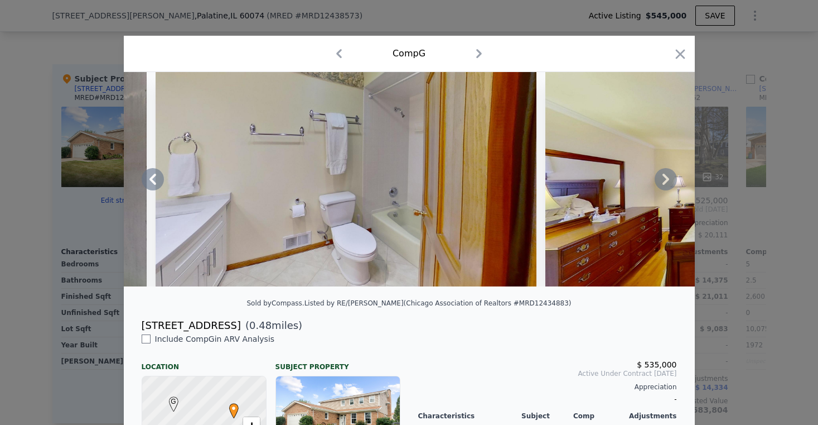
click at [663, 185] on icon at bounding box center [666, 178] width 7 height 11
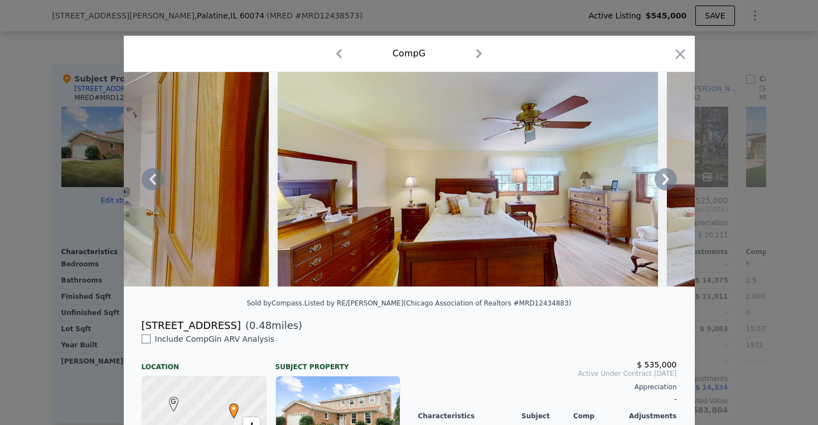
click at [659, 189] on icon at bounding box center [666, 179] width 22 height 22
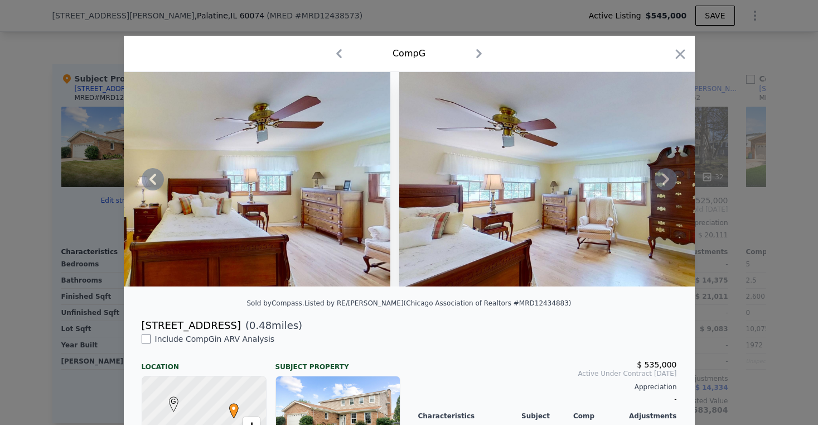
click at [663, 185] on icon at bounding box center [666, 178] width 7 height 11
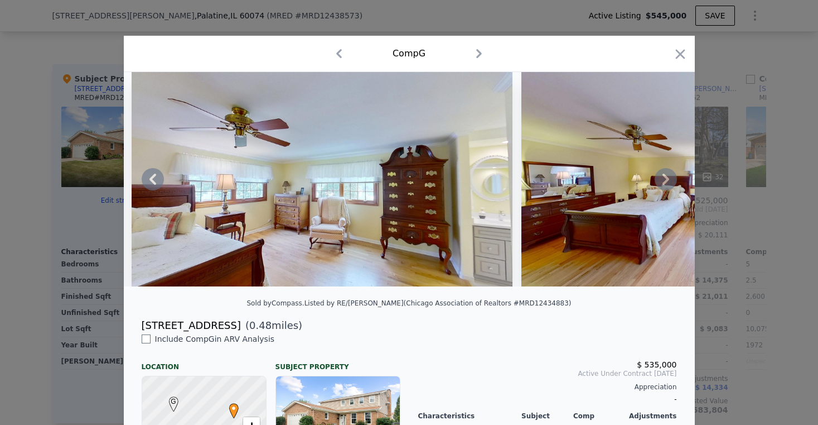
click at [661, 190] on icon at bounding box center [666, 179] width 22 height 22
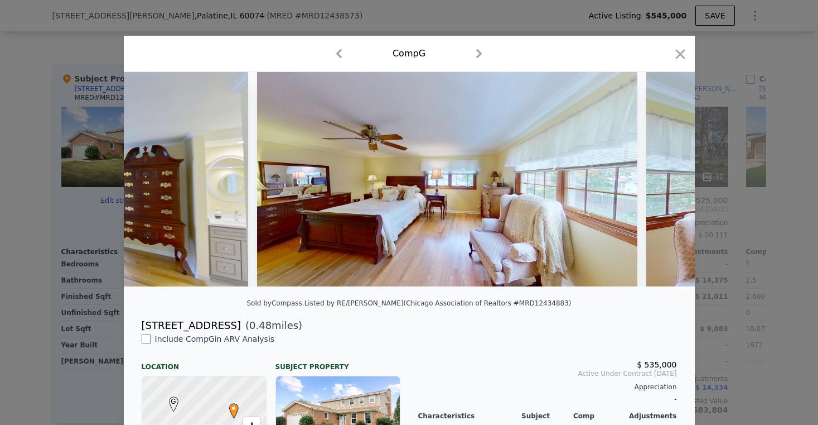
scroll to position [0, 9908]
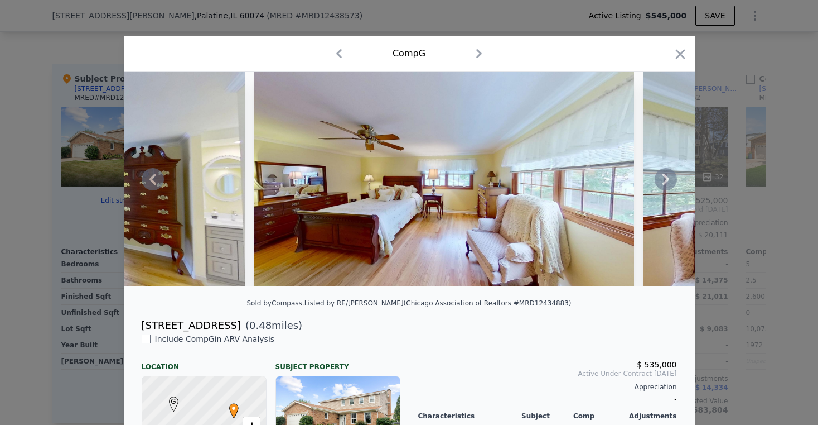
click at [662, 188] on icon at bounding box center [666, 179] width 22 height 22
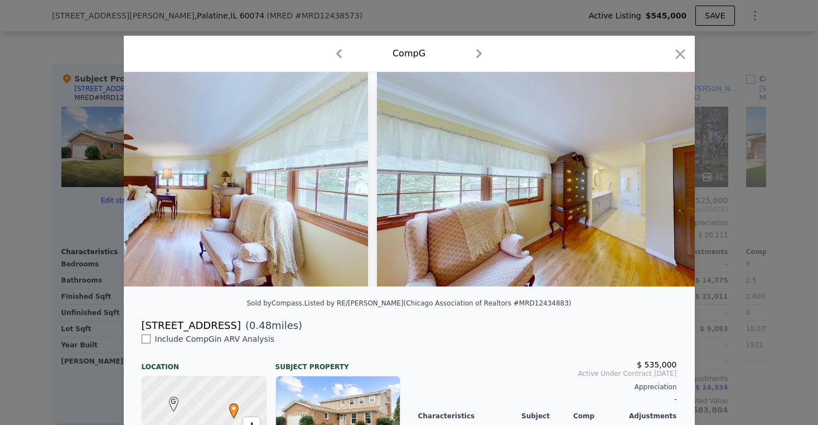
scroll to position [0, 10175]
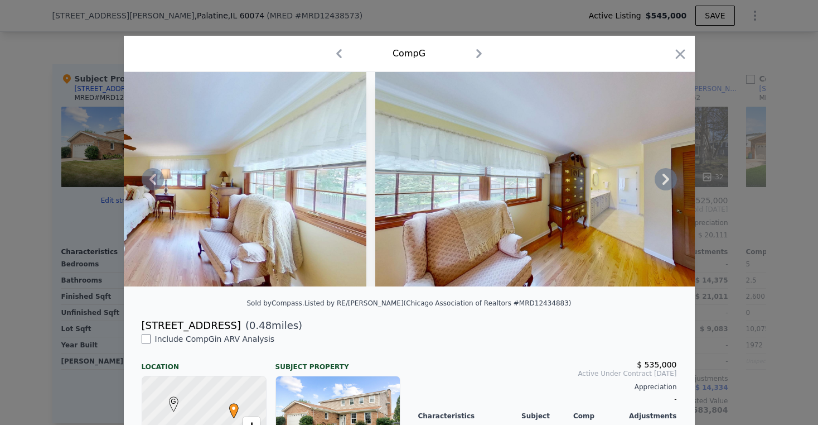
click at [662, 188] on icon at bounding box center [666, 179] width 22 height 22
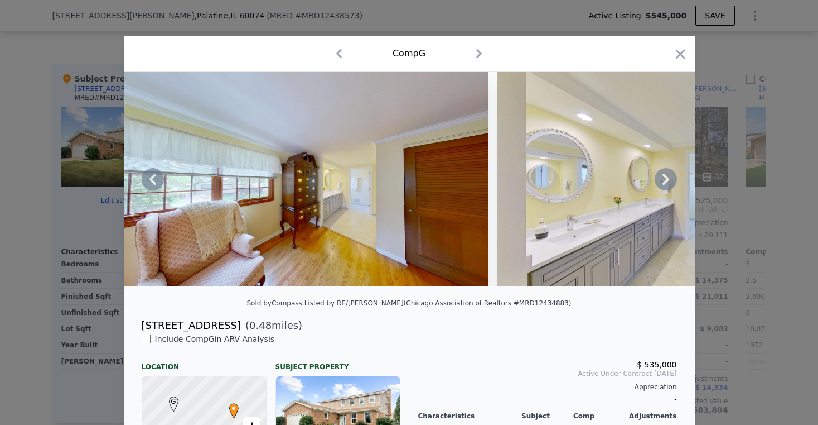
click at [661, 189] on icon at bounding box center [666, 179] width 22 height 22
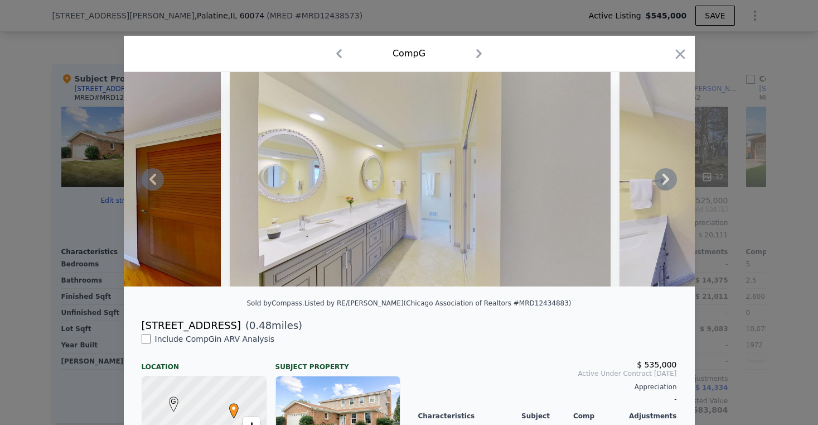
click at [662, 187] on icon at bounding box center [666, 179] width 22 height 22
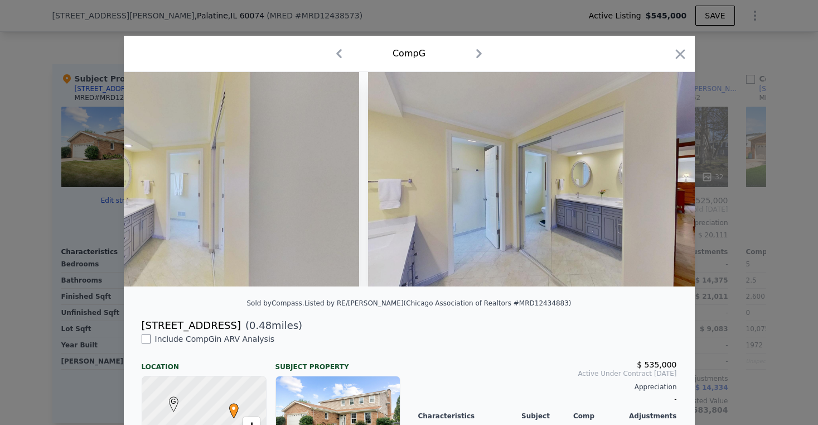
scroll to position [0, 10979]
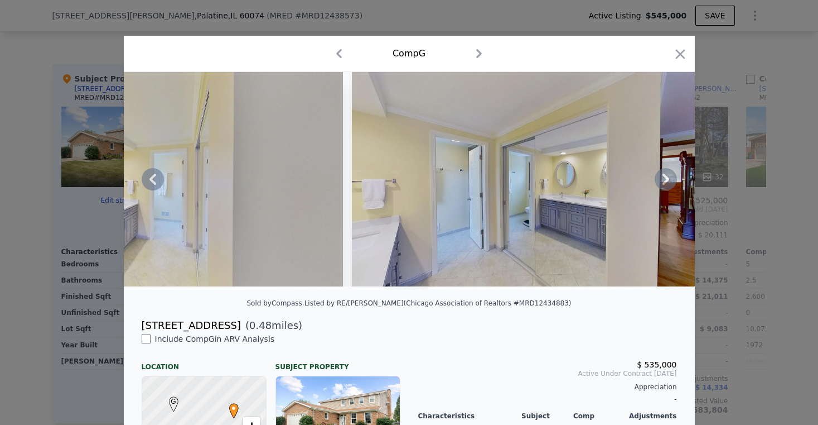
click at [663, 184] on icon at bounding box center [666, 178] width 7 height 11
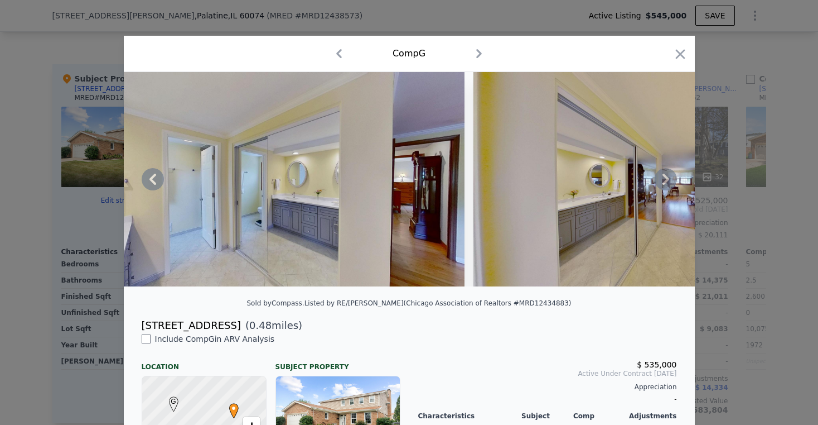
click at [663, 186] on icon at bounding box center [666, 179] width 22 height 22
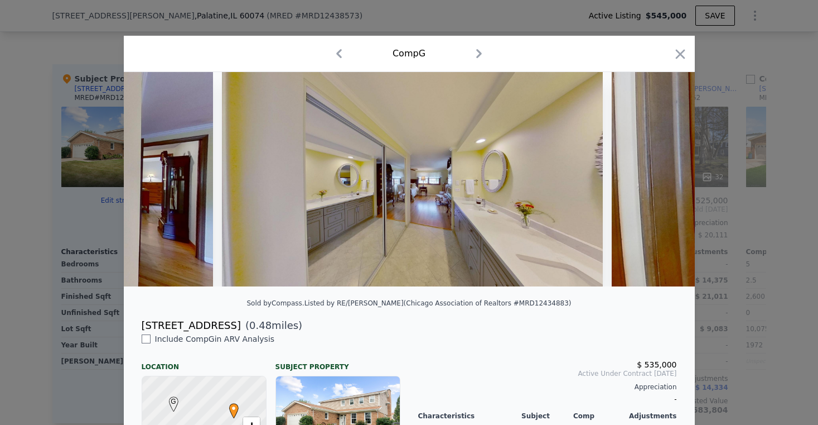
scroll to position [0, 11514]
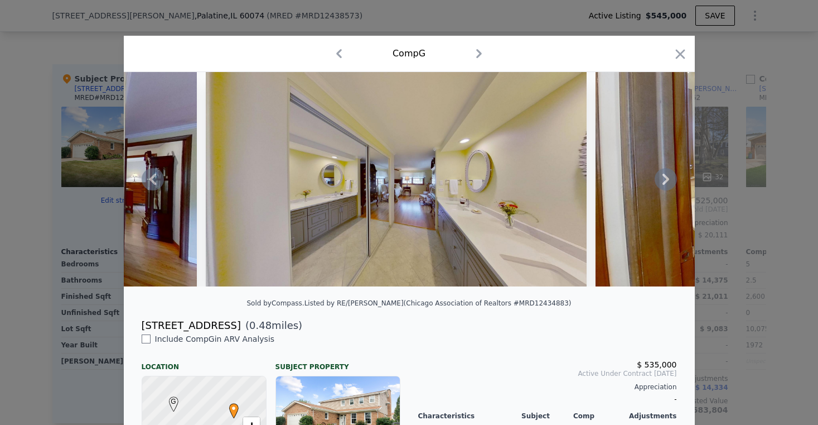
click at [663, 186] on icon at bounding box center [666, 179] width 22 height 22
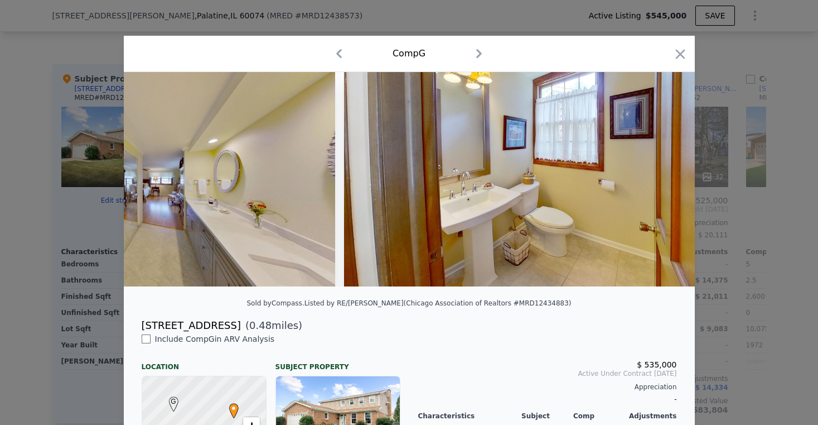
scroll to position [0, 11782]
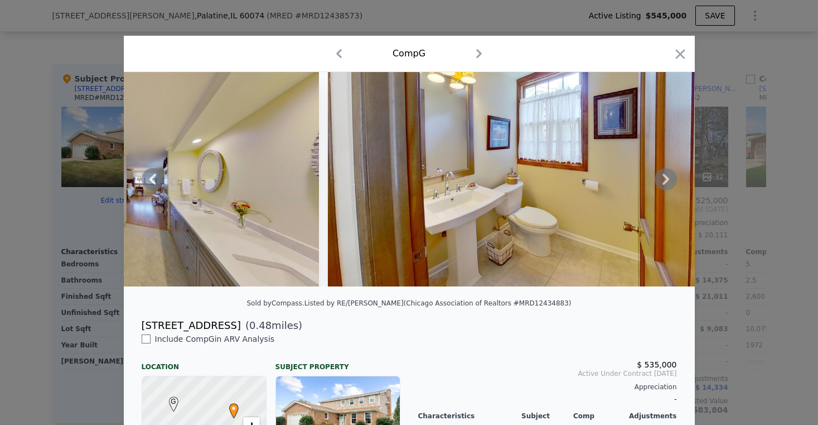
click at [663, 186] on icon at bounding box center [666, 179] width 22 height 22
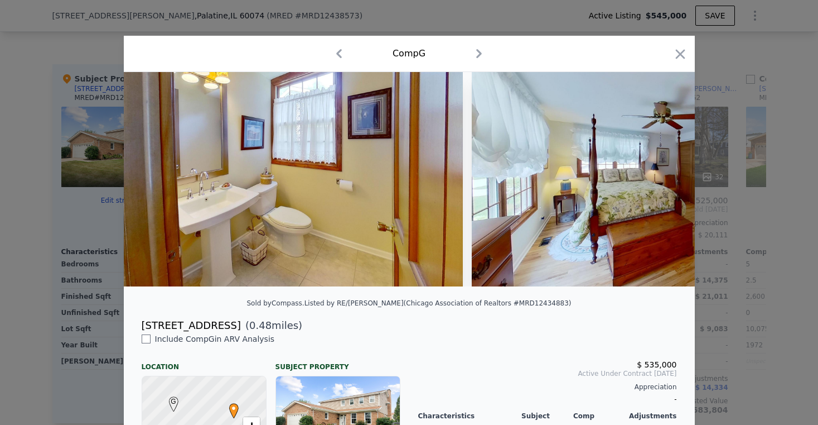
scroll to position [0, 12050]
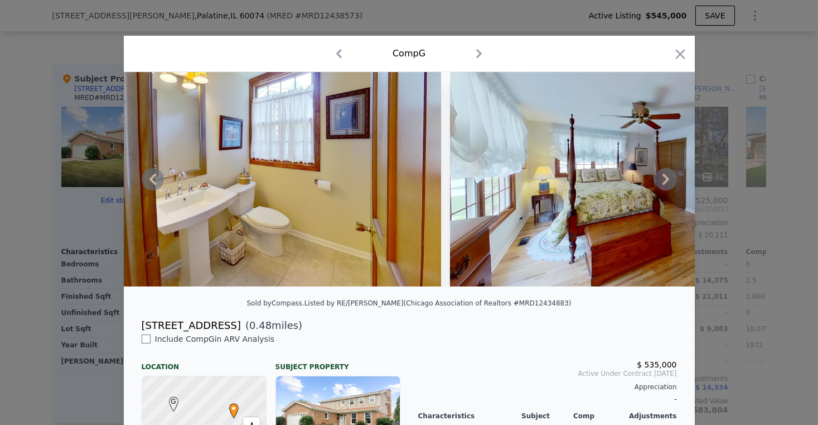
click at [663, 186] on icon at bounding box center [666, 179] width 22 height 22
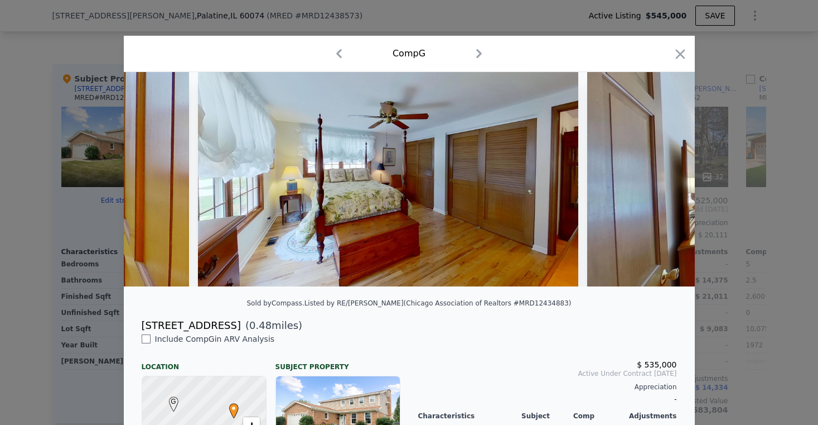
scroll to position [0, 12318]
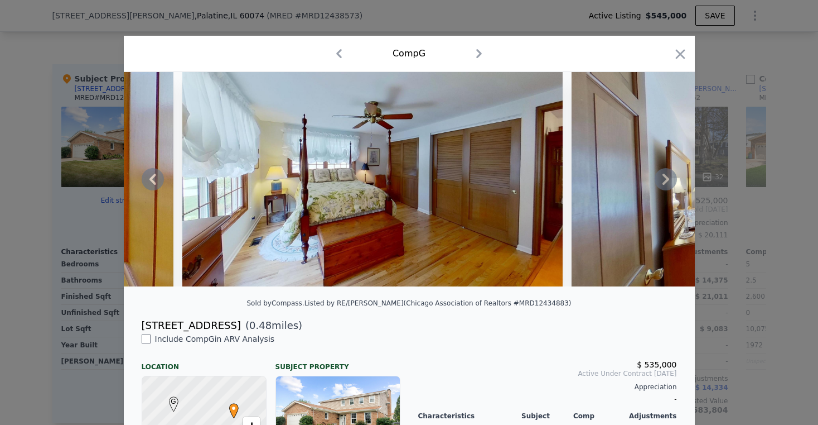
click at [662, 187] on icon at bounding box center [666, 179] width 22 height 22
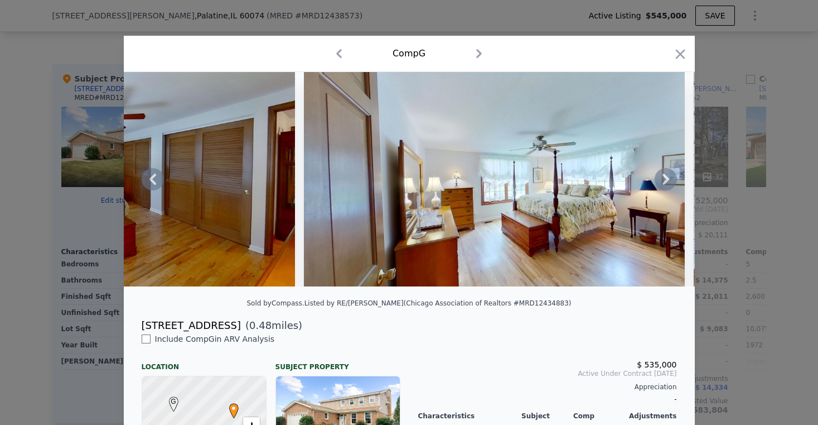
click at [662, 187] on icon at bounding box center [666, 179] width 22 height 22
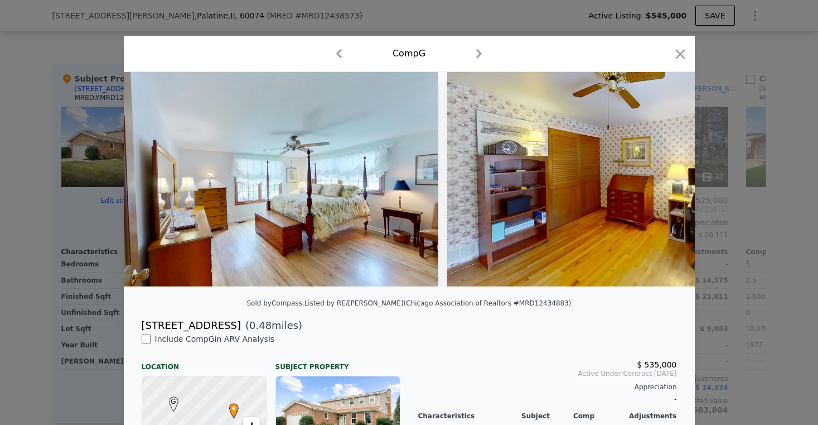
scroll to position [0, 12853]
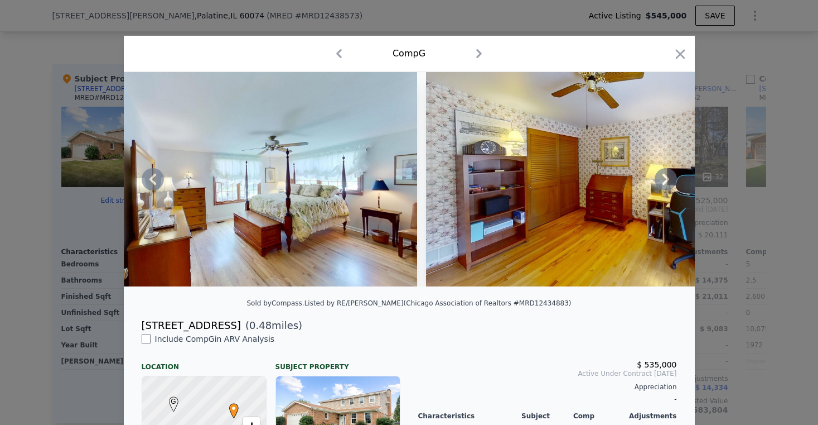
click at [663, 185] on icon at bounding box center [666, 178] width 7 height 11
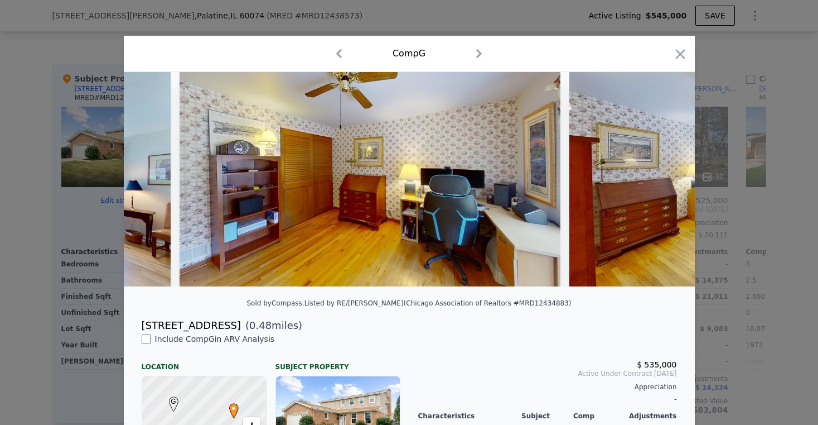
scroll to position [0, 13121]
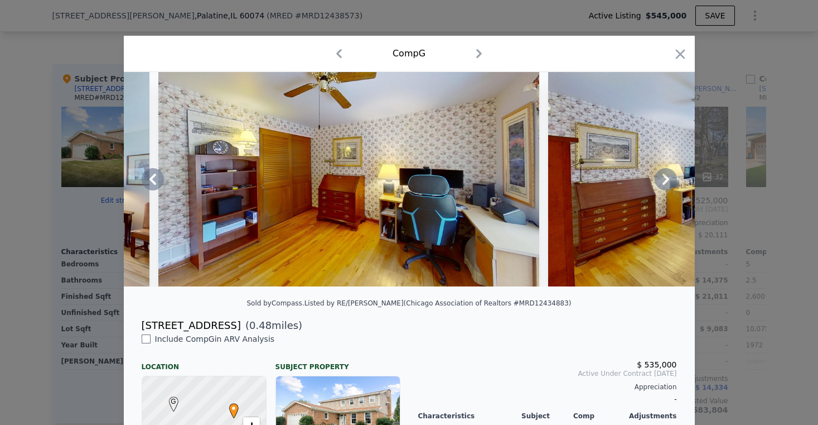
click at [663, 185] on icon at bounding box center [666, 178] width 7 height 11
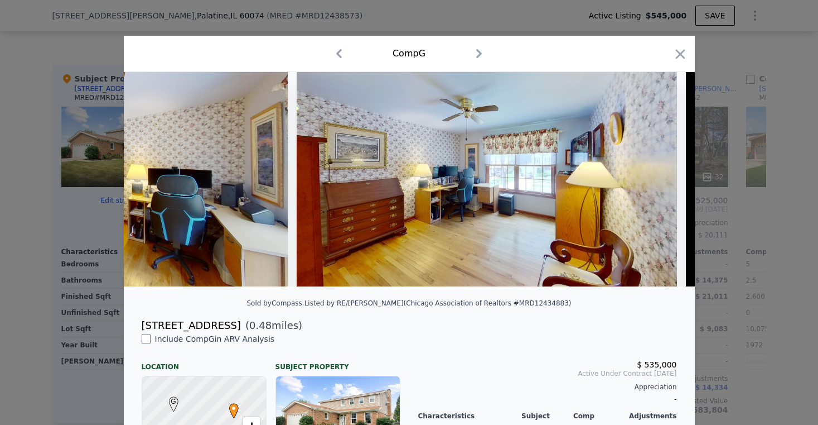
scroll to position [0, 13389]
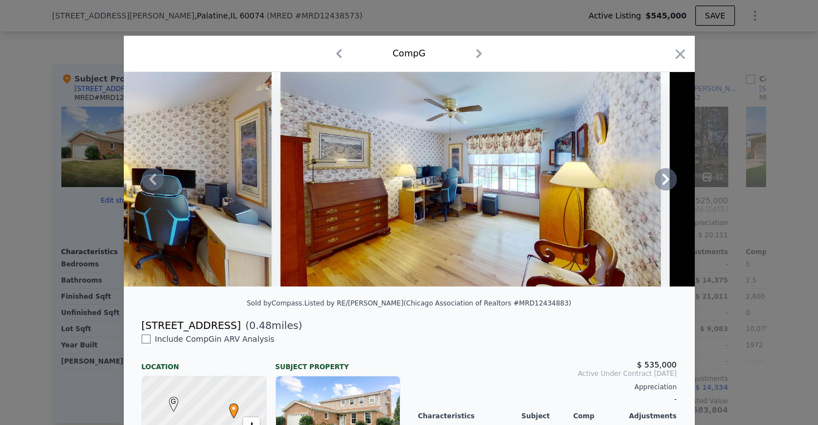
click at [663, 185] on icon at bounding box center [666, 178] width 7 height 11
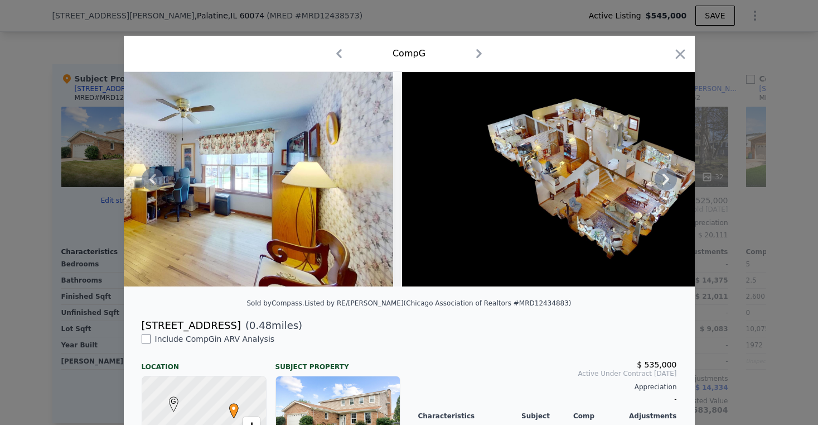
click at [663, 185] on icon at bounding box center [666, 178] width 7 height 11
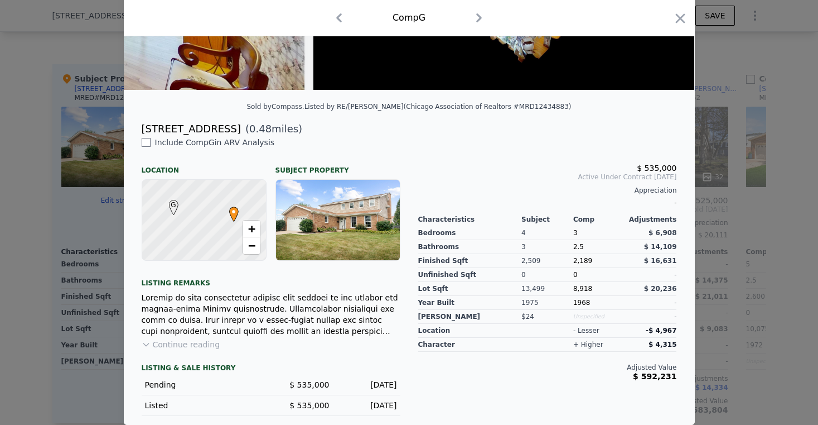
scroll to position [36, 0]
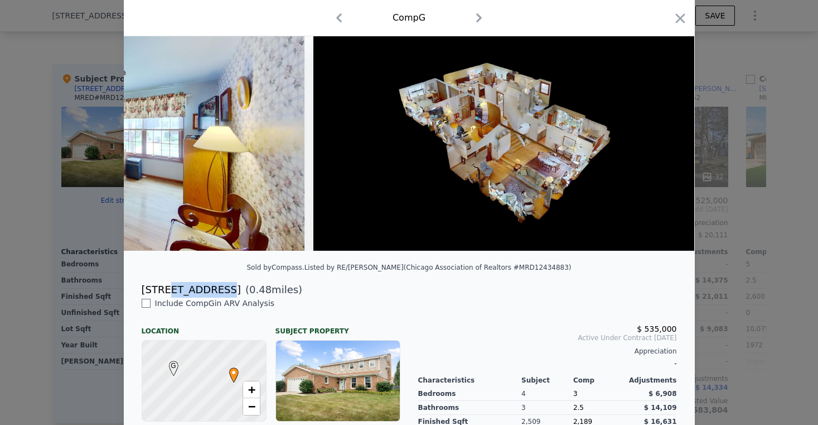
drag, startPoint x: 166, startPoint y: 297, endPoint x: 214, endPoint y: 297, distance: 47.4
click at [214, 297] on div "[STREET_ADDRESS]" at bounding box center [191, 290] width 99 height 16
click at [153, 153] on icon at bounding box center [153, 143] width 22 height 22
click at [153, 153] on img at bounding box center [114, 143] width 381 height 214
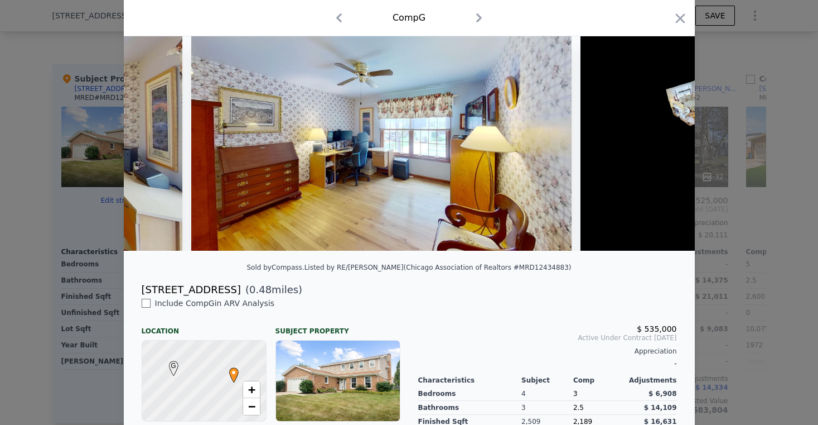
click at [143, 146] on icon at bounding box center [153, 143] width 22 height 22
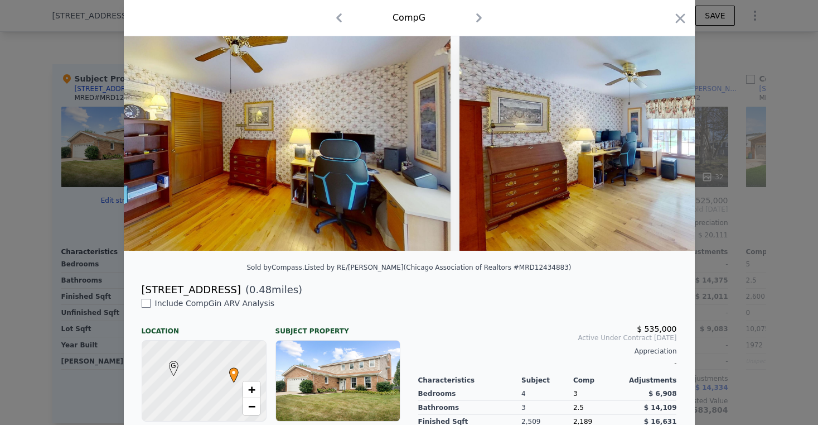
click at [143, 146] on img at bounding box center [260, 143] width 381 height 214
click at [147, 150] on icon at bounding box center [153, 143] width 22 height 22
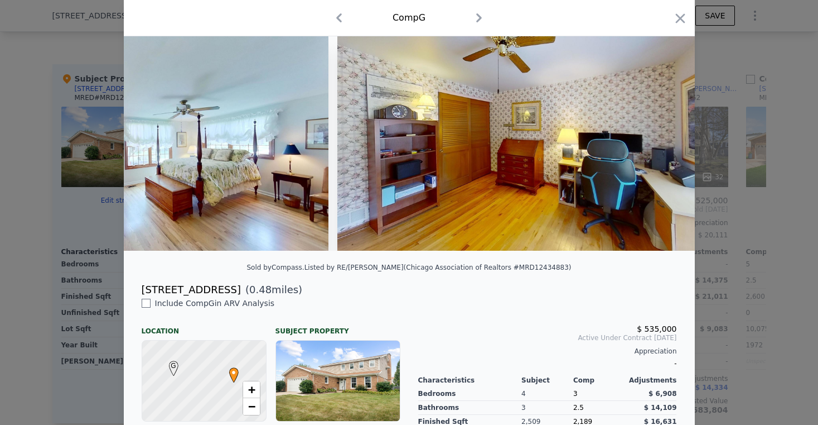
click at [147, 150] on img at bounding box center [138, 143] width 381 height 214
click at [150, 149] on icon at bounding box center [153, 143] width 7 height 11
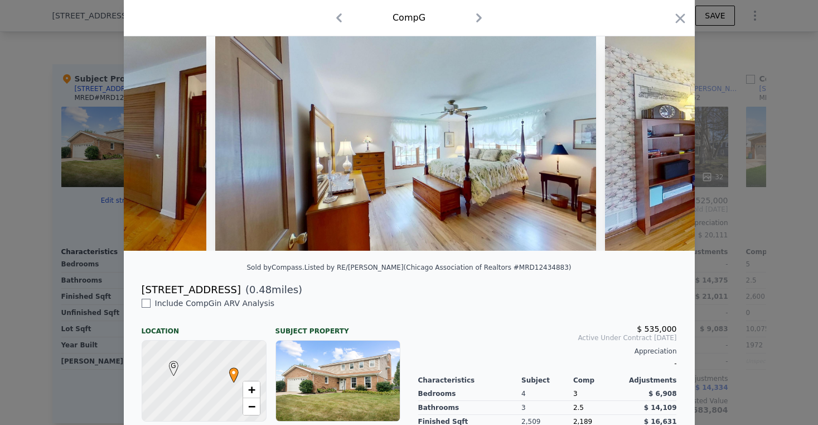
click at [149, 150] on img at bounding box center [16, 143] width 381 height 214
click at [150, 149] on icon at bounding box center [153, 143] width 7 height 11
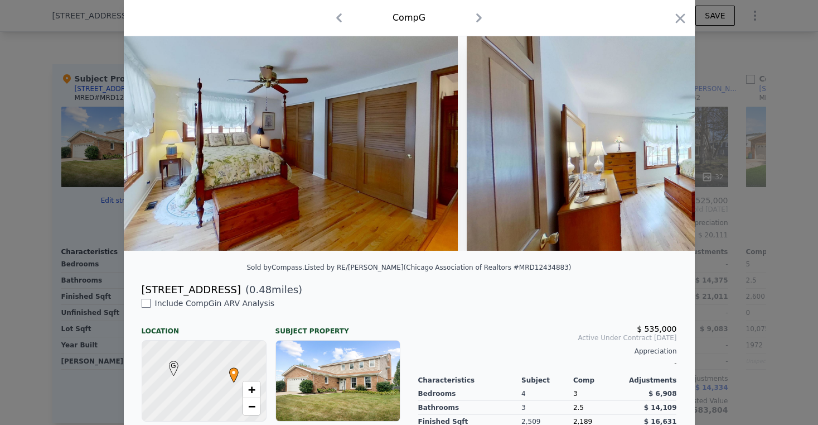
scroll to position [0, 12406]
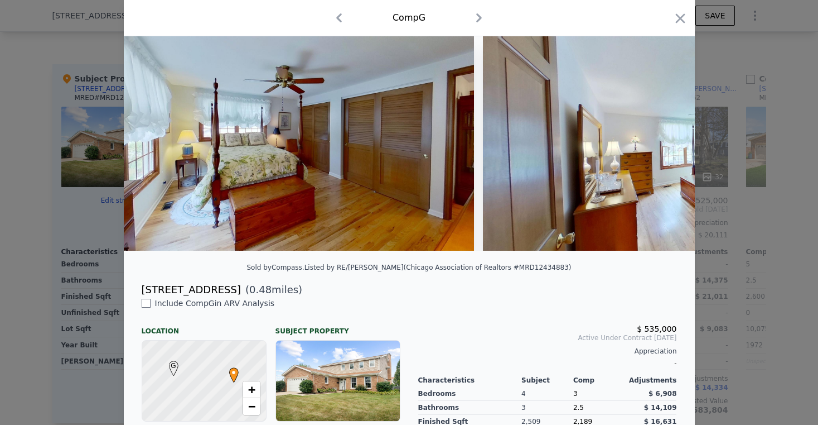
click at [330, 20] on icon "button" at bounding box center [339, 18] width 18 height 18
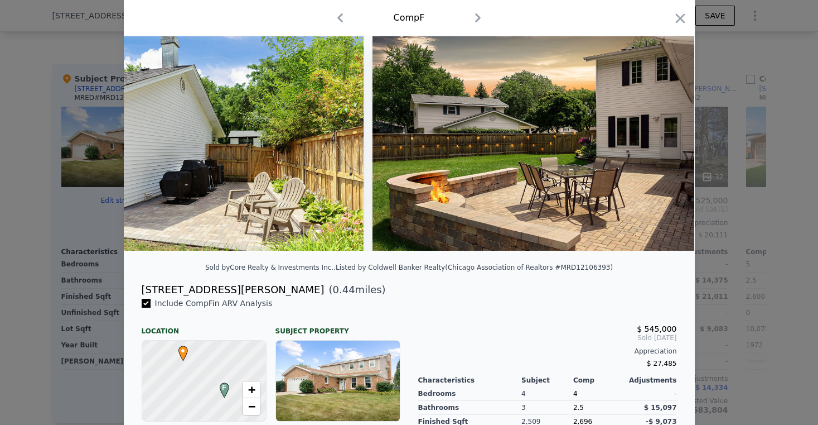
click at [470, 14] on icon "button" at bounding box center [478, 18] width 18 height 18
checkbox input "false"
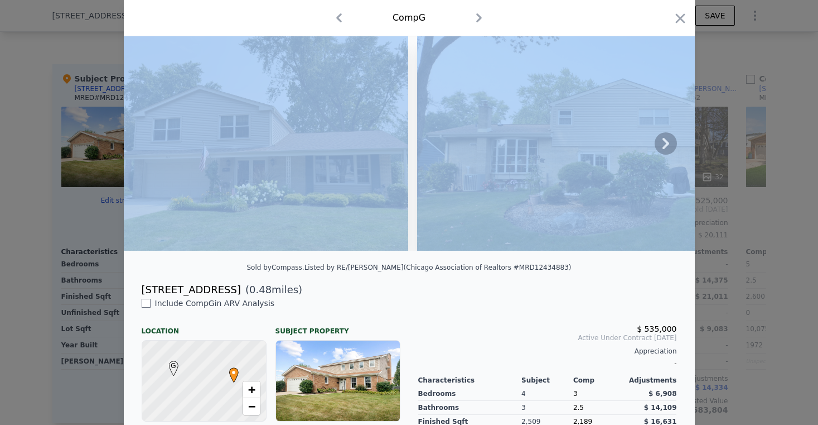
click at [663, 145] on icon at bounding box center [666, 143] width 7 height 11
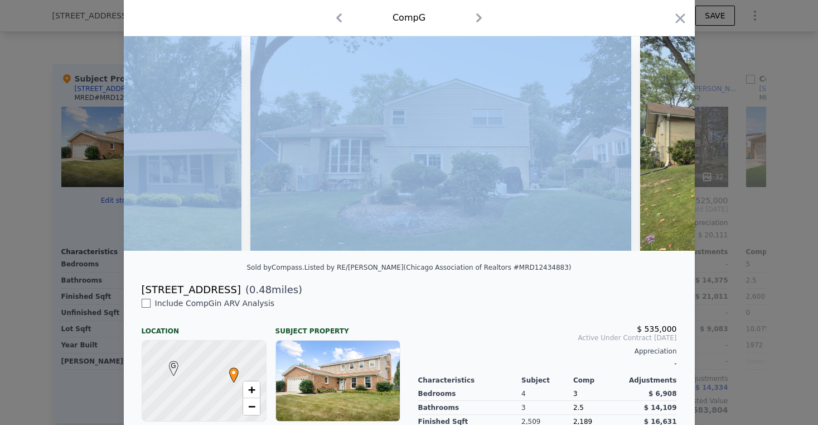
scroll to position [0, 268]
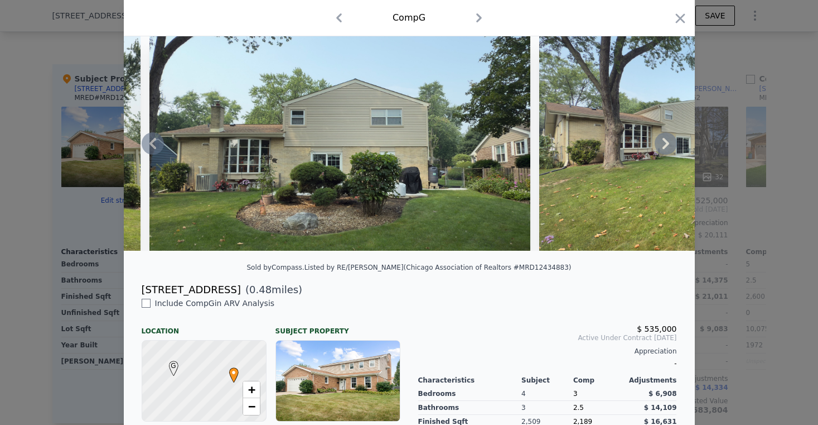
click at [656, 147] on icon at bounding box center [666, 143] width 22 height 22
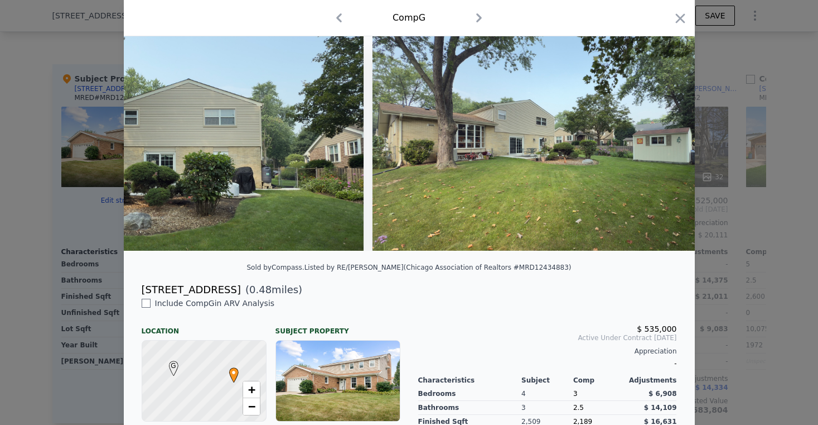
scroll to position [0, 536]
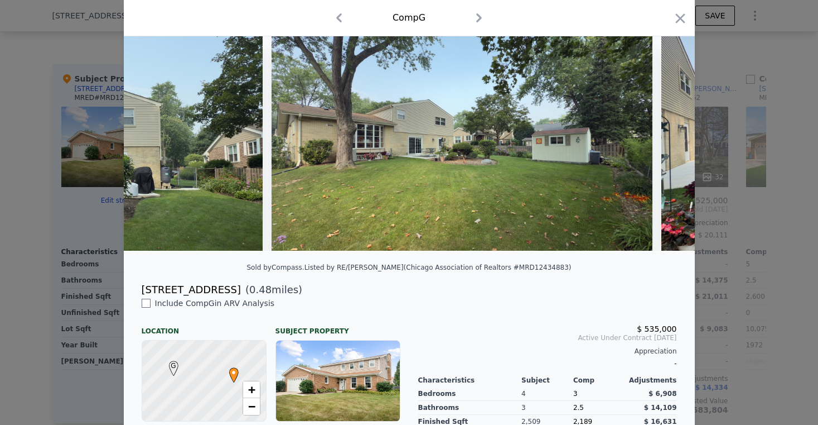
click at [656, 147] on div at bounding box center [409, 143] width 571 height 214
click at [659, 148] on icon at bounding box center [666, 143] width 22 height 22
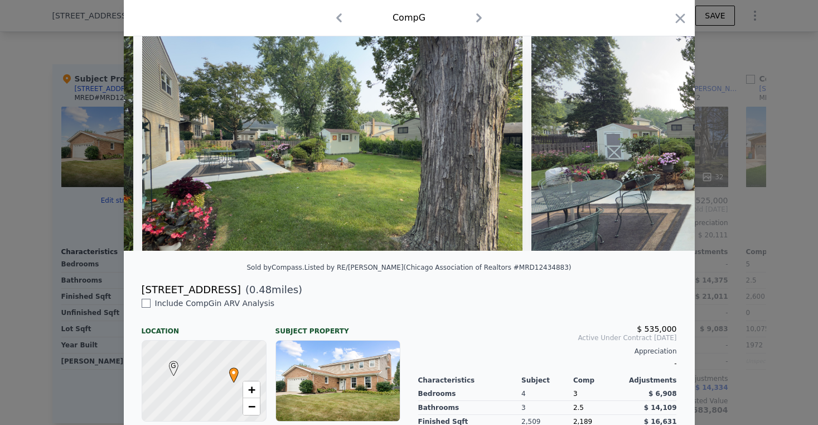
scroll to position [0, 1071]
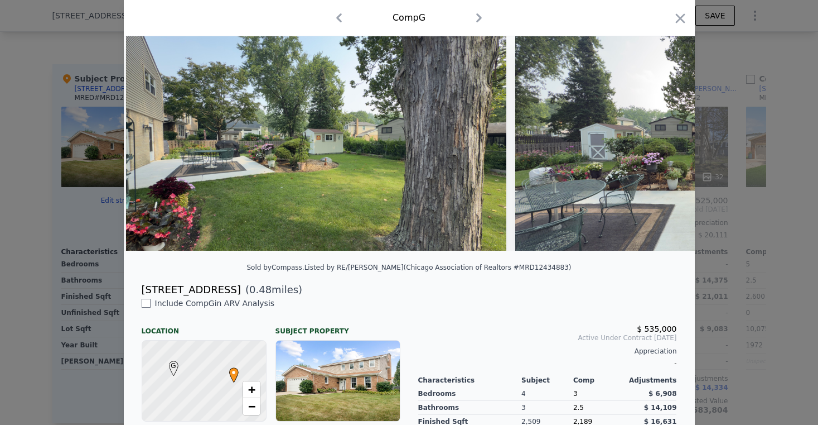
click at [659, 150] on div at bounding box center [409, 143] width 571 height 214
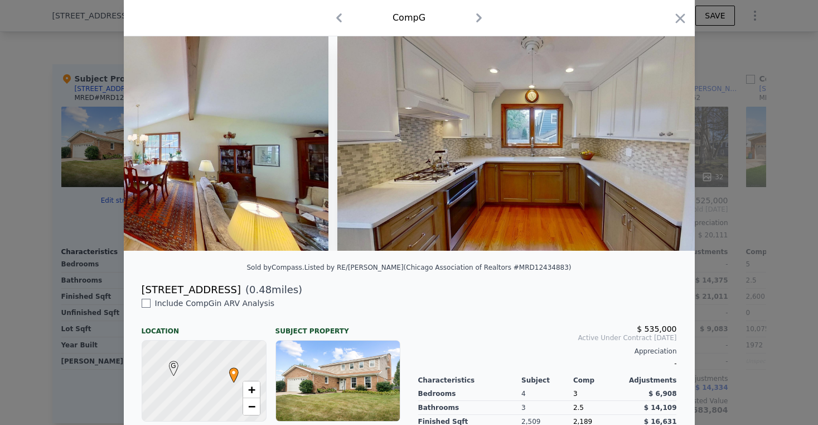
scroll to position [0, 4490]
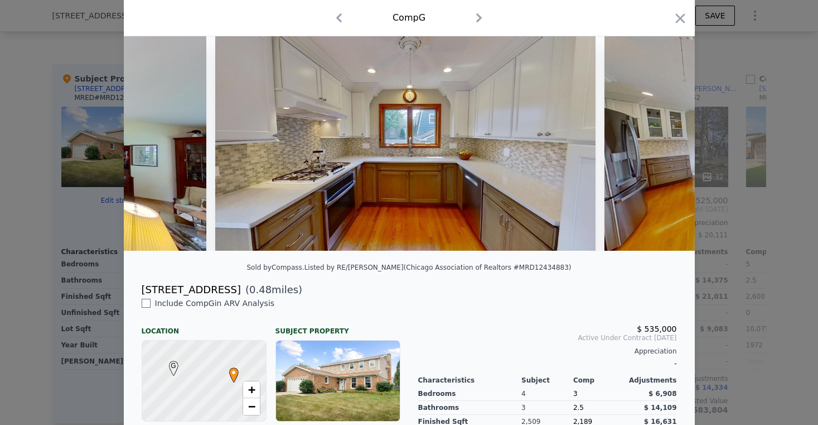
click at [310, 259] on div at bounding box center [409, 147] width 571 height 223
click at [313, 259] on div at bounding box center [409, 147] width 571 height 223
drag, startPoint x: 314, startPoint y: 259, endPoint x: 320, endPoint y: 259, distance: 6.7
click at [317, 259] on div at bounding box center [409, 147] width 571 height 223
click at [320, 259] on div at bounding box center [409, 147] width 571 height 223
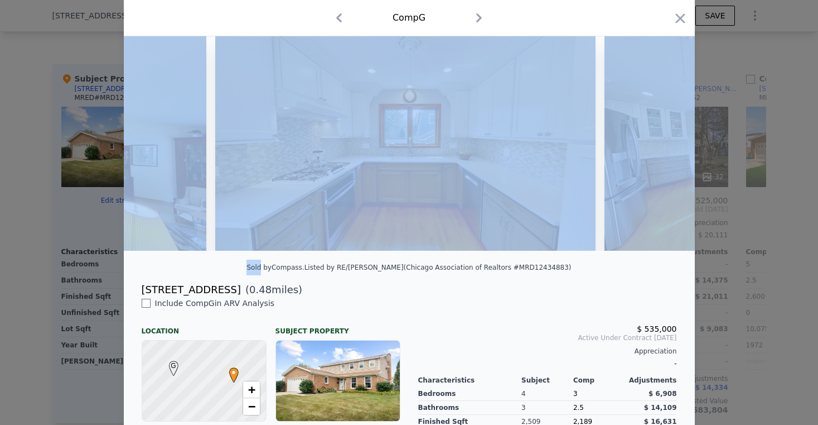
click at [321, 259] on div at bounding box center [409, 147] width 571 height 223
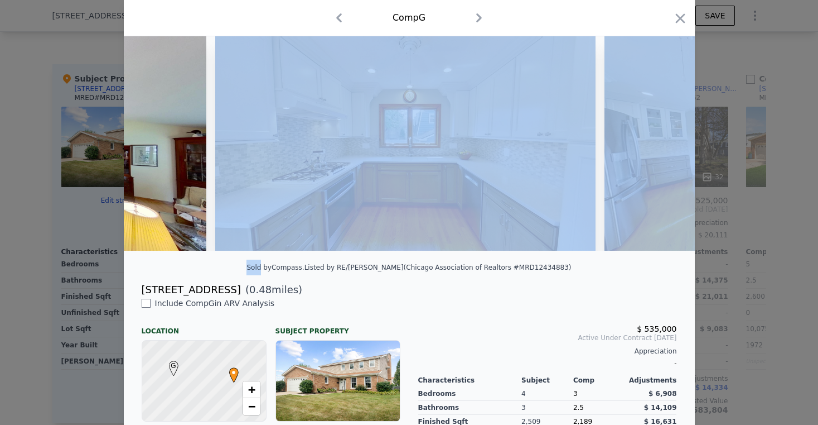
click at [335, 259] on div at bounding box center [409, 147] width 571 height 223
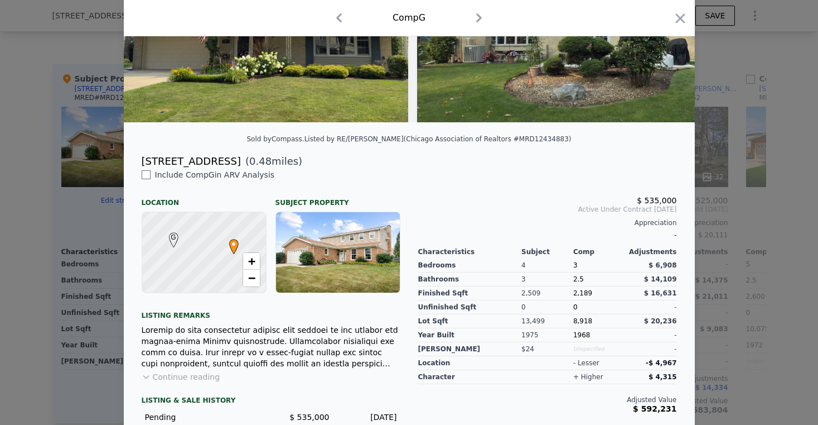
scroll to position [171, 0]
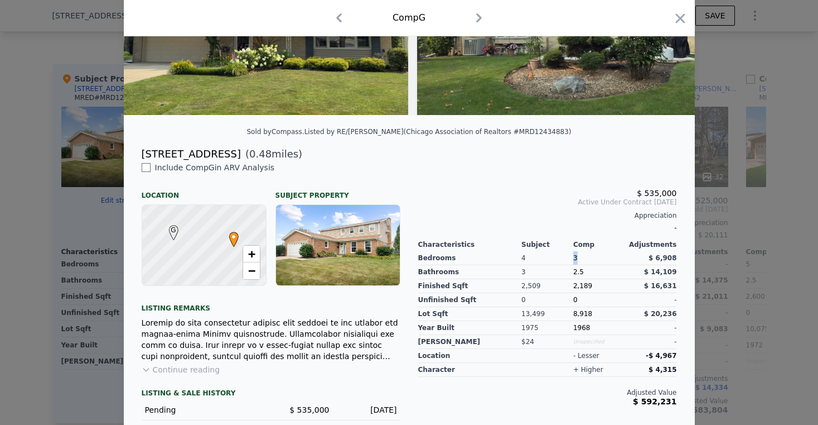
drag, startPoint x: 569, startPoint y: 267, endPoint x: 603, endPoint y: 264, distance: 34.2
click at [603, 264] on div "3" at bounding box center [599, 258] width 52 height 14
drag, startPoint x: 592, startPoint y: 262, endPoint x: 555, endPoint y: 266, distance: 38.1
click at [555, 266] on div "Bedrooms Bathrooms Finished Sqft Unfinished Sqft Lot Sqft Year Built [PERSON_NA…" at bounding box center [547, 299] width 259 height 100
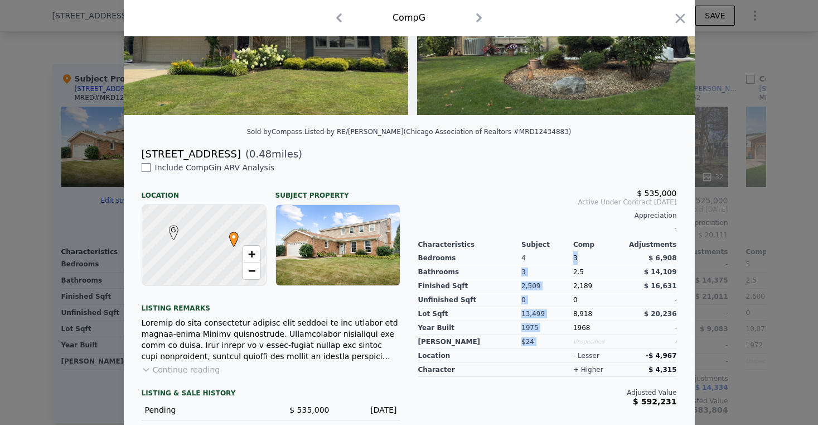
click at [596, 265] on div "3" at bounding box center [599, 258] width 52 height 14
drag, startPoint x: 218, startPoint y: 160, endPoint x: 131, endPoint y: 161, distance: 87.6
click at [133, 161] on div "[STREET_ADDRESS] ( 0.48 miles)" at bounding box center [409, 154] width 553 height 16
click at [538, 177] on div "$ 535,000 Active Under Contract [DATE] Appreciation - Characteristics Subject C…" at bounding box center [547, 301] width 277 height 279
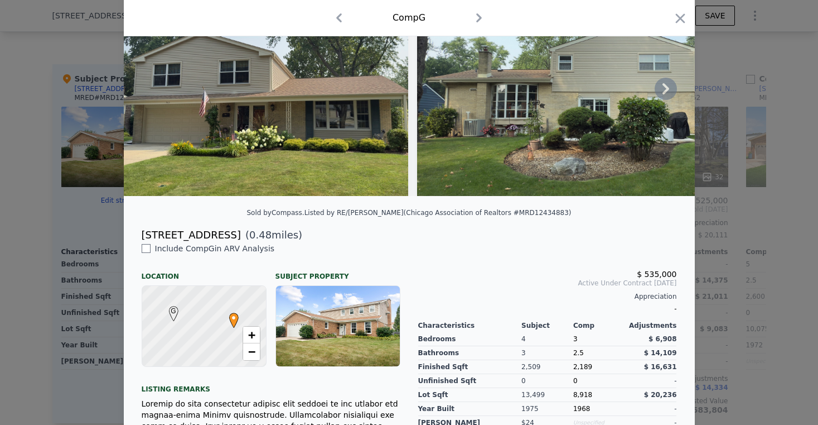
scroll to position [83, 0]
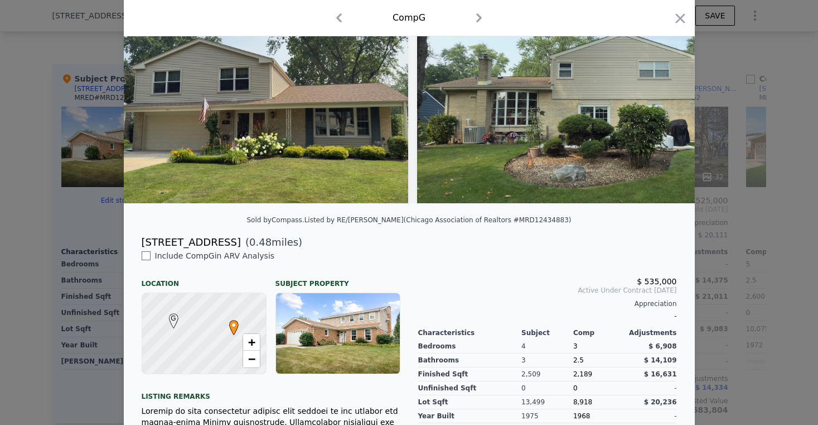
click at [480, 13] on icon "button" at bounding box center [479, 18] width 18 height 18
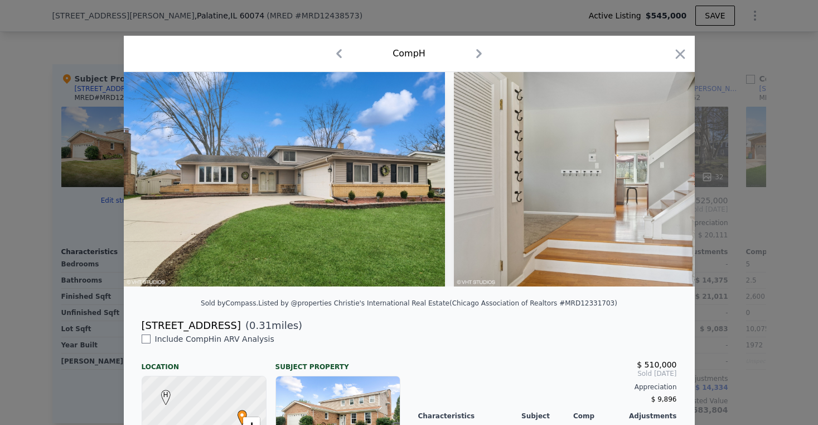
click at [657, 273] on img at bounding box center [614, 179] width 321 height 214
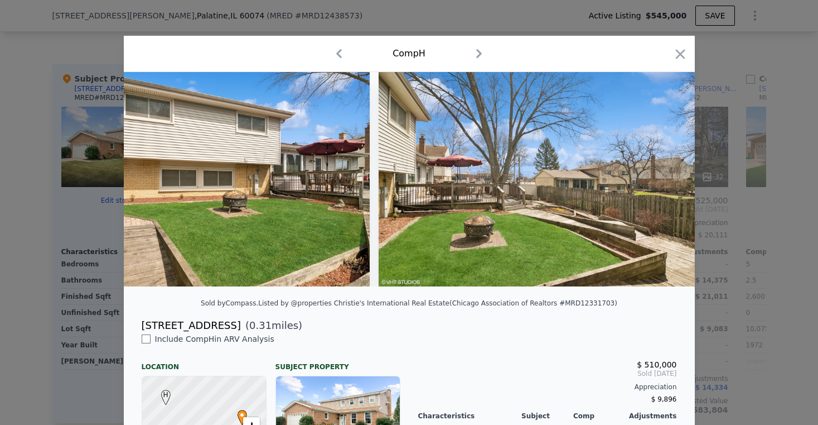
scroll to position [0, 7676]
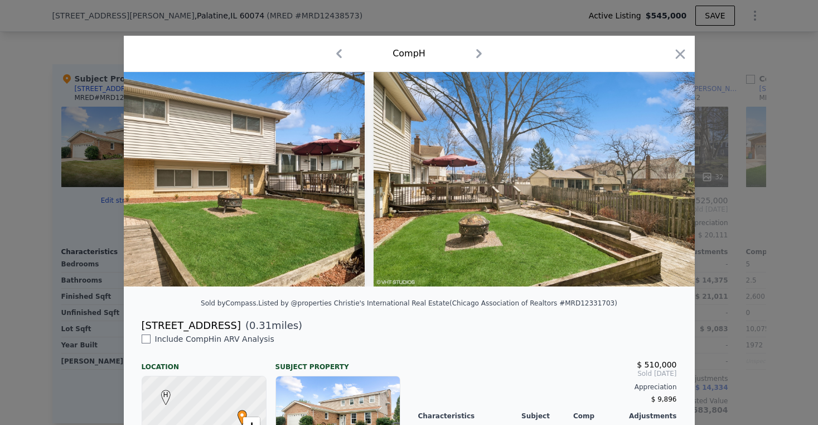
drag, startPoint x: 224, startPoint y: 332, endPoint x: 137, endPoint y: 331, distance: 87.6
click at [142, 331] on div "[STREET_ADDRESS]" at bounding box center [191, 325] width 99 height 16
click at [478, 51] on icon "button" at bounding box center [479, 54] width 18 height 18
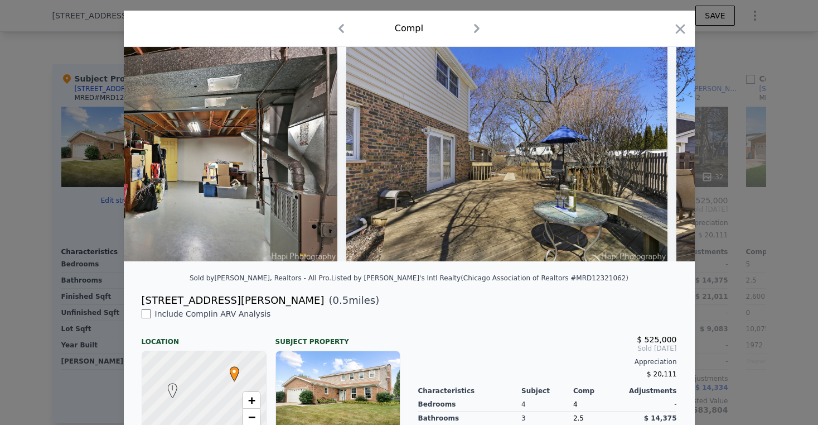
scroll to position [0, 9986]
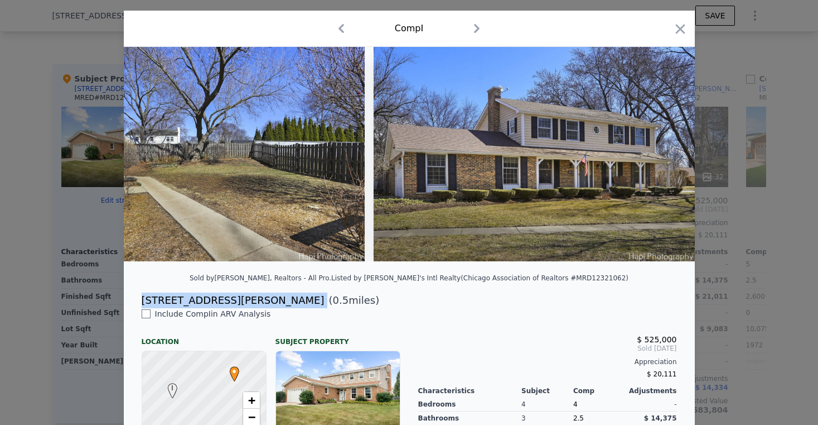
drag, startPoint x: 230, startPoint y: 308, endPoint x: 137, endPoint y: 308, distance: 93.2
click at [136, 308] on div "[STREET_ADDRESS][PERSON_NAME] ( 0.5 miles)" at bounding box center [409, 300] width 553 height 16
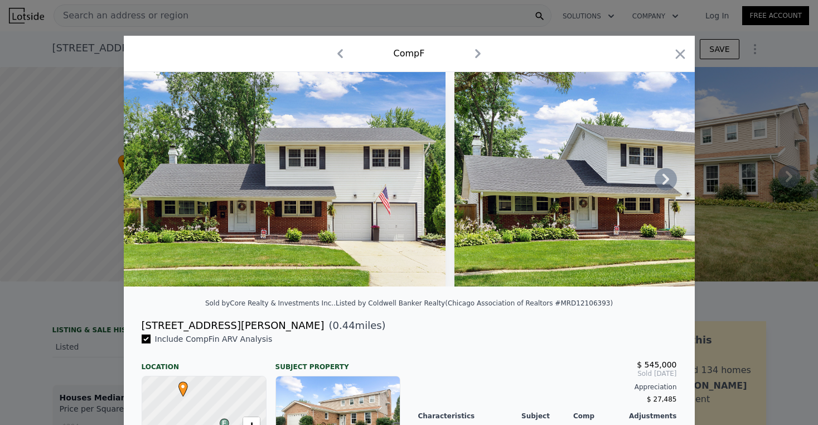
click at [658, 181] on icon at bounding box center [666, 179] width 22 height 22
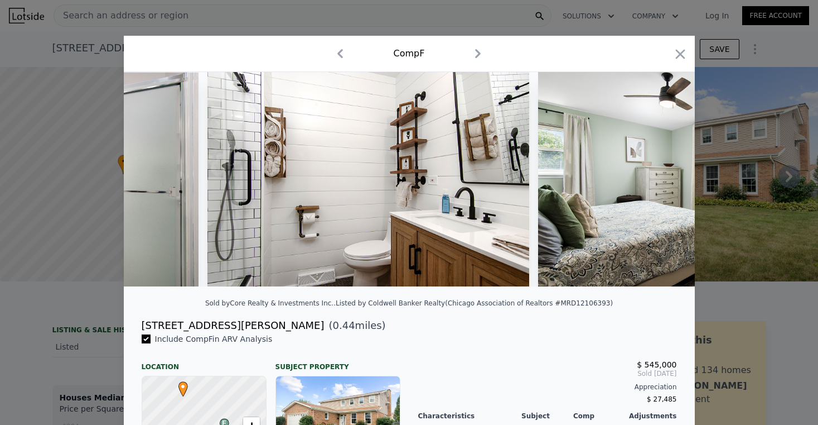
scroll to position [0, 7704]
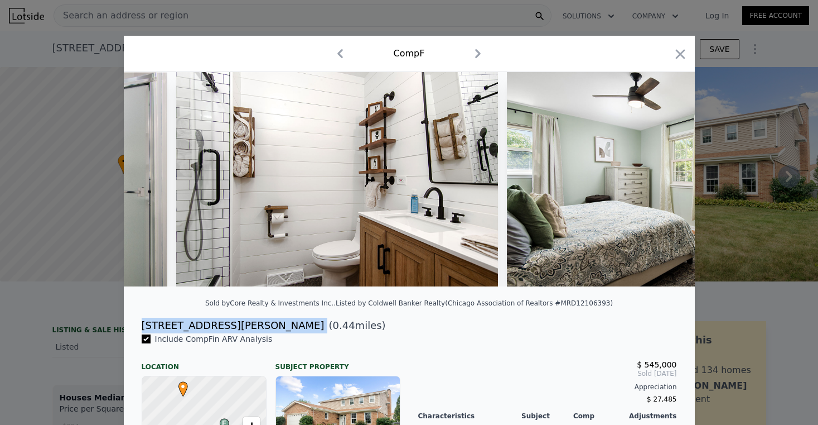
drag, startPoint x: 218, startPoint y: 332, endPoint x: 131, endPoint y: 335, distance: 87.1
click at [133, 333] on div "725 N Williams Dr ( 0.44 miles)" at bounding box center [409, 325] width 553 height 16
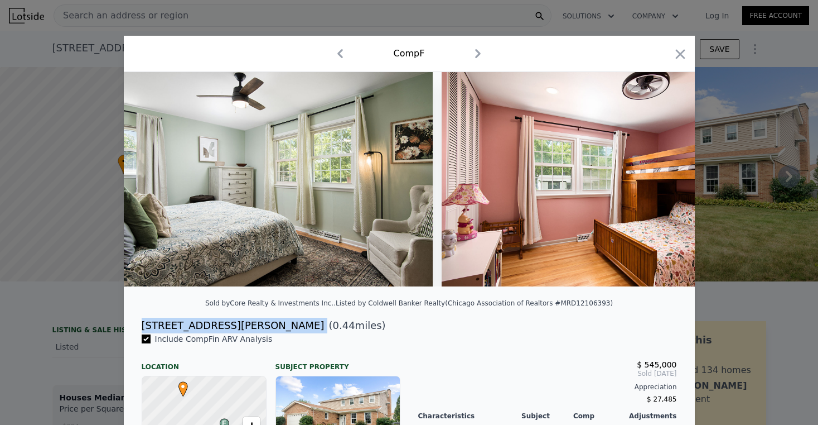
scroll to position [0, 7932]
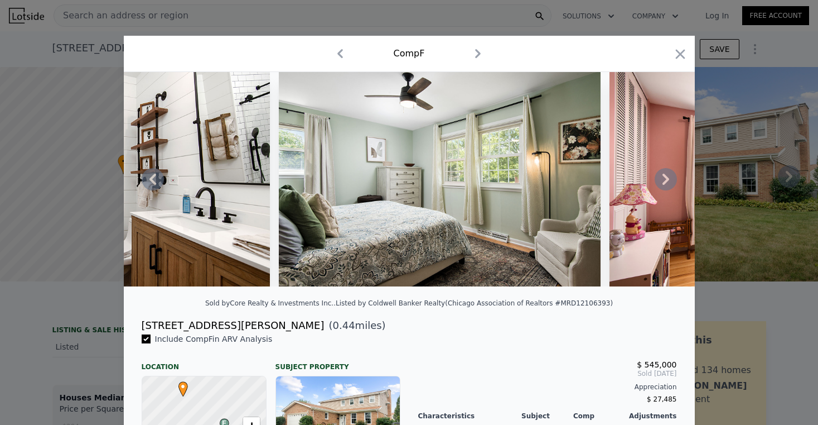
drag, startPoint x: 552, startPoint y: 295, endPoint x: 526, endPoint y: 293, distance: 26.3
click at [526, 293] on div at bounding box center [409, 183] width 571 height 223
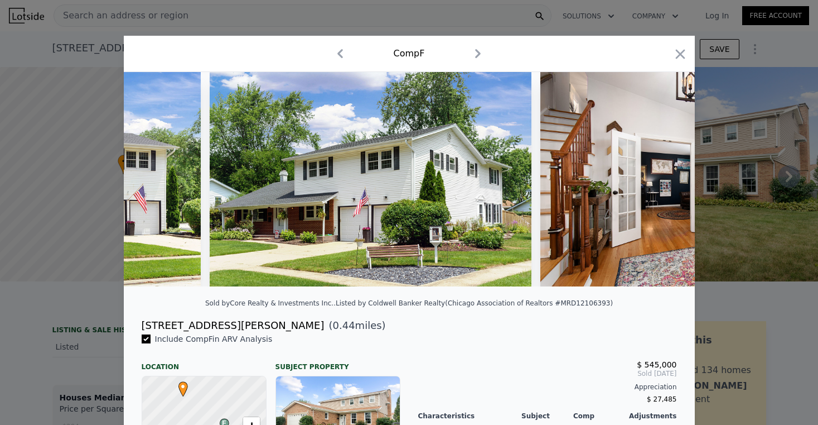
scroll to position [0, 0]
